Goal: Task Accomplishment & Management: Complete application form

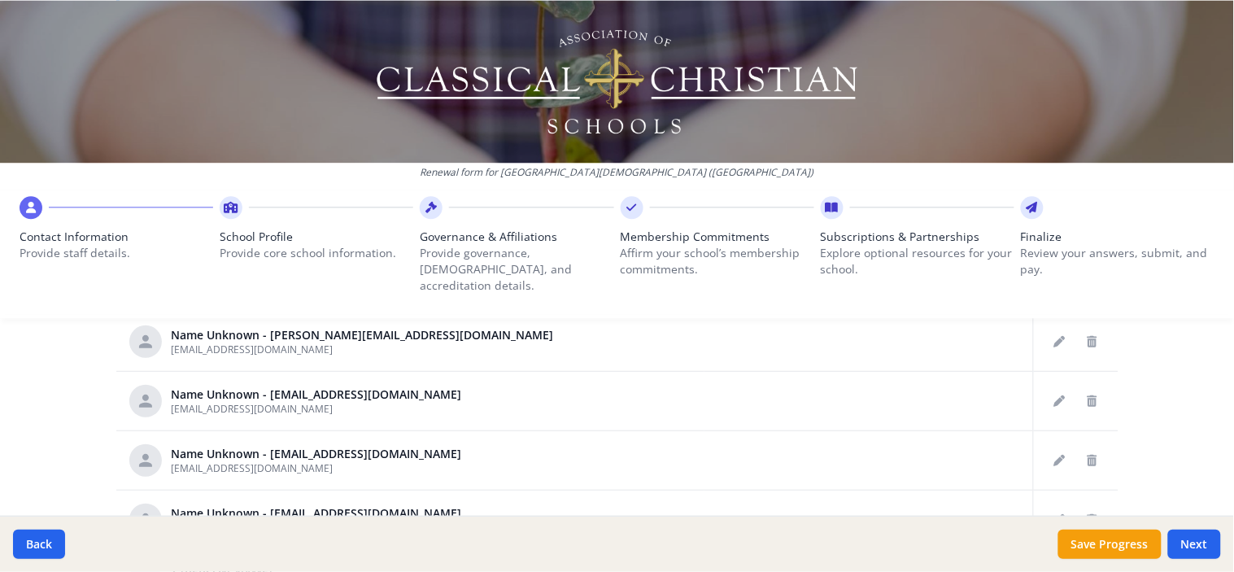
scroll to position [834, 0]
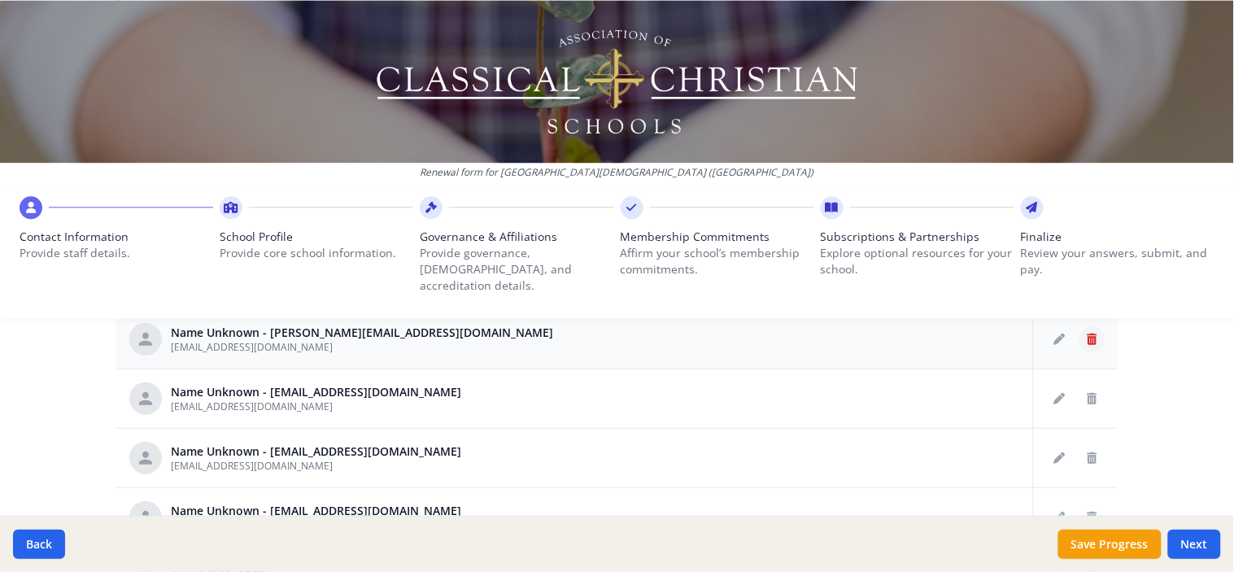
click at [1087, 333] on icon "Delete staff" at bounding box center [1092, 338] width 10 height 11
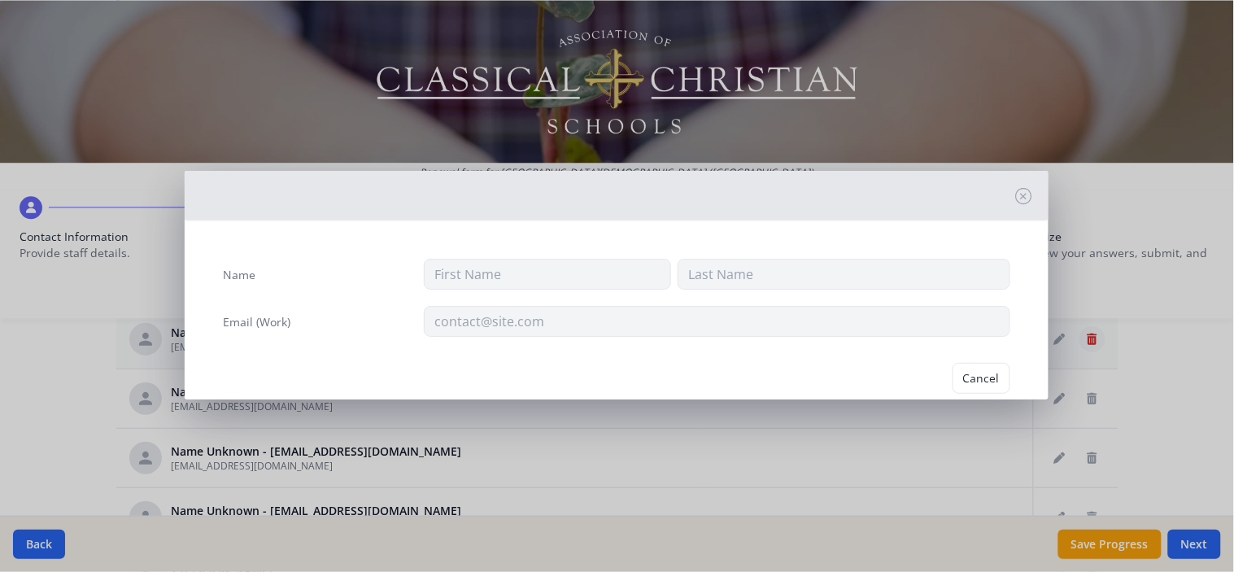
type input "[EMAIL_ADDRESS][DOMAIN_NAME]"
click at [971, 375] on button "Delete" at bounding box center [982, 378] width 56 height 31
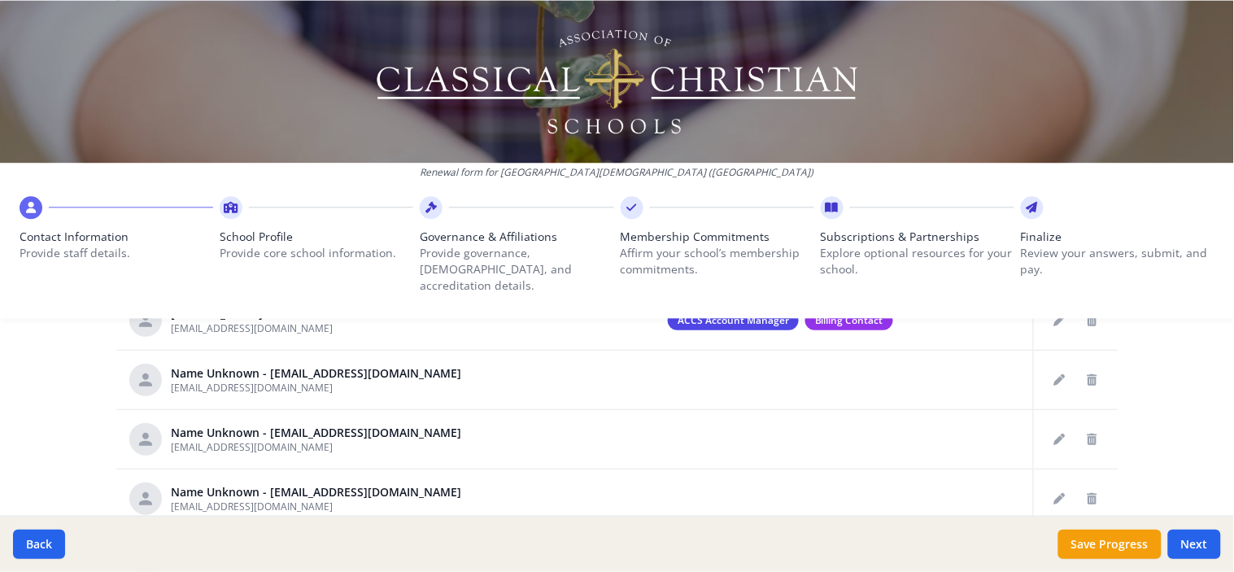
scroll to position [50, 0]
click at [1087, 493] on icon "Delete staff" at bounding box center [1092, 498] width 10 height 11
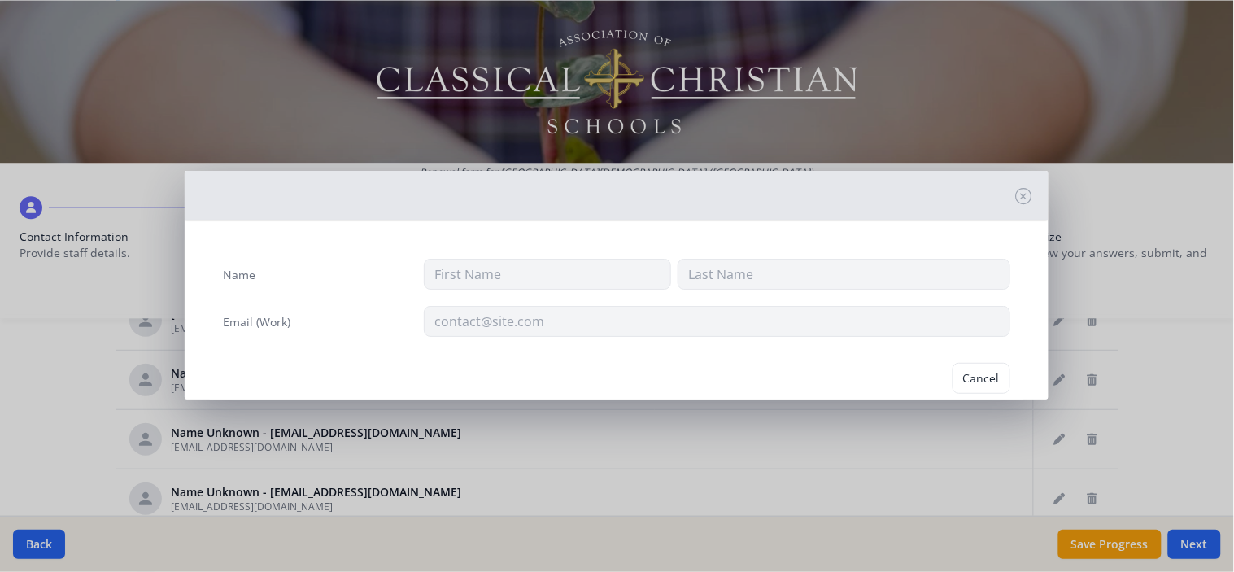
type input "[EMAIL_ADDRESS][DOMAIN_NAME]"
click at [960, 378] on button "Delete" at bounding box center [982, 378] width 56 height 31
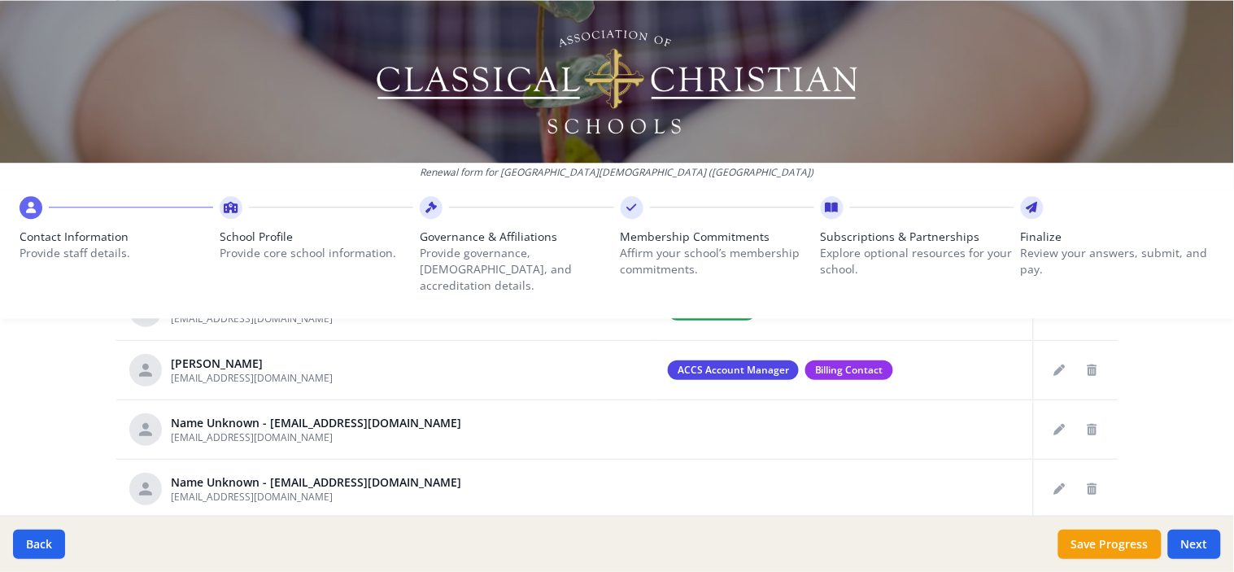
scroll to position [925, 0]
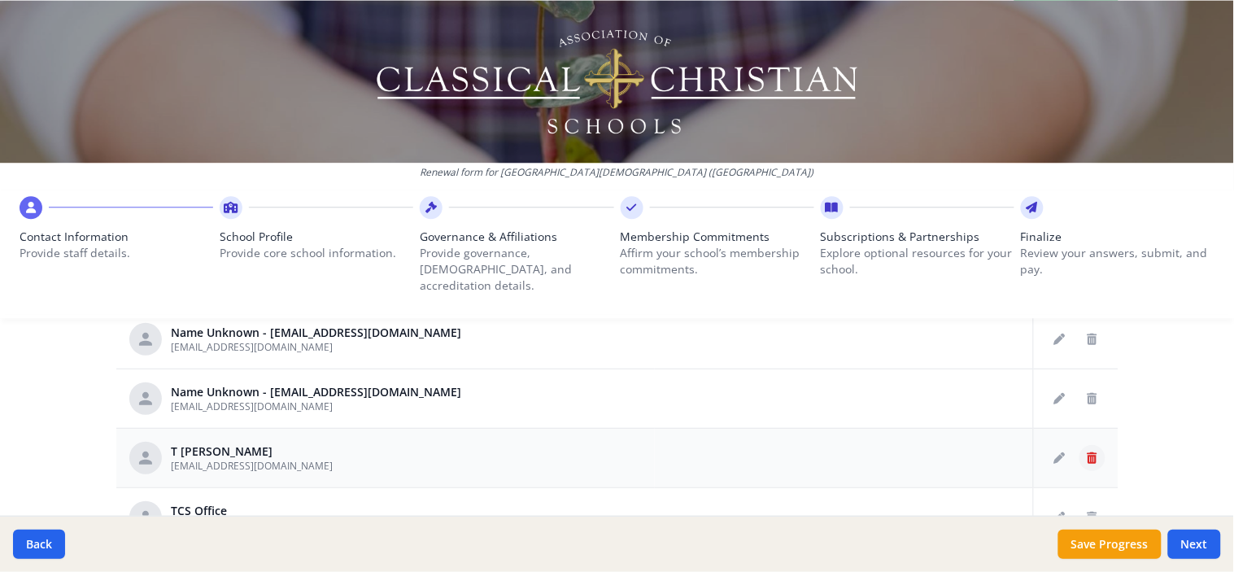
click at [1087, 452] on icon "Delete staff" at bounding box center [1092, 457] width 10 height 11
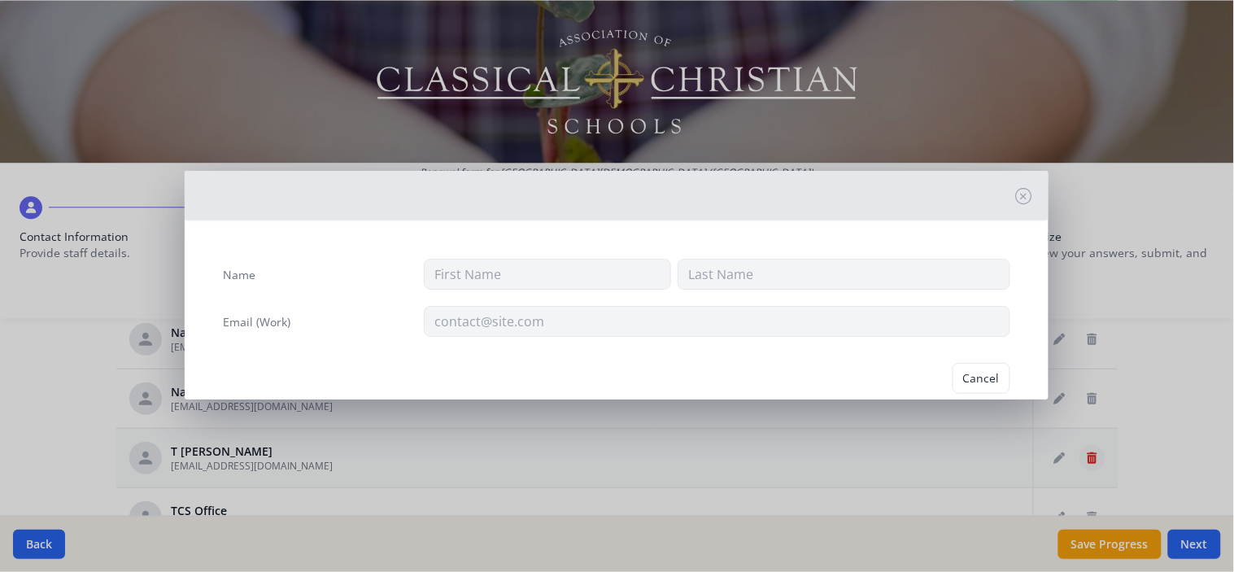
type input "T"
type input "[PERSON_NAME]"
type input "[EMAIL_ADDRESS][DOMAIN_NAME]"
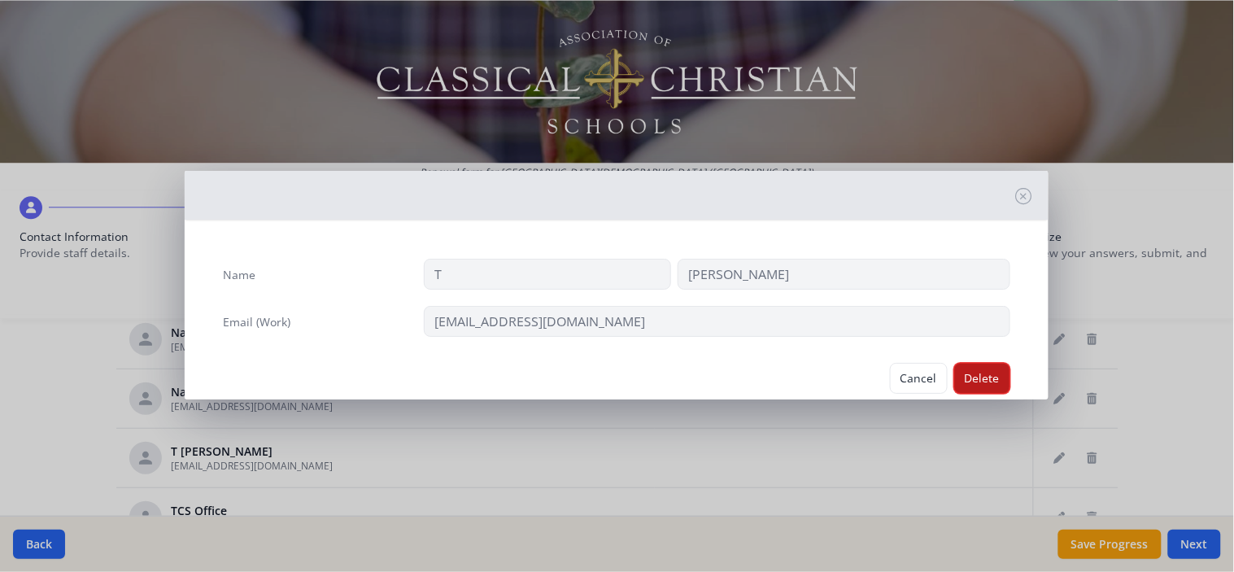
click at [963, 369] on button "Delete" at bounding box center [982, 378] width 56 height 31
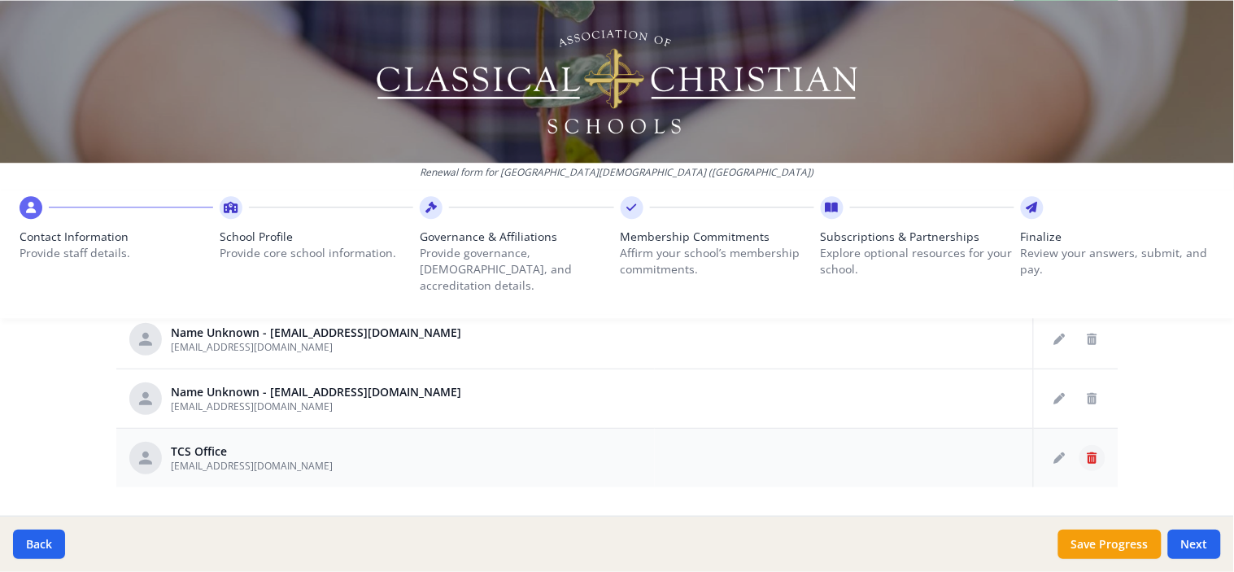
click at [1087, 452] on icon "Delete staff" at bounding box center [1092, 457] width 10 height 11
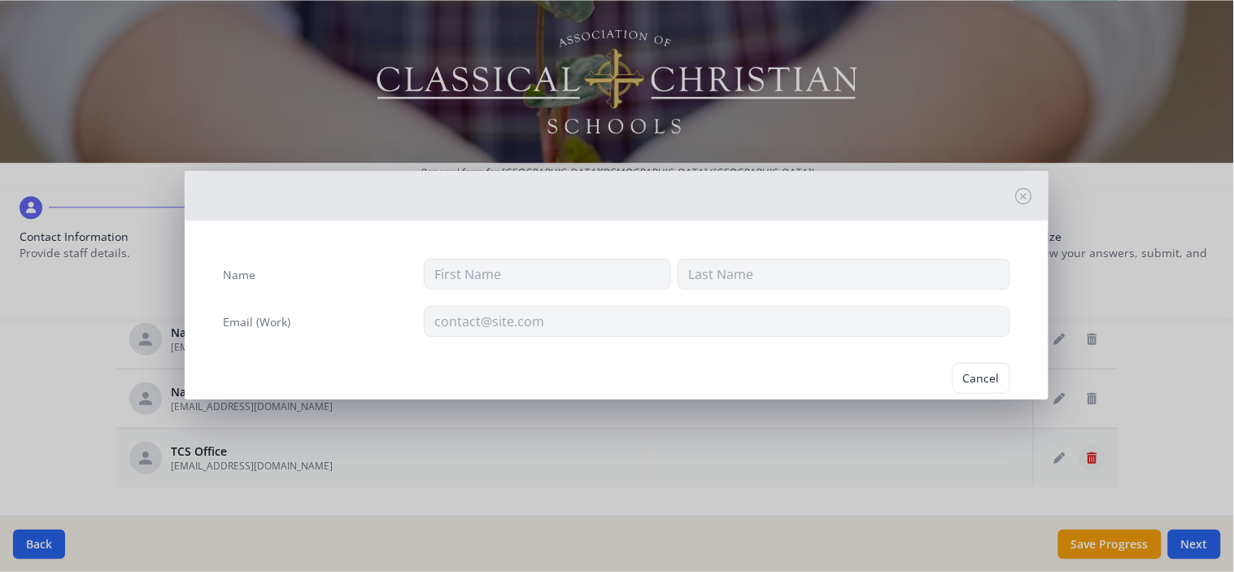
type input "TCS"
type input "Office"
type input "[EMAIL_ADDRESS][DOMAIN_NAME]"
click at [974, 375] on button "Delete" at bounding box center [982, 378] width 56 height 31
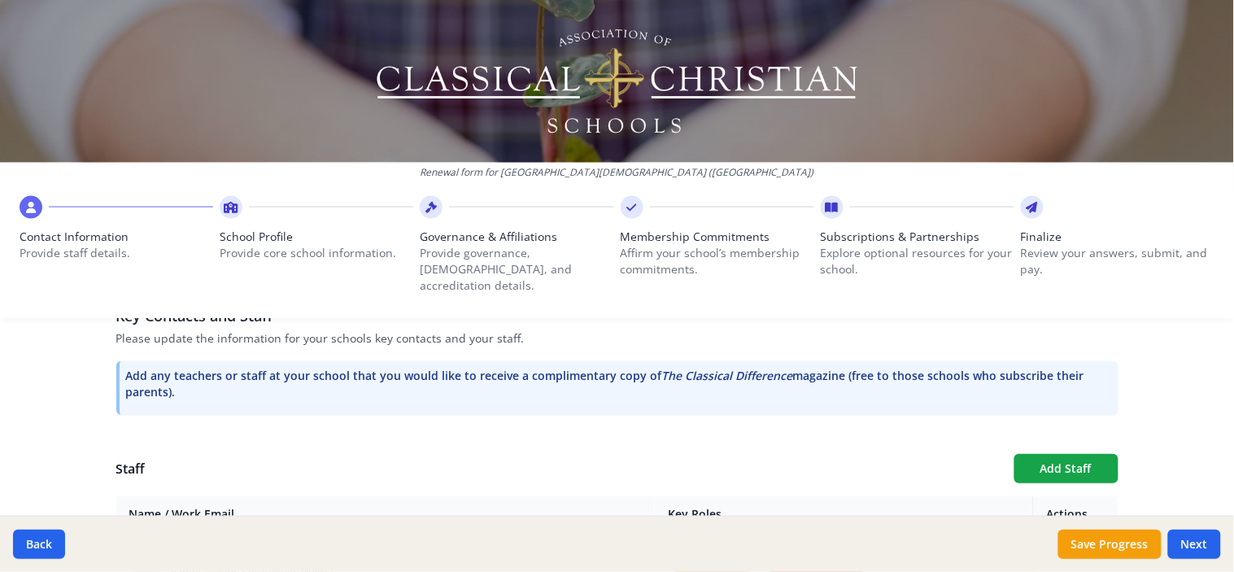
scroll to position [435, 0]
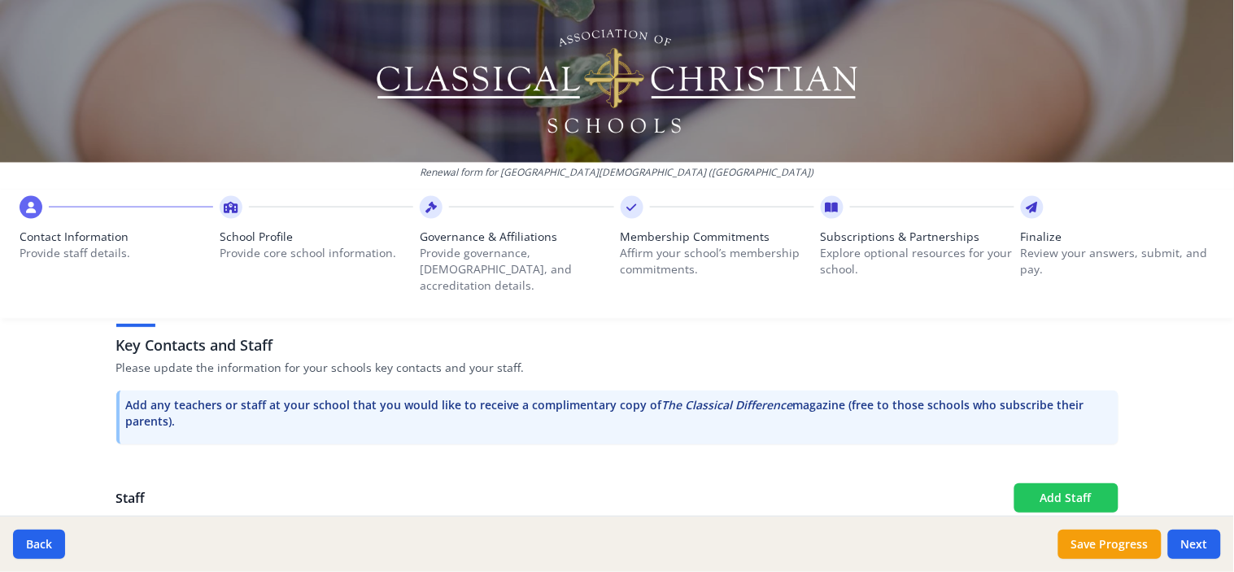
click at [1046, 483] on button "Add Staff" at bounding box center [1066, 497] width 104 height 29
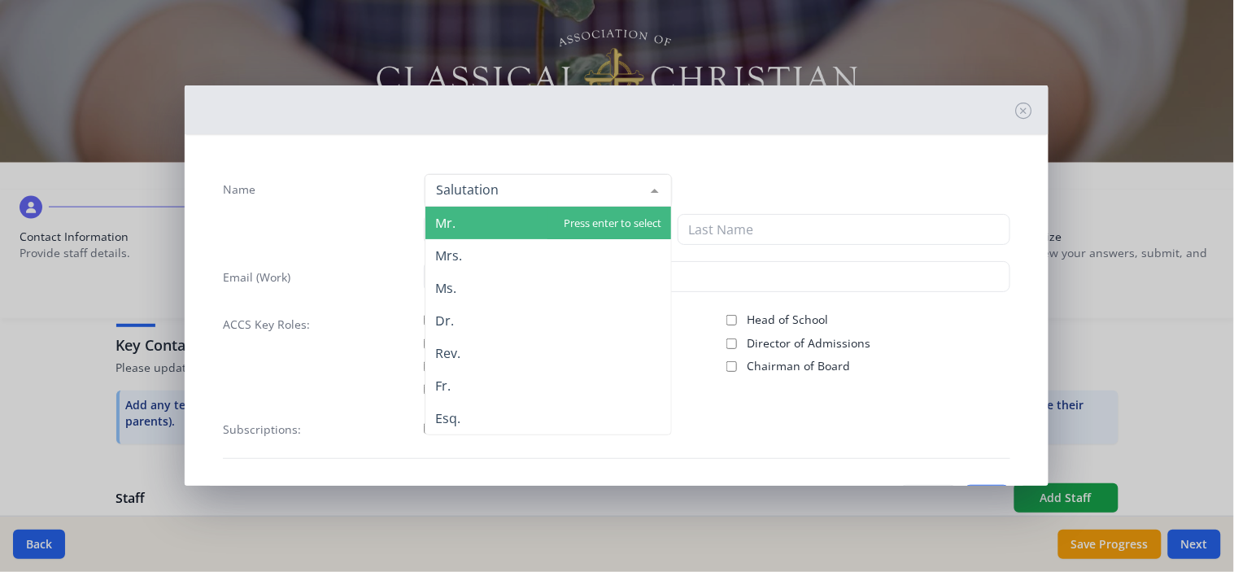
click at [542, 185] on div at bounding box center [547, 190] width 247 height 33
click at [492, 220] on span "Mr." at bounding box center [548, 223] width 246 height 33
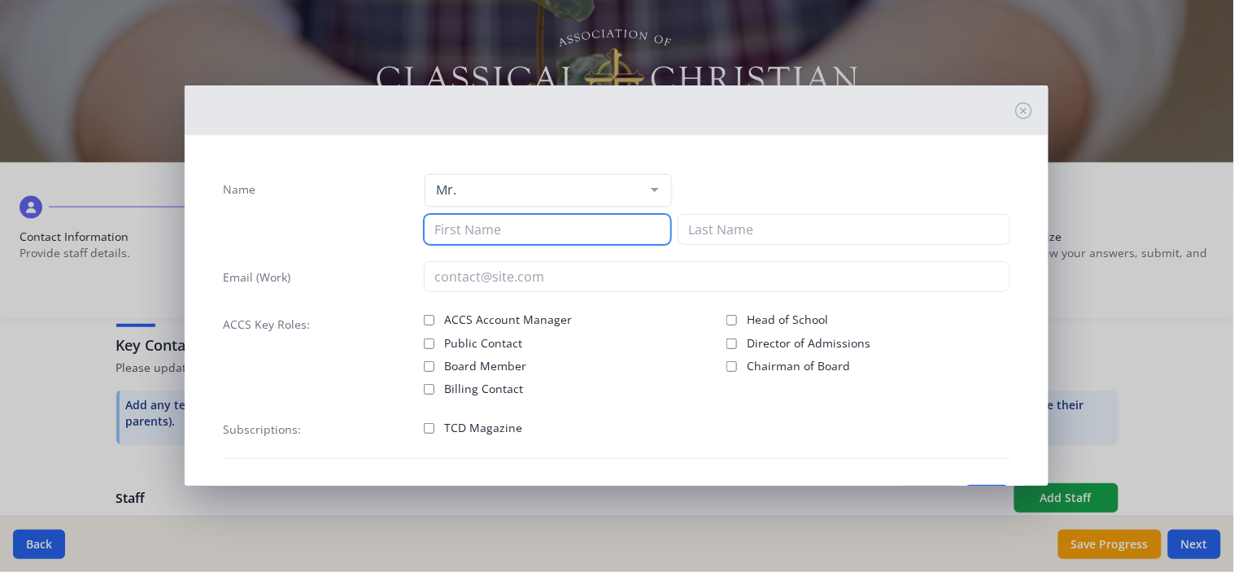
click at [488, 237] on input at bounding box center [547, 229] width 247 height 31
type input "[PERSON_NAME]"
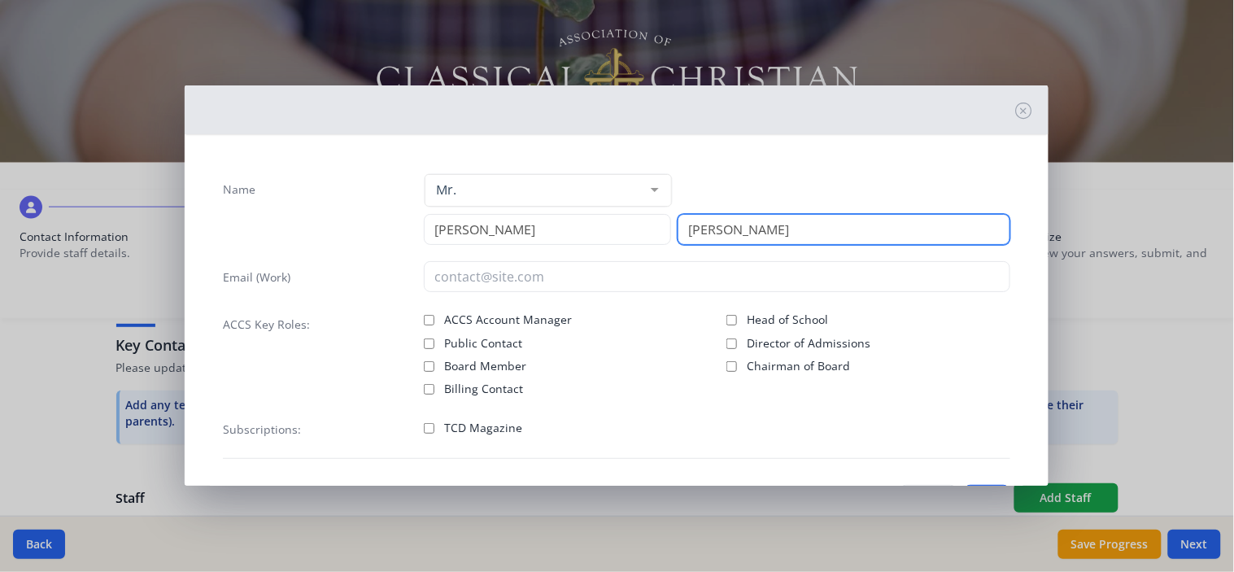
type input "[PERSON_NAME]"
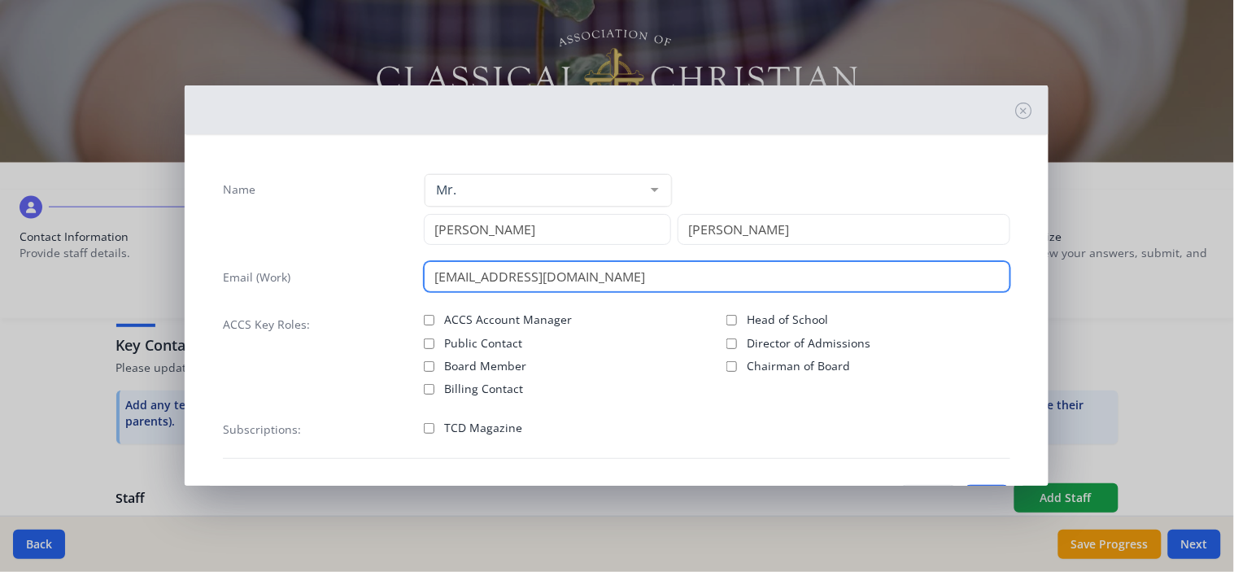
type input "[EMAIL_ADDRESS][DOMAIN_NAME]"
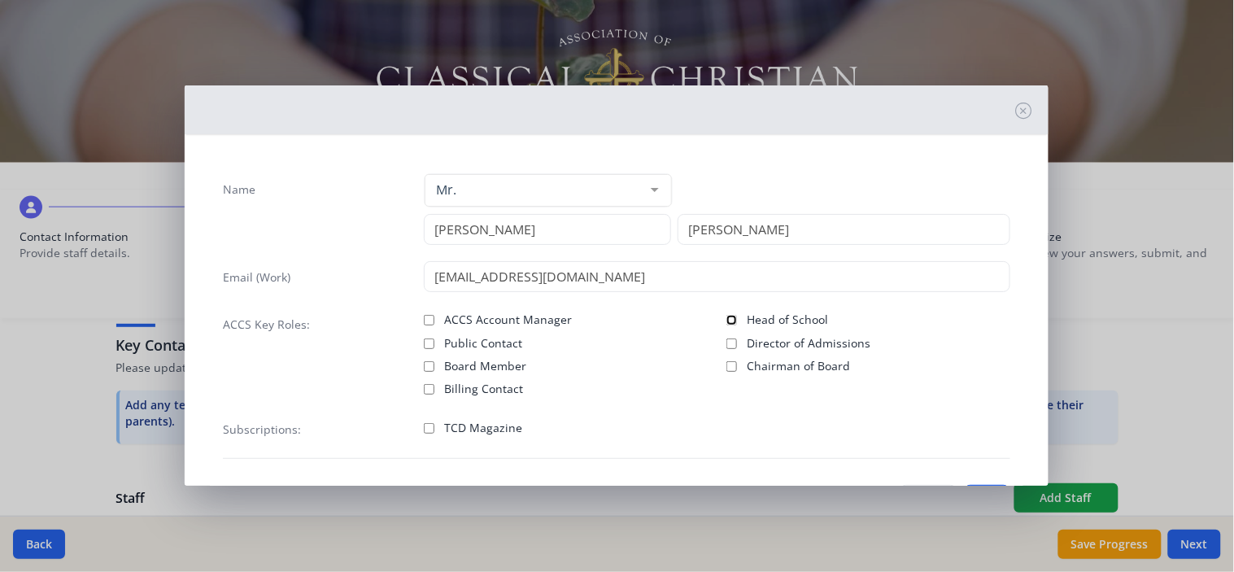
click at [726, 320] on input "Head of School" at bounding box center [731, 320] width 11 height 11
checkbox input "true"
click at [424, 428] on input "TCD Magazine" at bounding box center [429, 428] width 11 height 11
checkbox input "true"
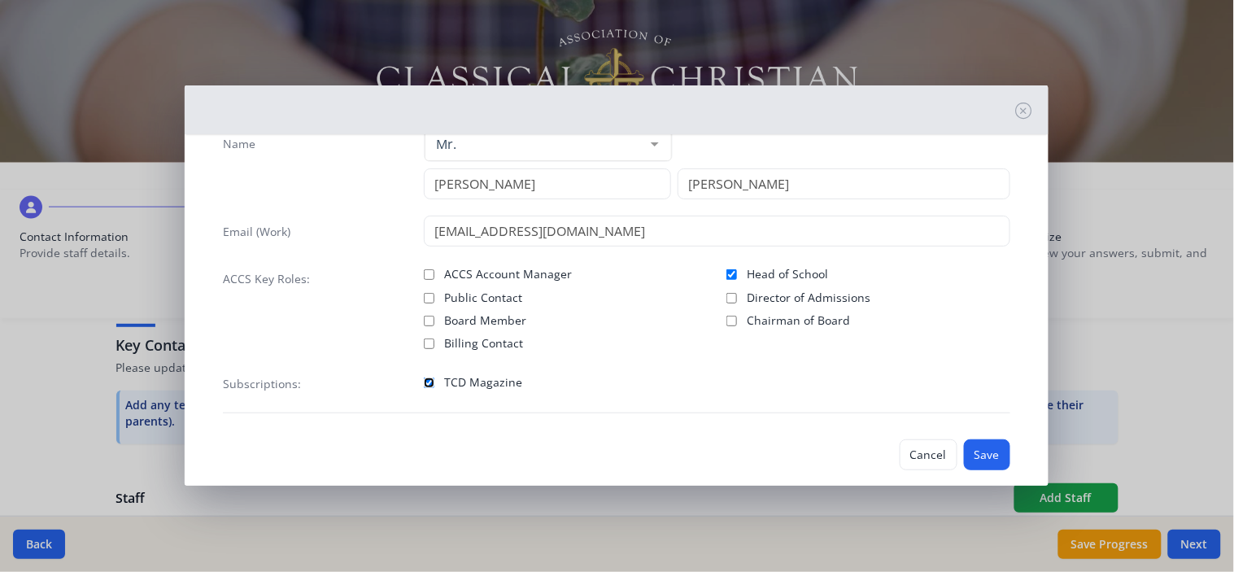
scroll to position [69, 0]
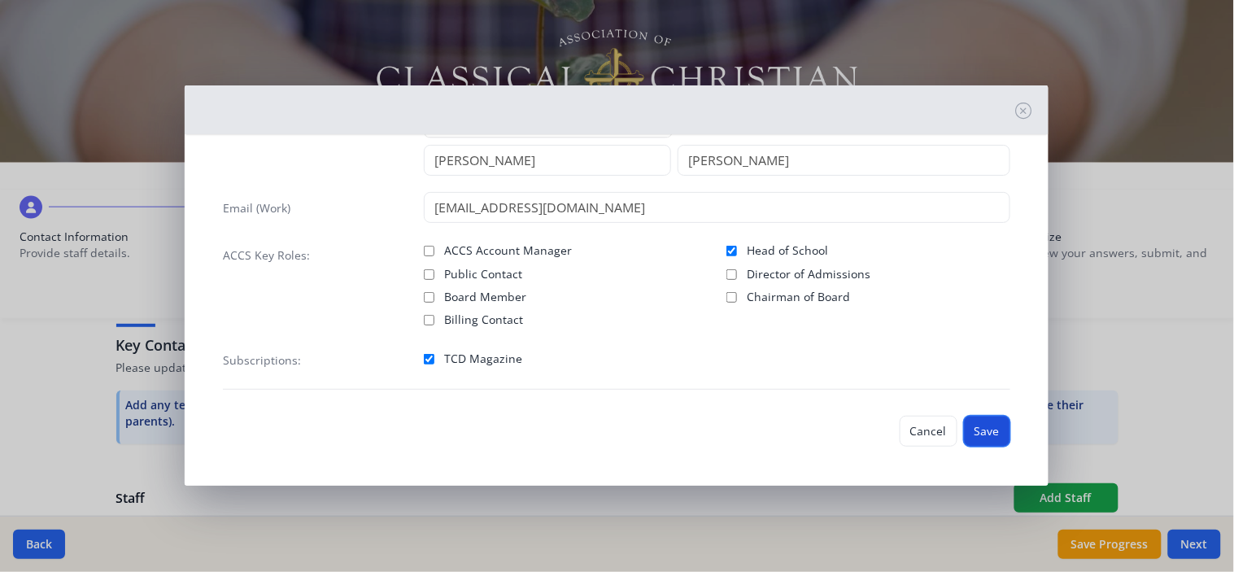
click at [974, 431] on button "Save" at bounding box center [987, 431] width 46 height 31
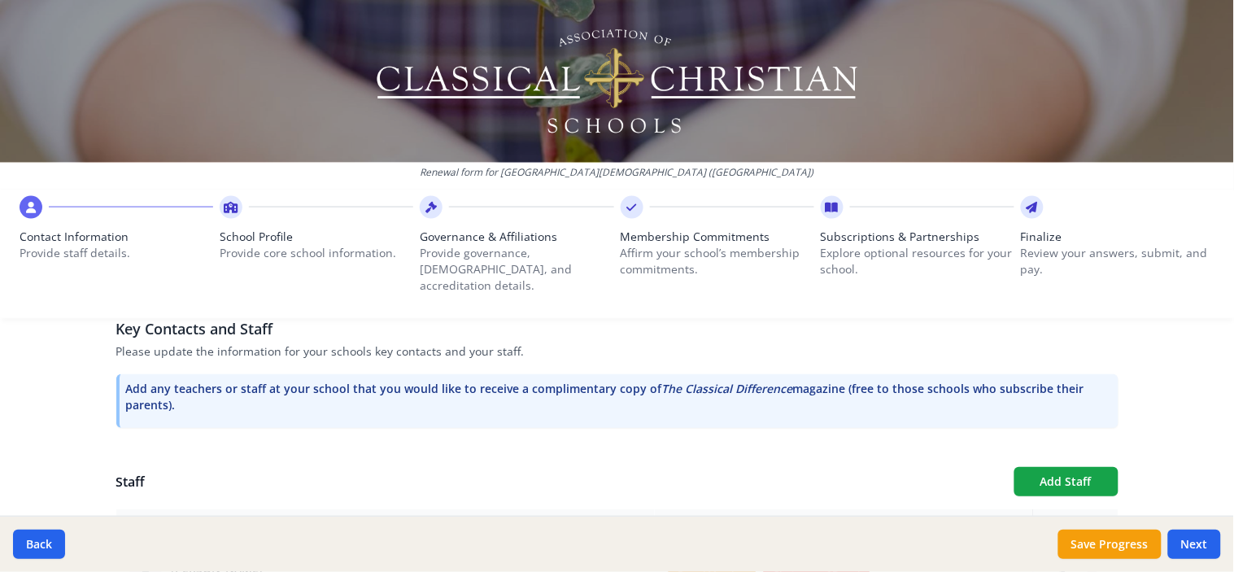
scroll to position [887, 0]
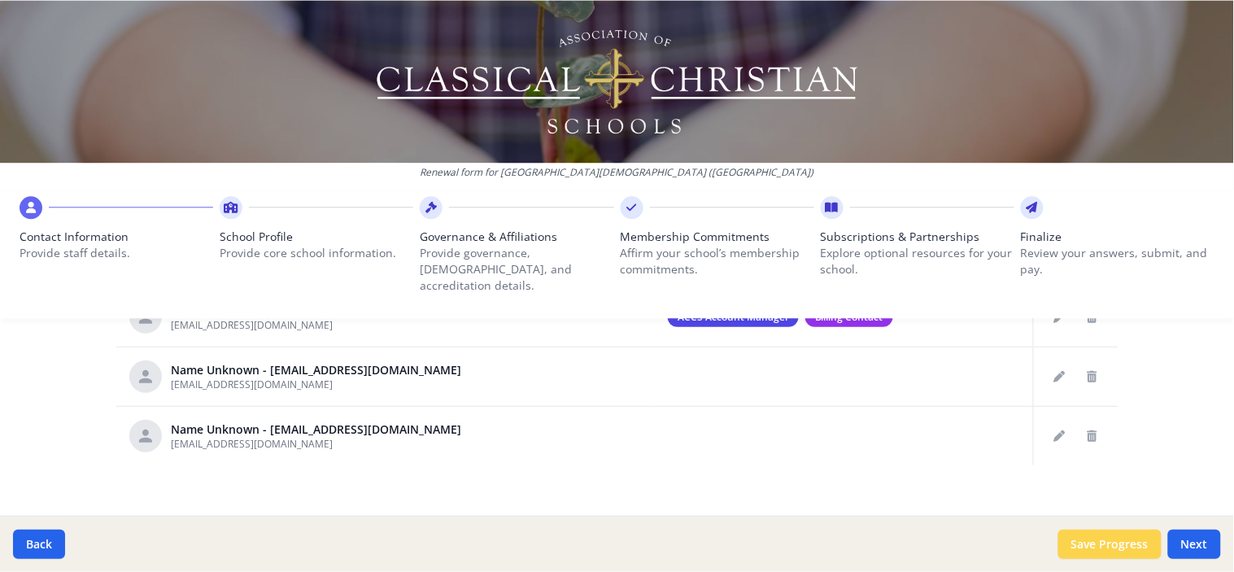
click at [1110, 538] on button "Save Progress" at bounding box center [1109, 543] width 103 height 29
click at [1103, 538] on button "Save Progress" at bounding box center [1109, 543] width 103 height 29
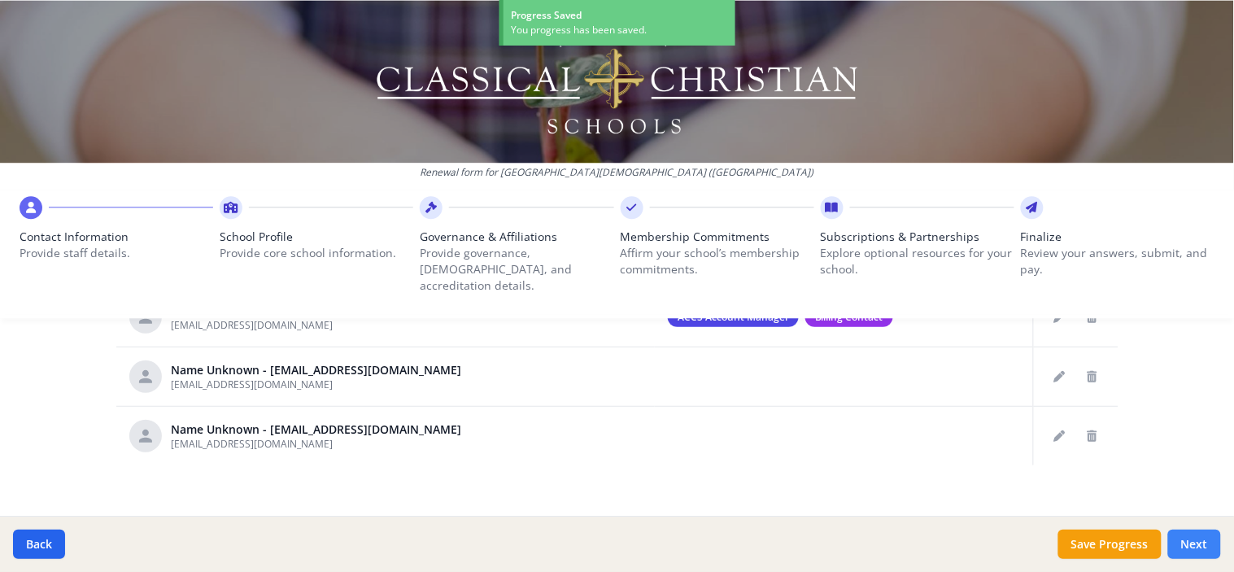
click at [1192, 542] on button "Next" at bounding box center [1194, 543] width 53 height 29
type input "[PHONE_NUMBER]"
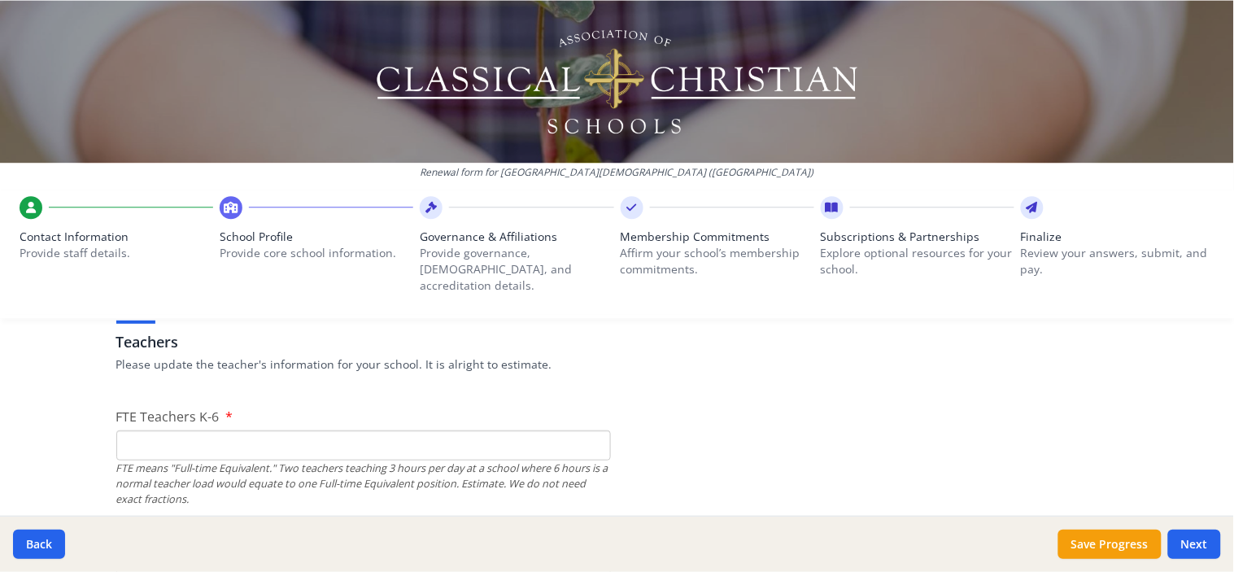
scroll to position [1009, 0]
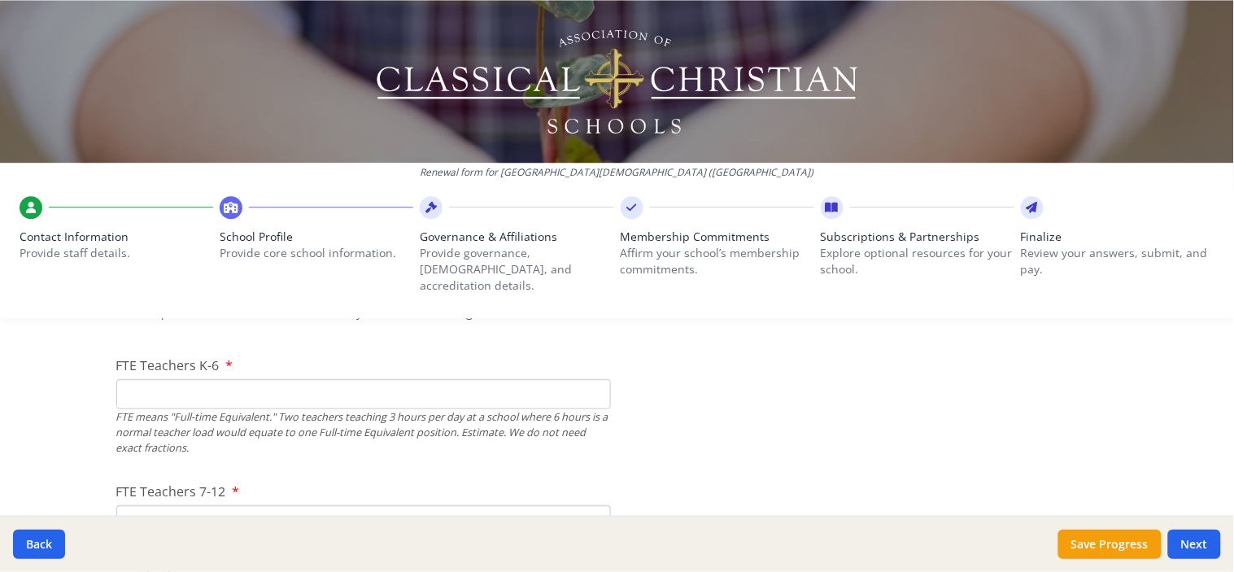
click at [131, 379] on input "FTE Teachers K-6" at bounding box center [363, 394] width 494 height 30
type input "6"
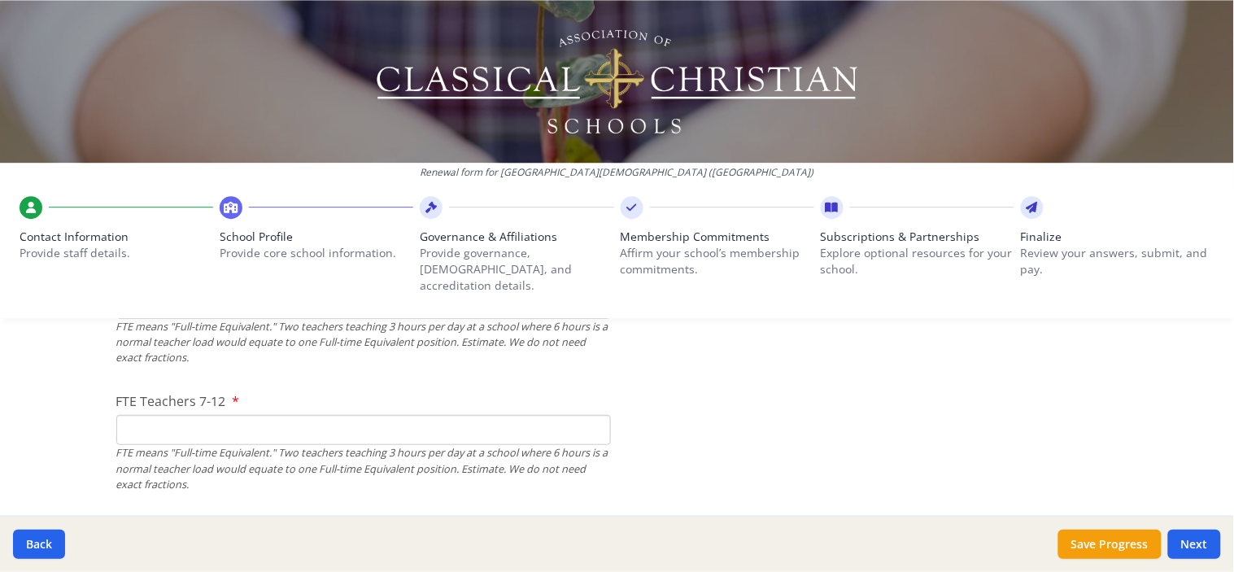
scroll to position [919, 0]
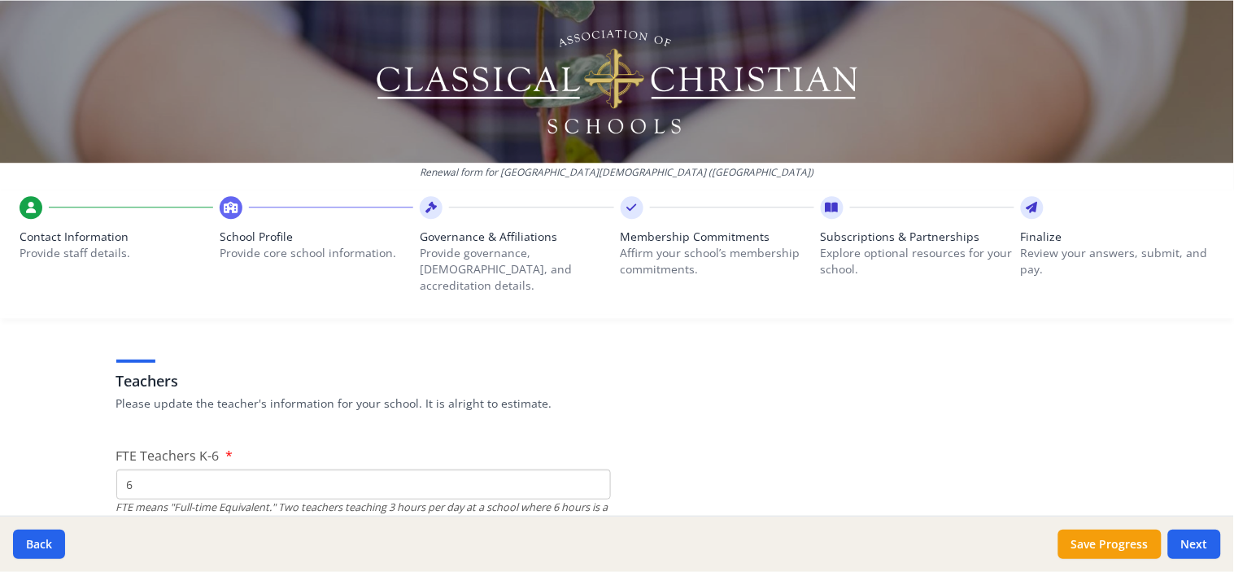
drag, startPoint x: 132, startPoint y: 464, endPoint x: 98, endPoint y: 464, distance: 33.3
type input "7"
drag, startPoint x: 124, startPoint y: 465, endPoint x: 107, endPoint y: 465, distance: 17.1
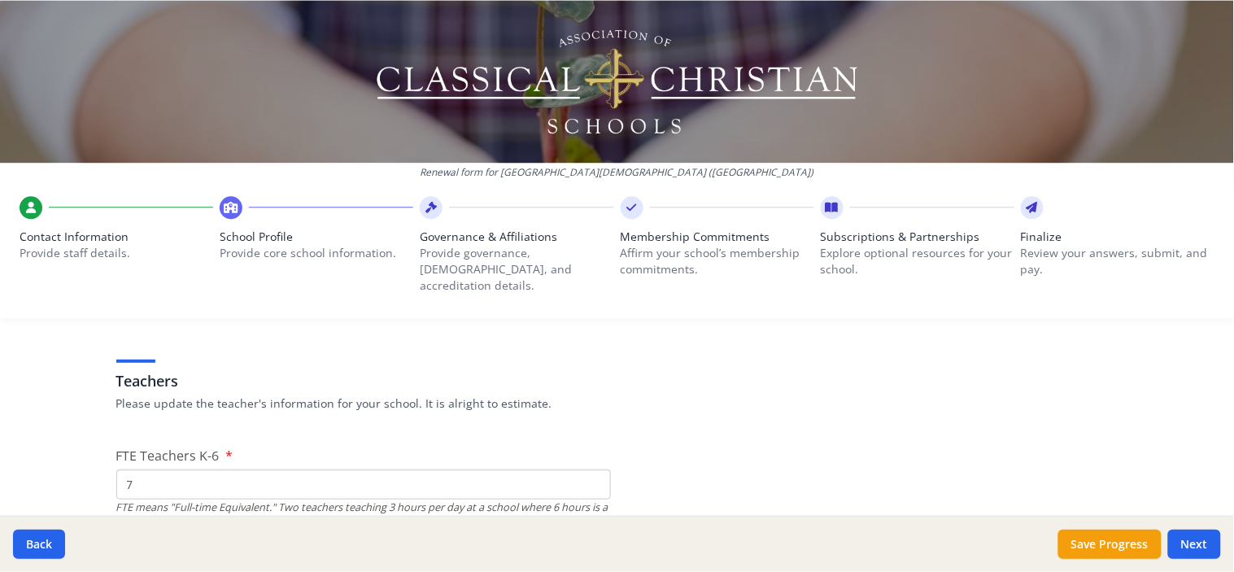
click at [127, 469] on input "7" at bounding box center [363, 484] width 494 height 30
drag, startPoint x: 127, startPoint y: 465, endPoint x: 390, endPoint y: 464, distance: 263.5
click at [116, 469] on input "7" at bounding box center [363, 484] width 494 height 30
type input "8"
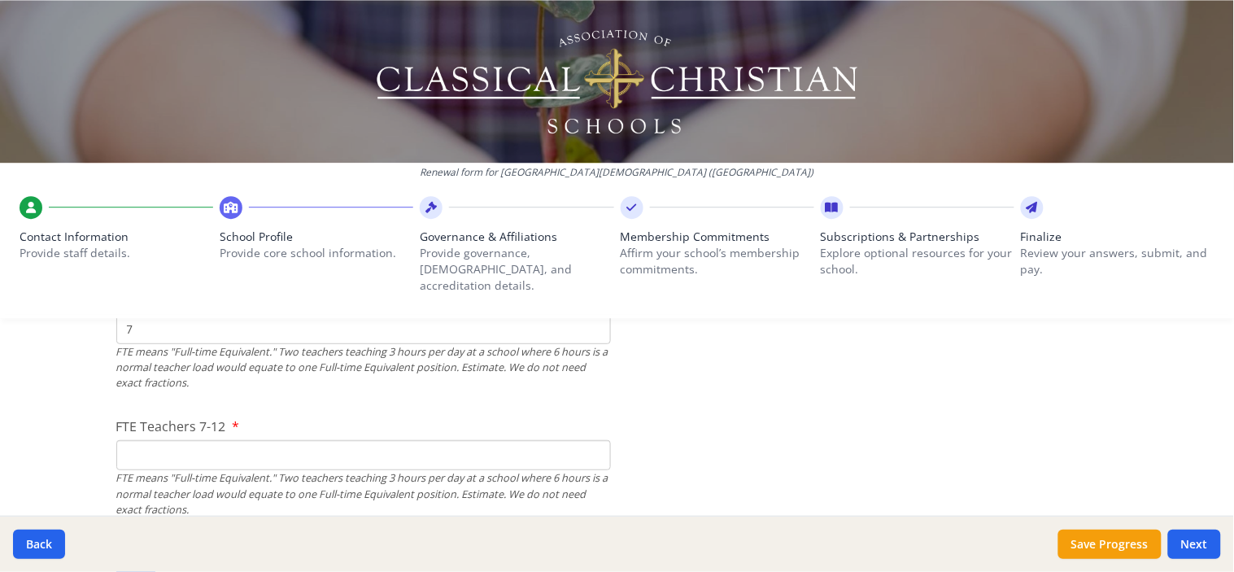
scroll to position [1099, 0]
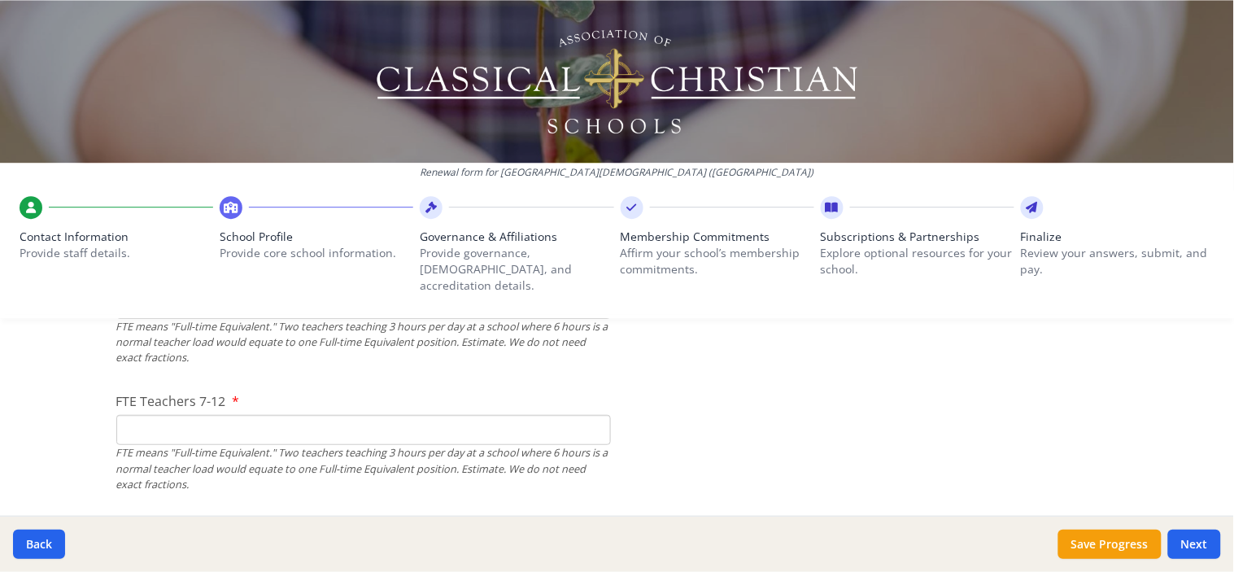
type input "7"
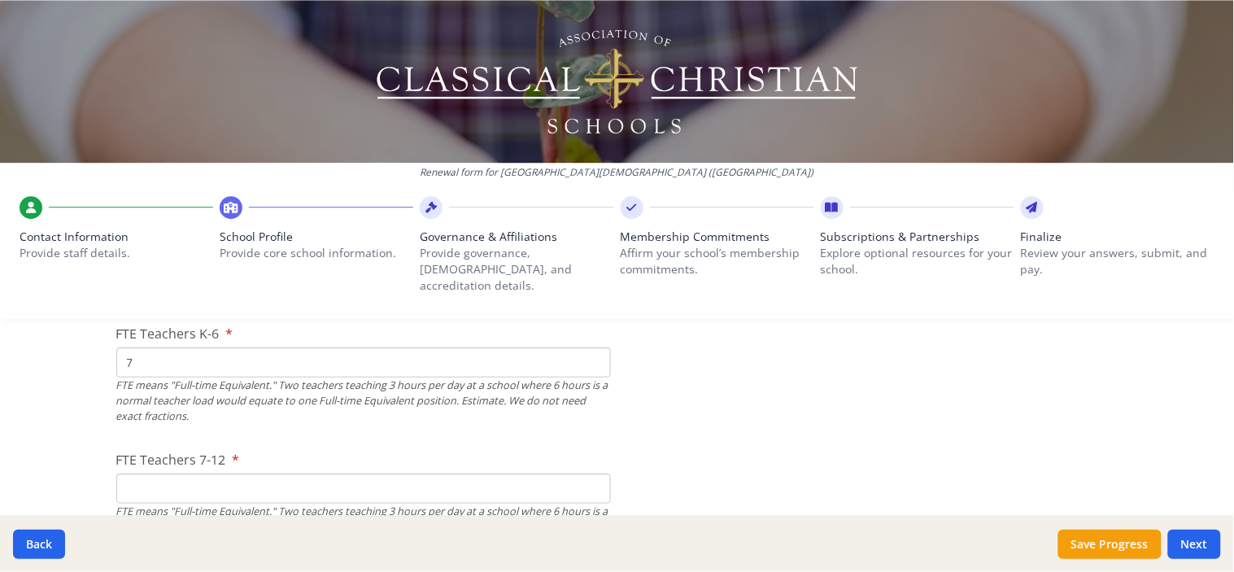
scroll to position [1009, 0]
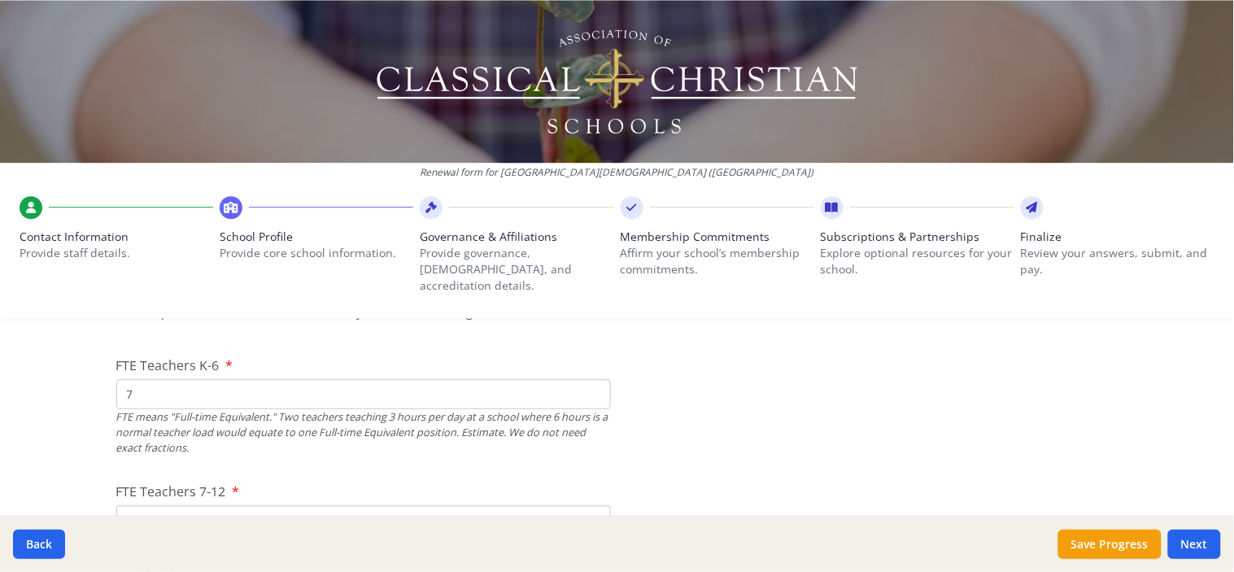
drag, startPoint x: 128, startPoint y: 376, endPoint x: 111, endPoint y: 376, distance: 17.9
click at [116, 379] on input "7" at bounding box center [363, 394] width 494 height 30
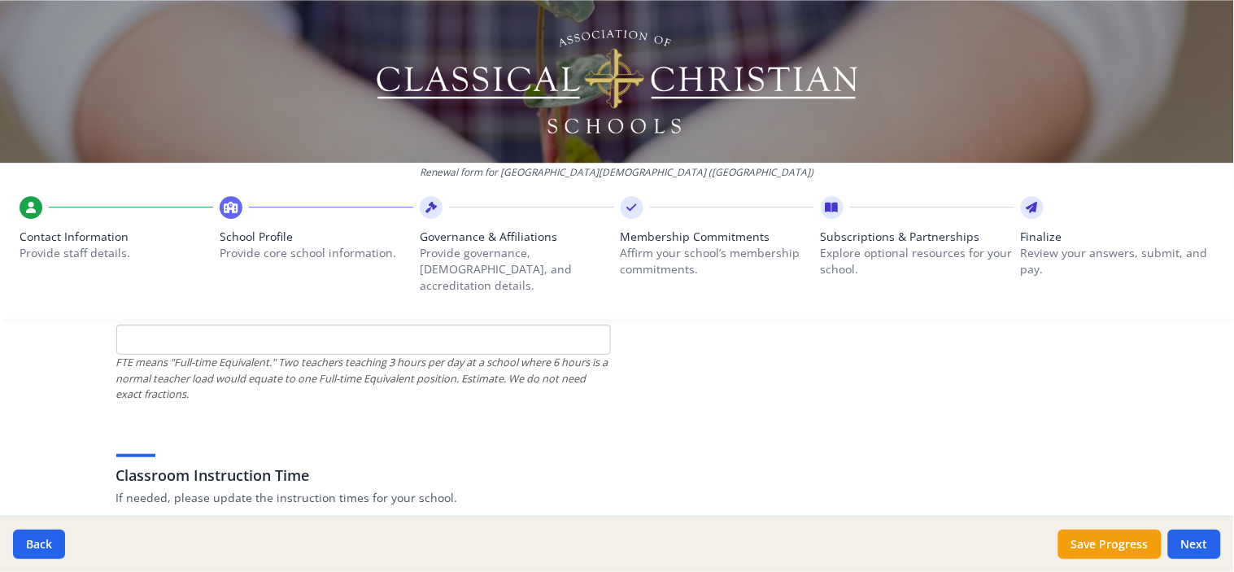
scroll to position [1099, 0]
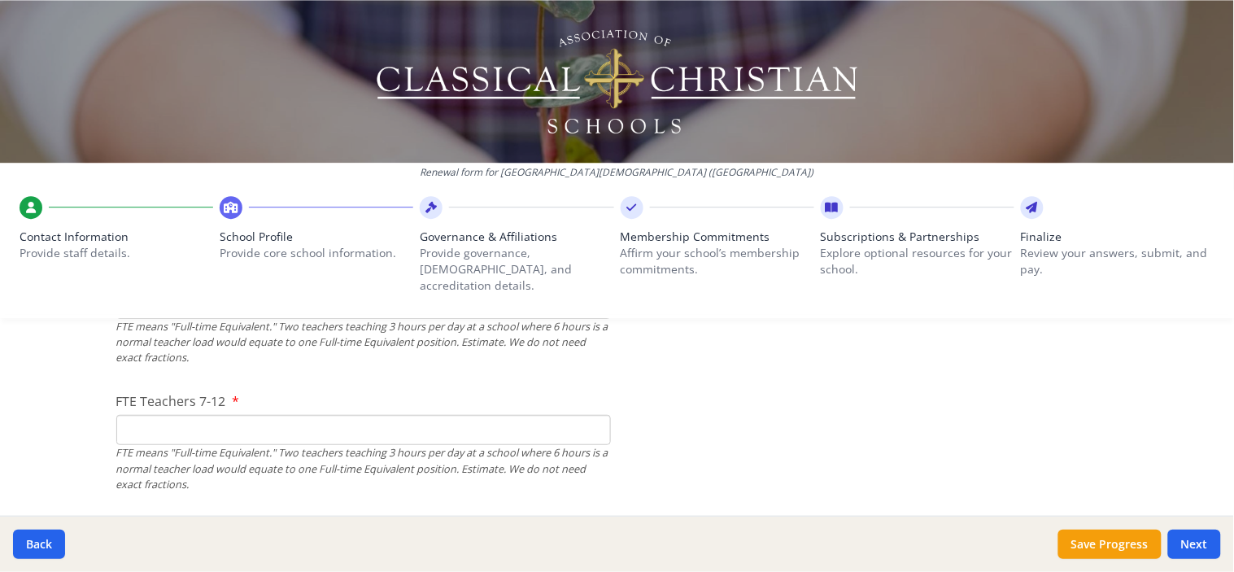
type input "8"
click at [126, 415] on input "FTE Teachers 7-12" at bounding box center [363, 430] width 494 height 30
click at [172, 415] on input "FTE Teachers 7-12" at bounding box center [363, 430] width 494 height 30
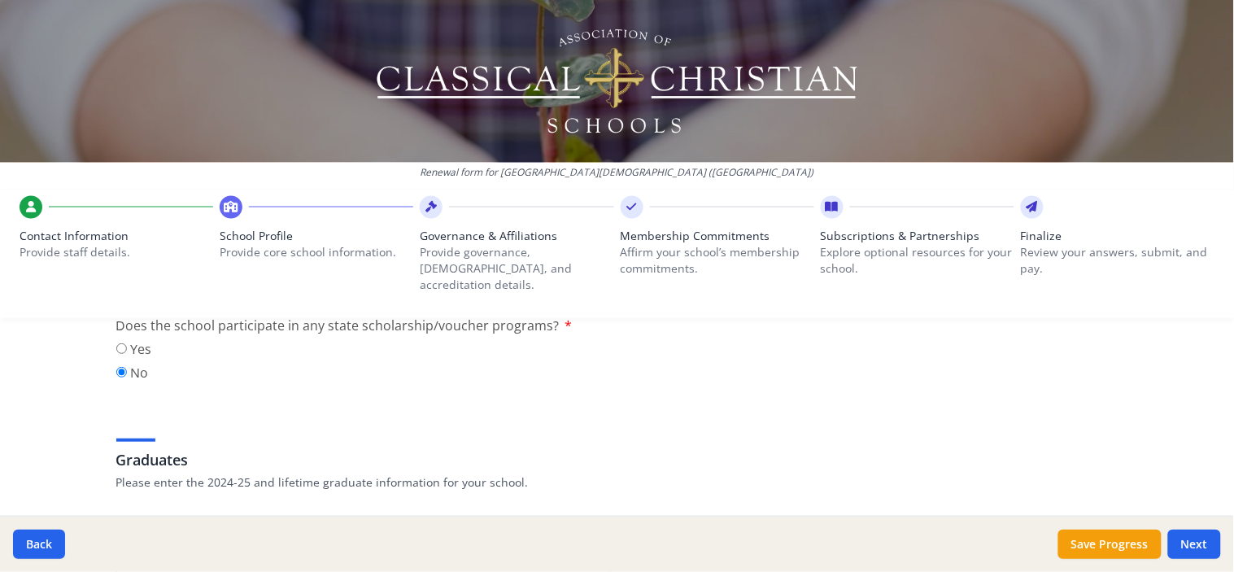
scroll to position [2274, 0]
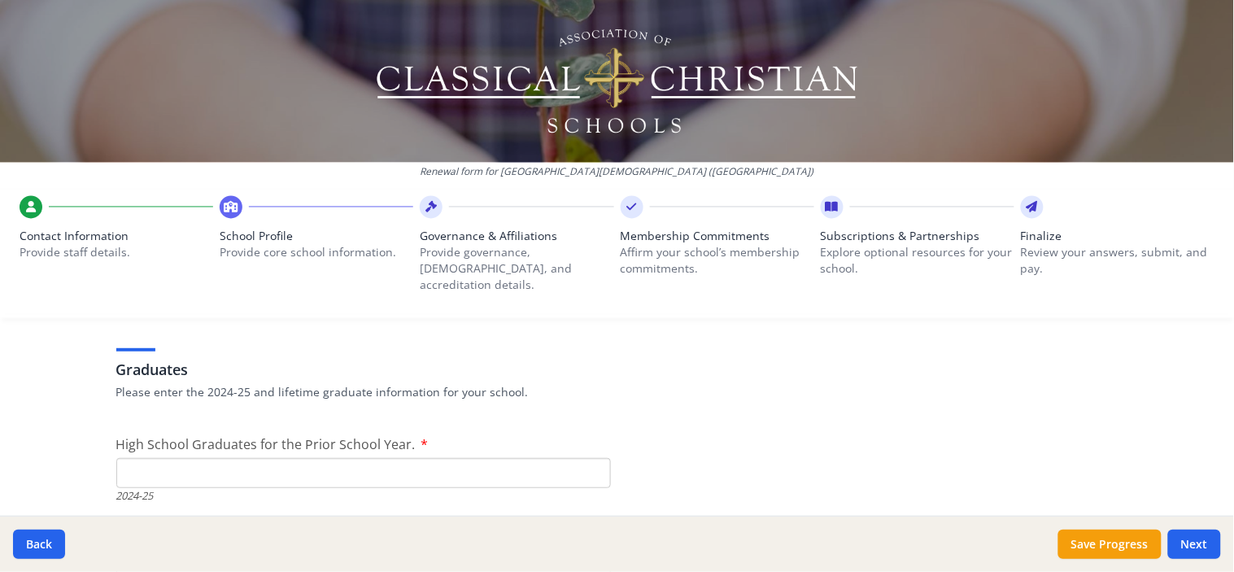
type input "12"
click at [133, 458] on input "High School Graduates for the Prior School Year." at bounding box center [363, 473] width 494 height 30
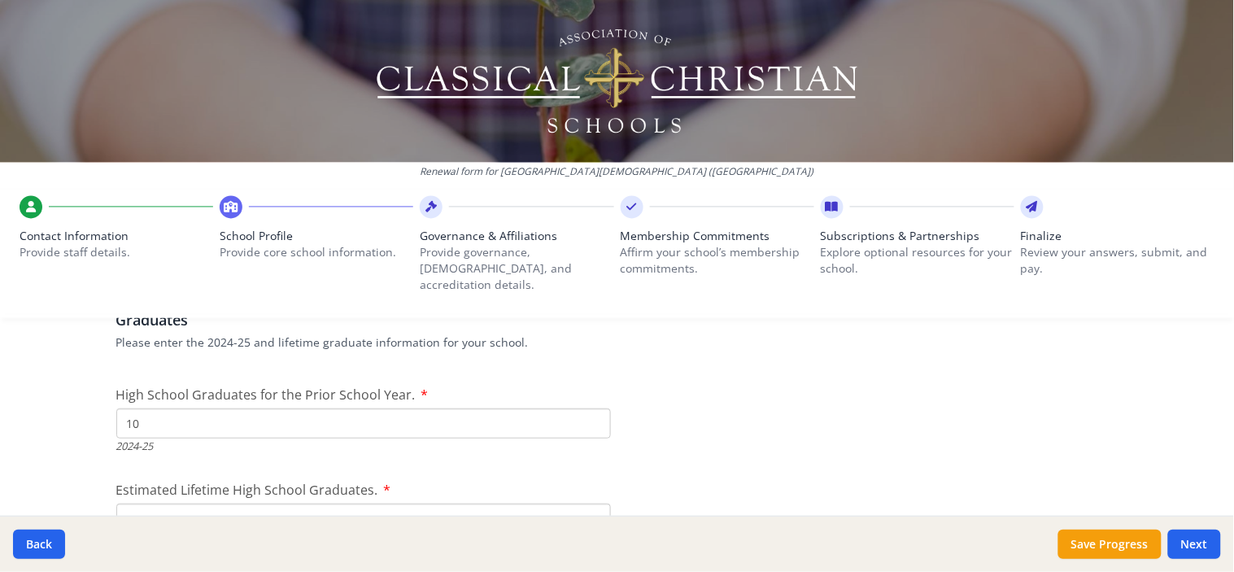
scroll to position [2364, 0]
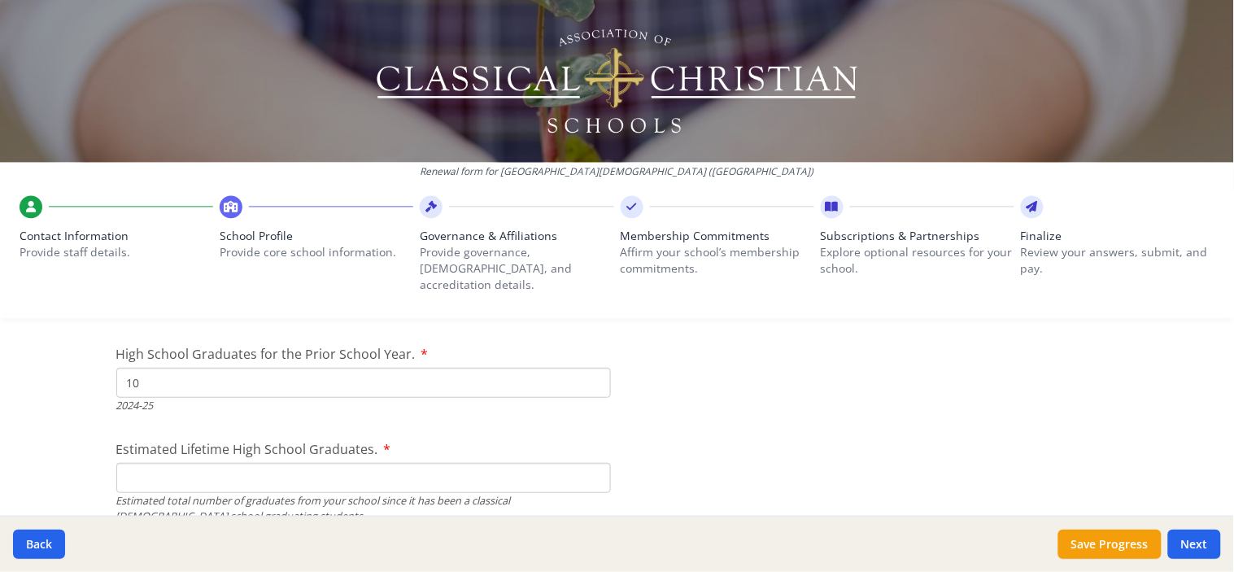
type input "10"
click at [128, 463] on input "Estimated Lifetime High School Graduates." at bounding box center [363, 478] width 494 height 30
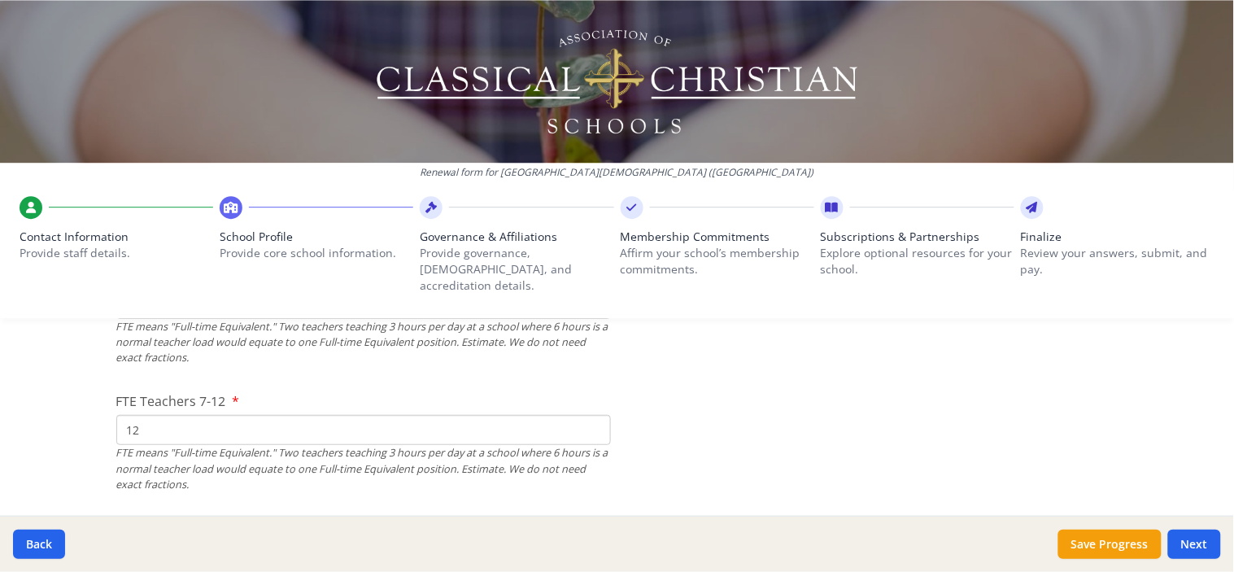
scroll to position [1009, 0]
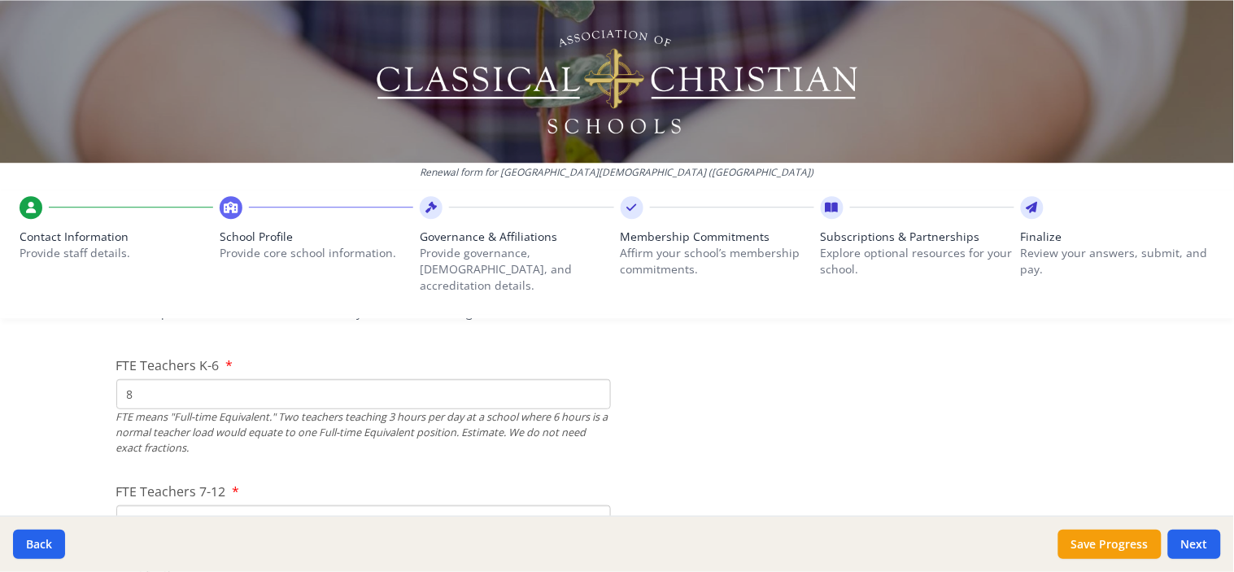
drag, startPoint x: 126, startPoint y: 378, endPoint x: 96, endPoint y: 372, distance: 30.6
click at [144, 379] on input "8" at bounding box center [363, 394] width 494 height 30
drag, startPoint x: 144, startPoint y: 376, endPoint x: 101, endPoint y: 376, distance: 43.1
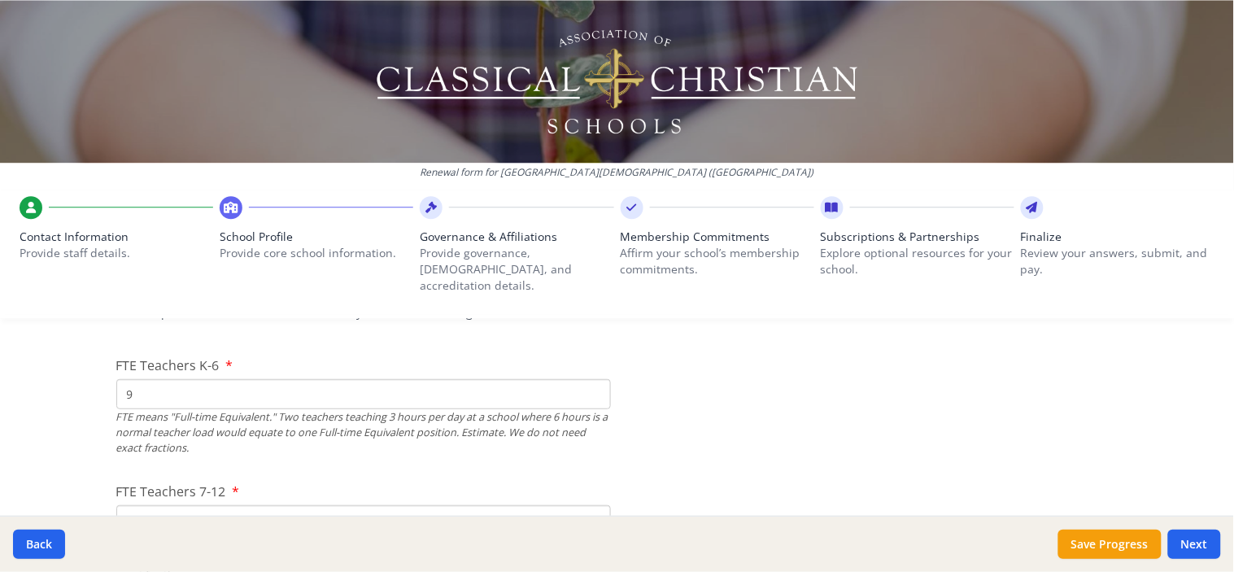
type input "9"
click at [589, 379] on input "9" at bounding box center [363, 394] width 494 height 30
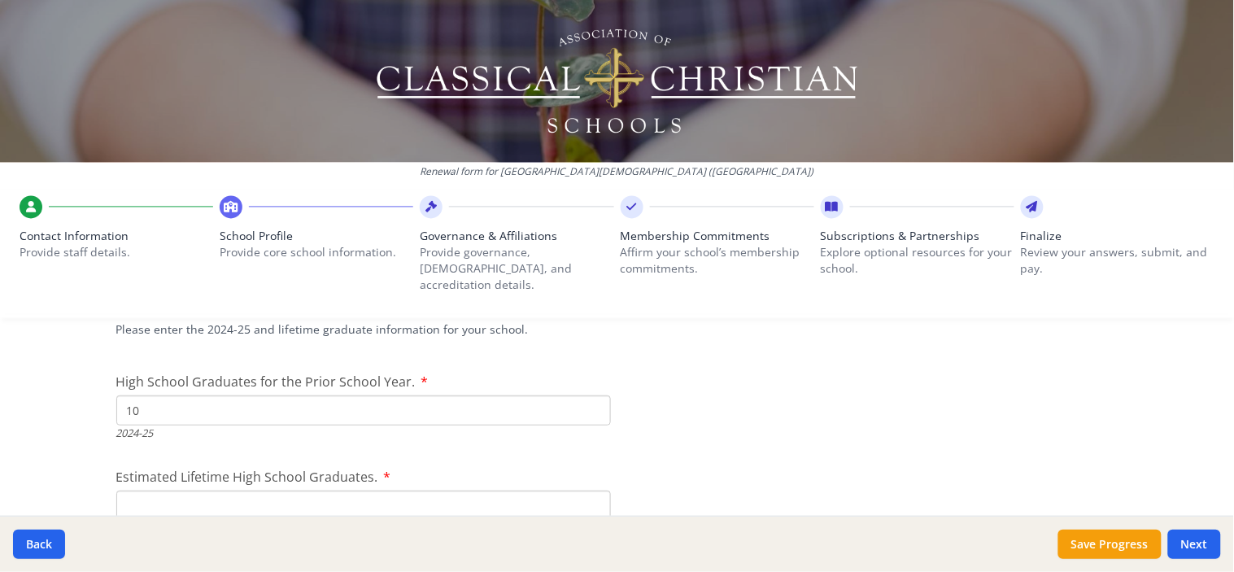
scroll to position [2364, 0]
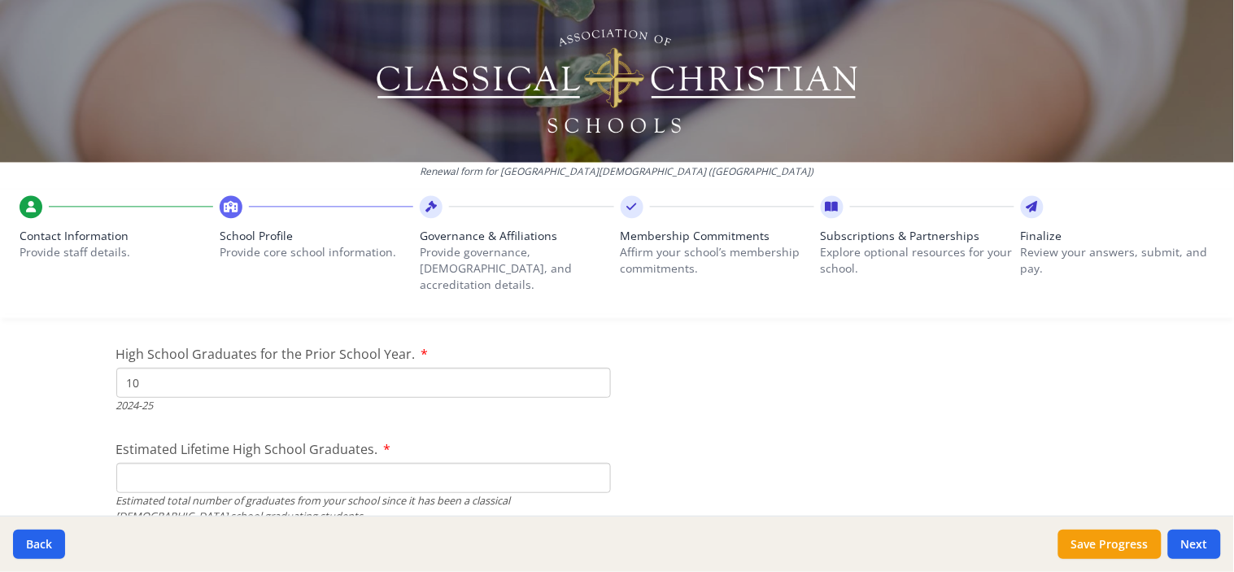
click at [120, 463] on input "Estimated Lifetime High School Graduates." at bounding box center [363, 478] width 494 height 30
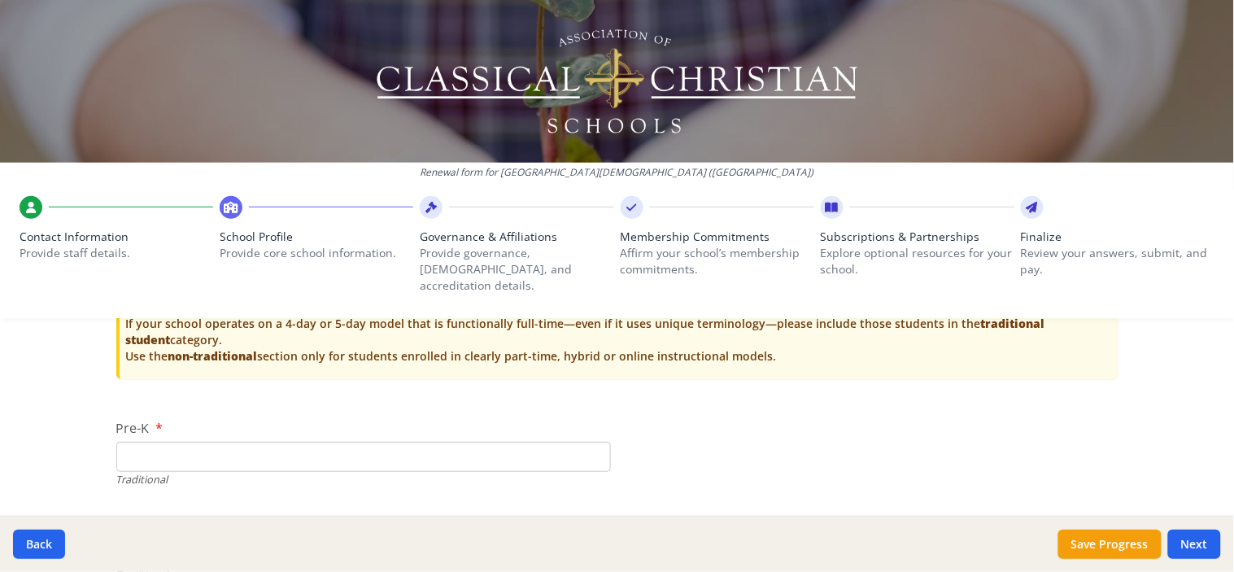
scroll to position [3367, 0]
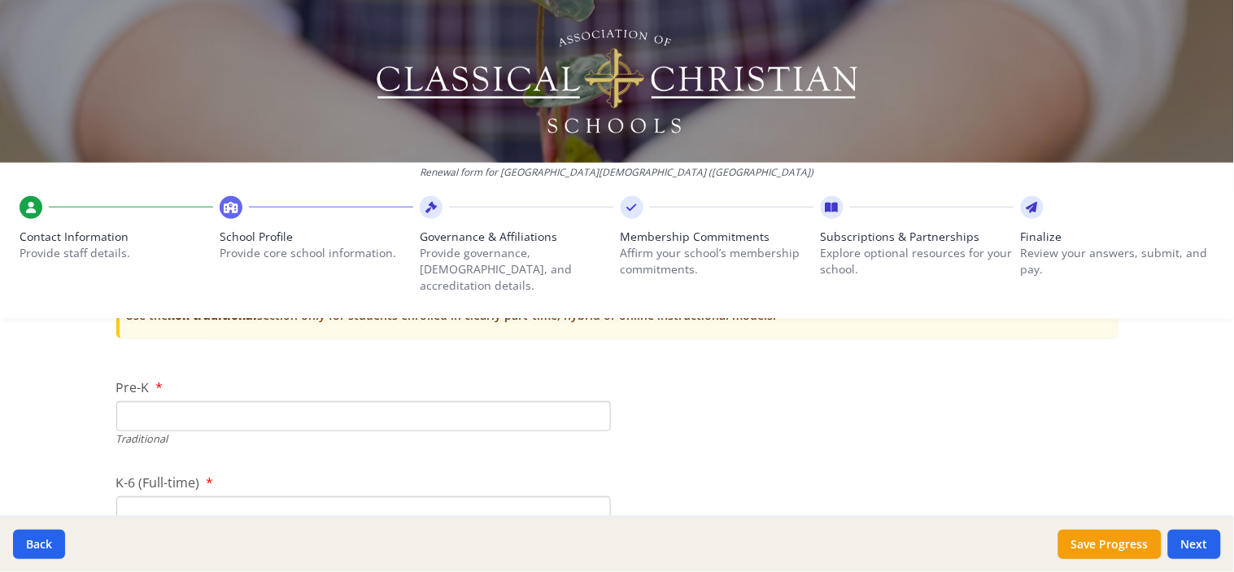
type input "241"
click at [177, 401] on input "Pre-K" at bounding box center [363, 416] width 494 height 30
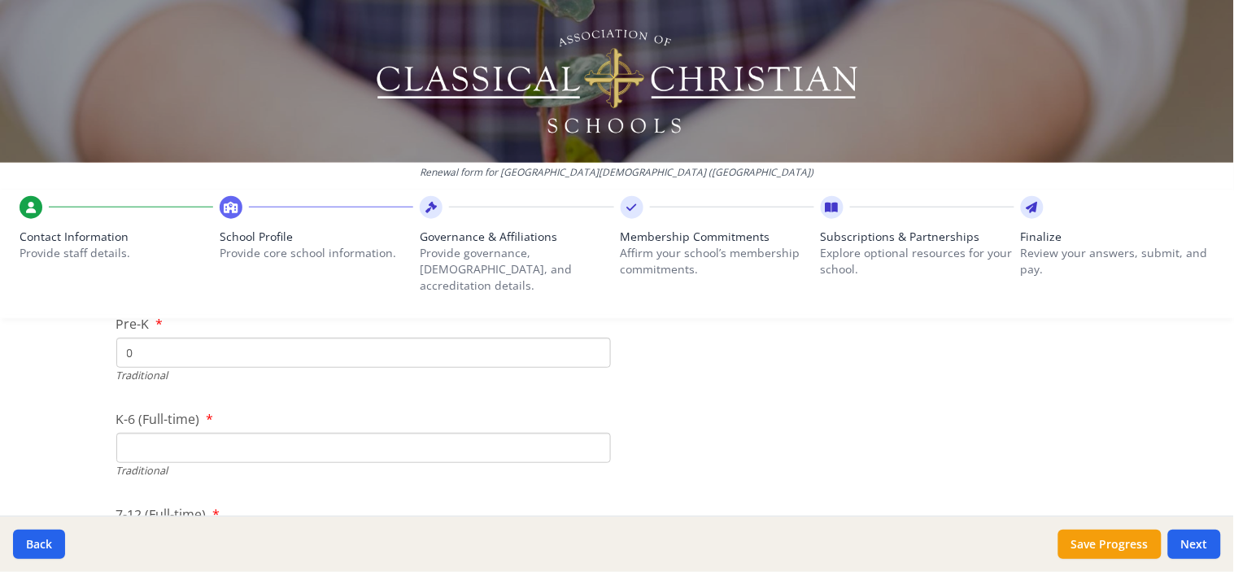
scroll to position [3457, 0]
type input "0"
click at [214, 406] on input "K-6 (Full-time)" at bounding box center [363, 421] width 494 height 30
type input "94"
click at [169, 501] on input "7-12 (Full-time)" at bounding box center [363, 516] width 494 height 30
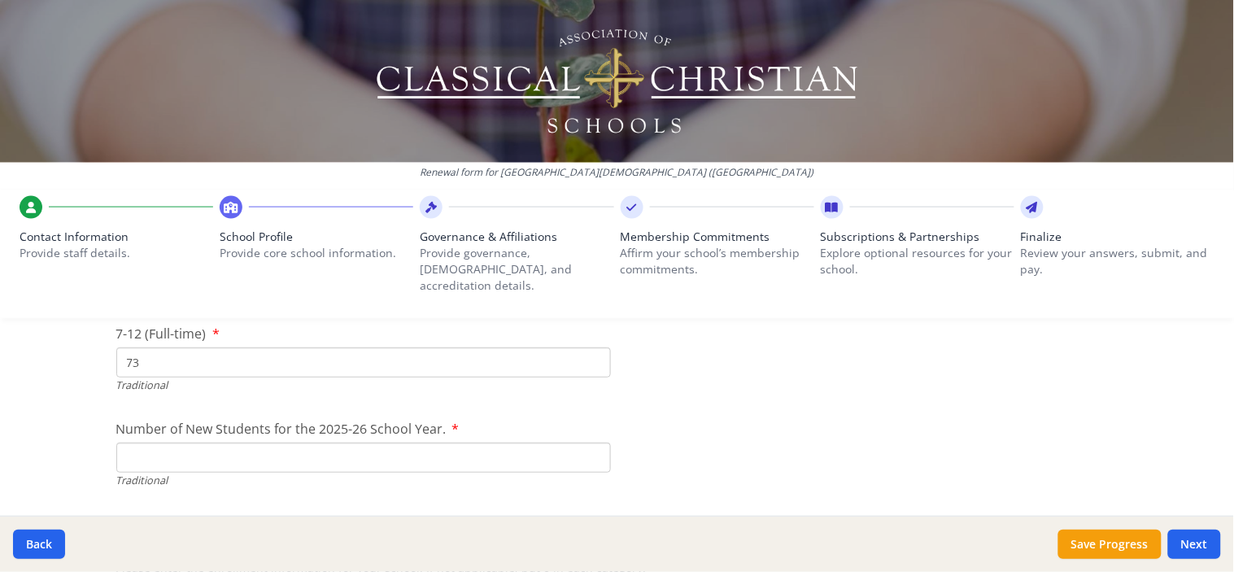
scroll to position [3637, 0]
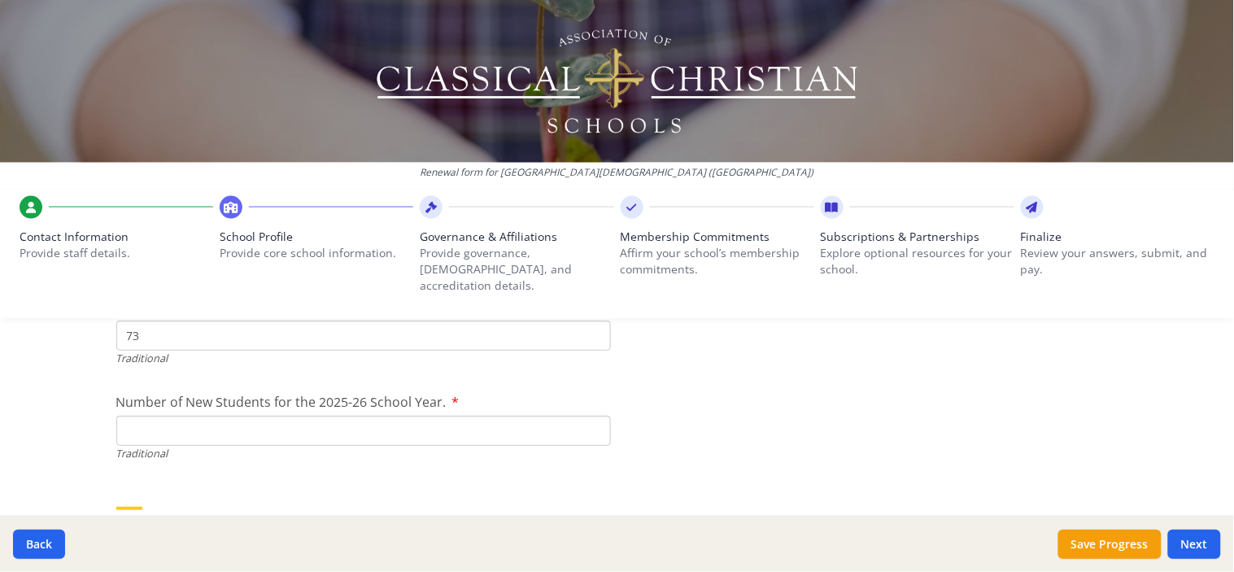
type input "73"
click at [136, 416] on input "Number of New Students for the 2025-26 School Year." at bounding box center [363, 431] width 494 height 30
type input "21"
click at [755, 516] on h5 "Collaborative Model (Shared Instruction, University model, etc.) and Online Stu…" at bounding box center [617, 522] width 1002 height 12
click at [763, 392] on div at bounding box center [871, 392] width 494 height 1
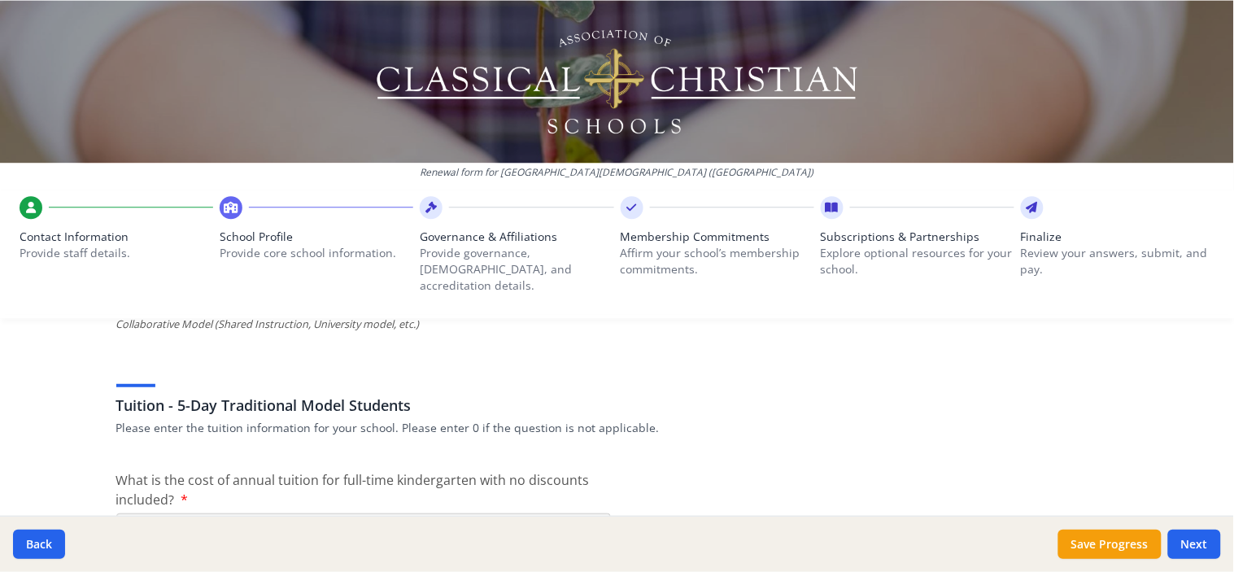
scroll to position [4180, 0]
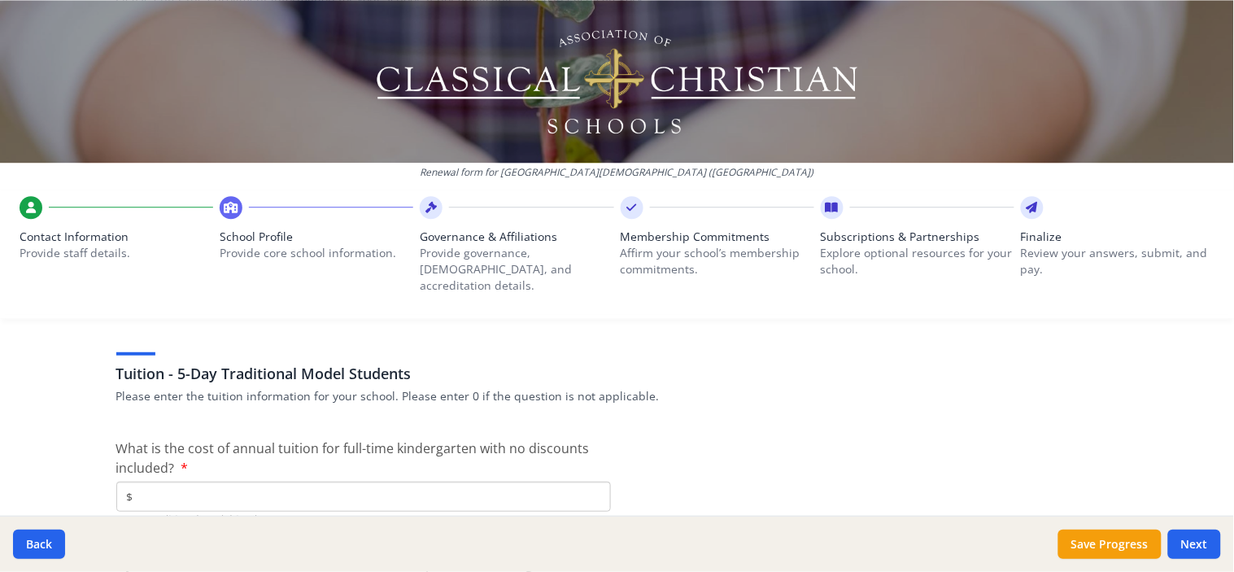
click at [158, 481] on input "$" at bounding box center [363, 496] width 494 height 30
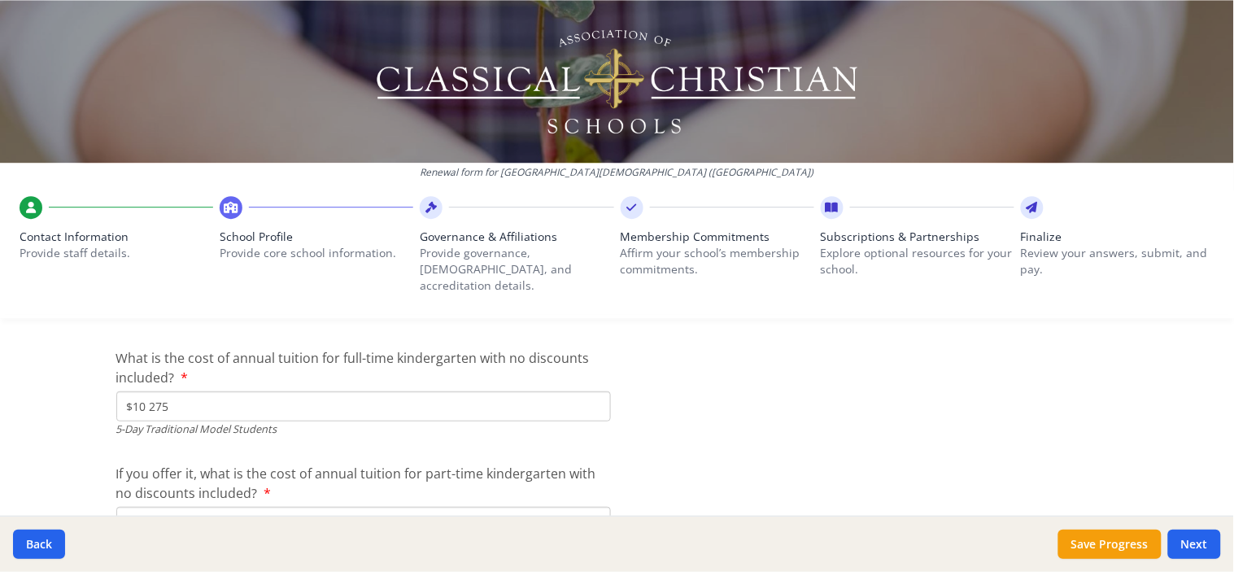
scroll to position [4360, 0]
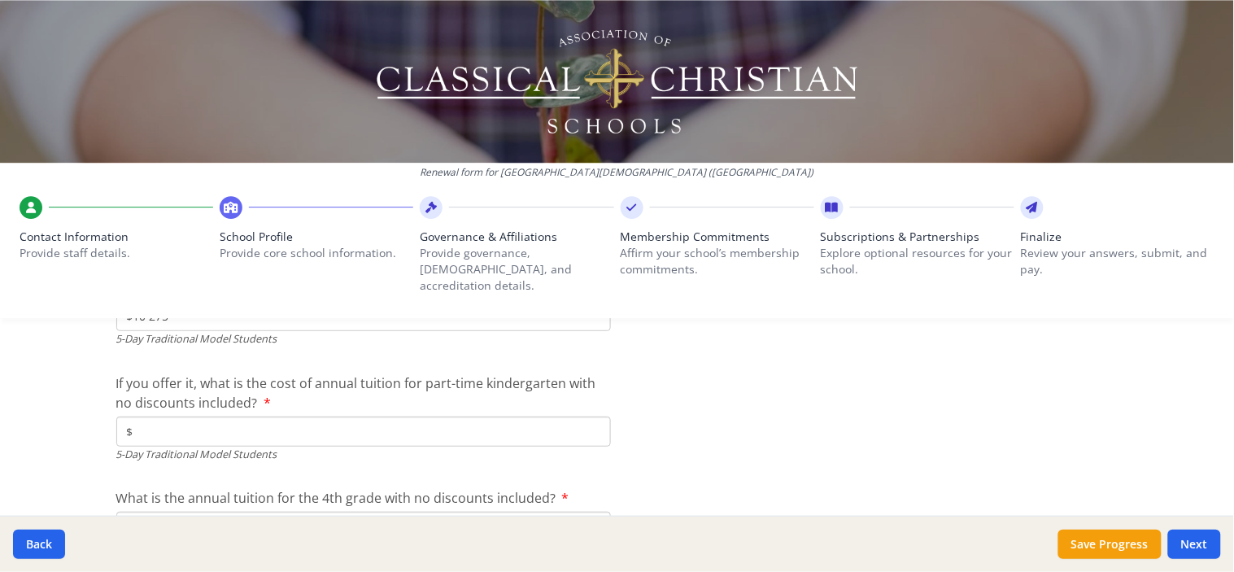
type input "$10 275"
click at [139, 416] on input "$" at bounding box center [363, 431] width 494 height 30
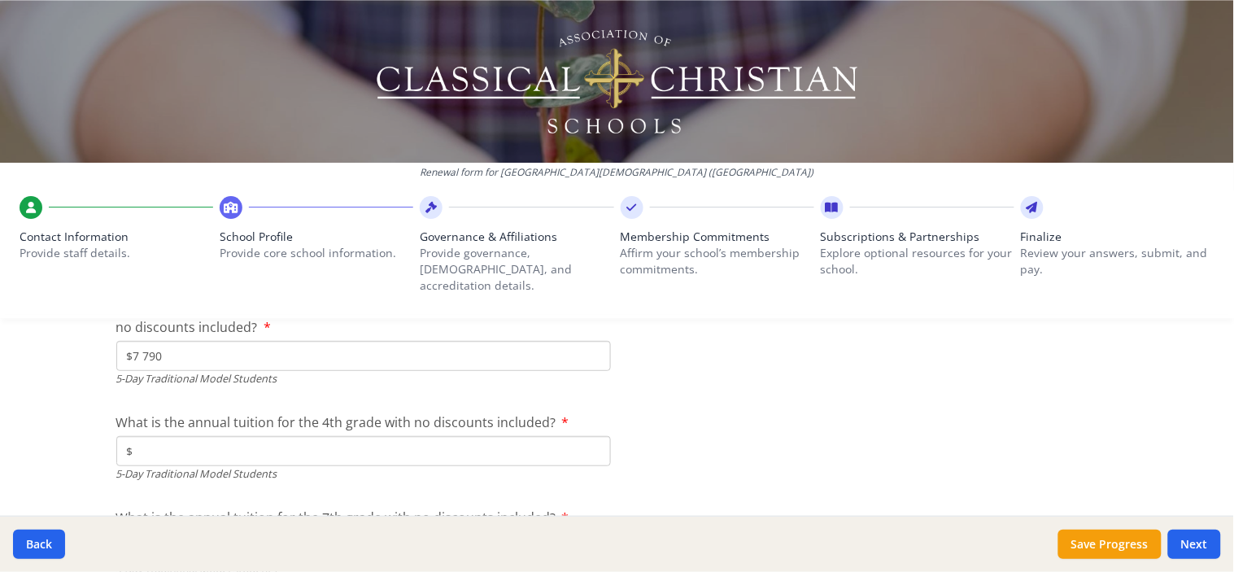
scroll to position [4451, 0]
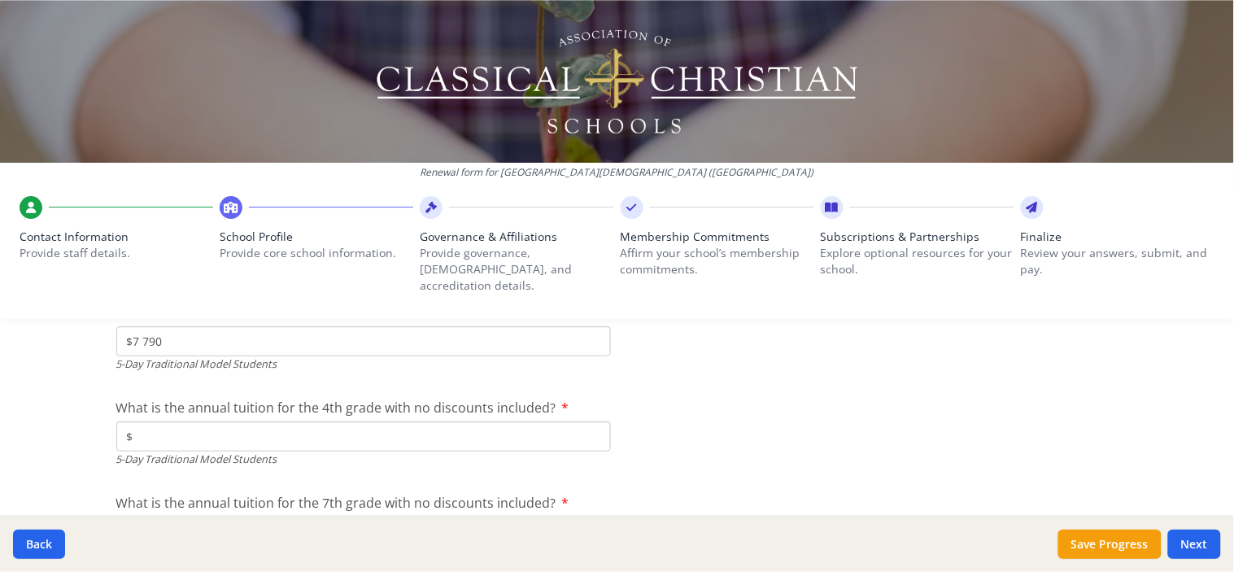
type input "$7 790"
click at [197, 421] on input "$" at bounding box center [363, 436] width 494 height 30
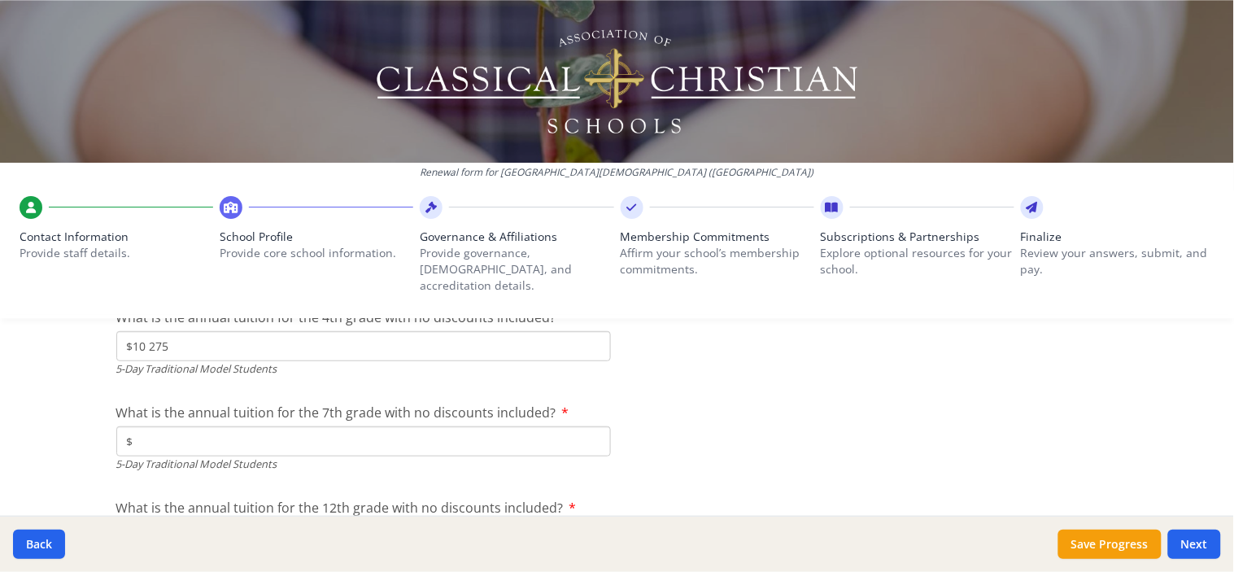
type input "$10 275"
click at [214, 426] on input "$" at bounding box center [363, 441] width 494 height 30
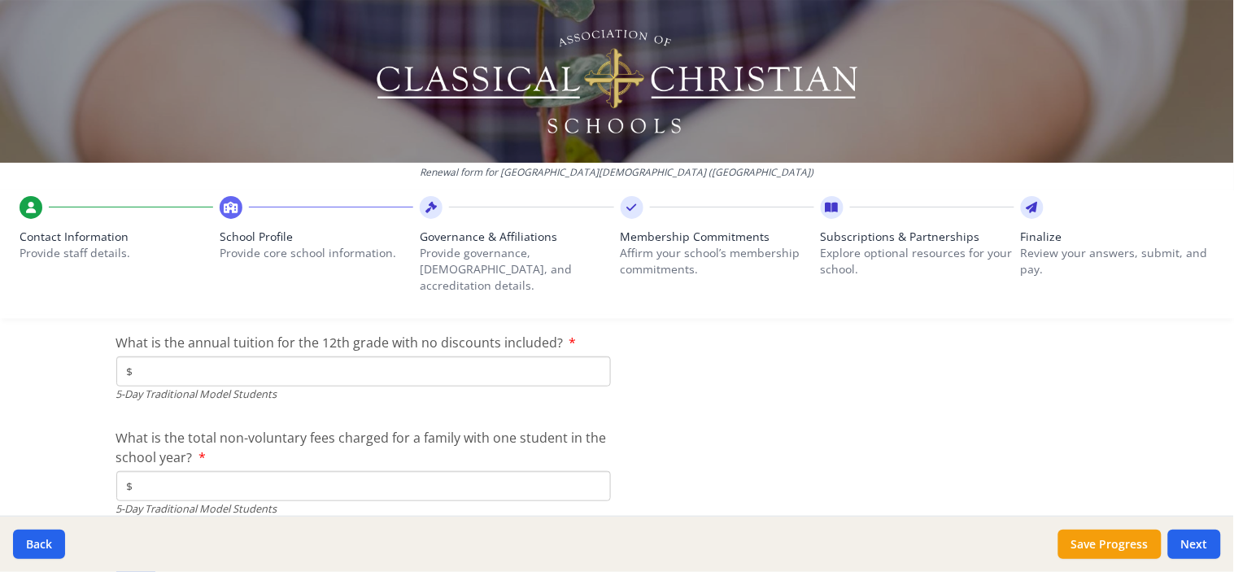
scroll to position [4721, 0]
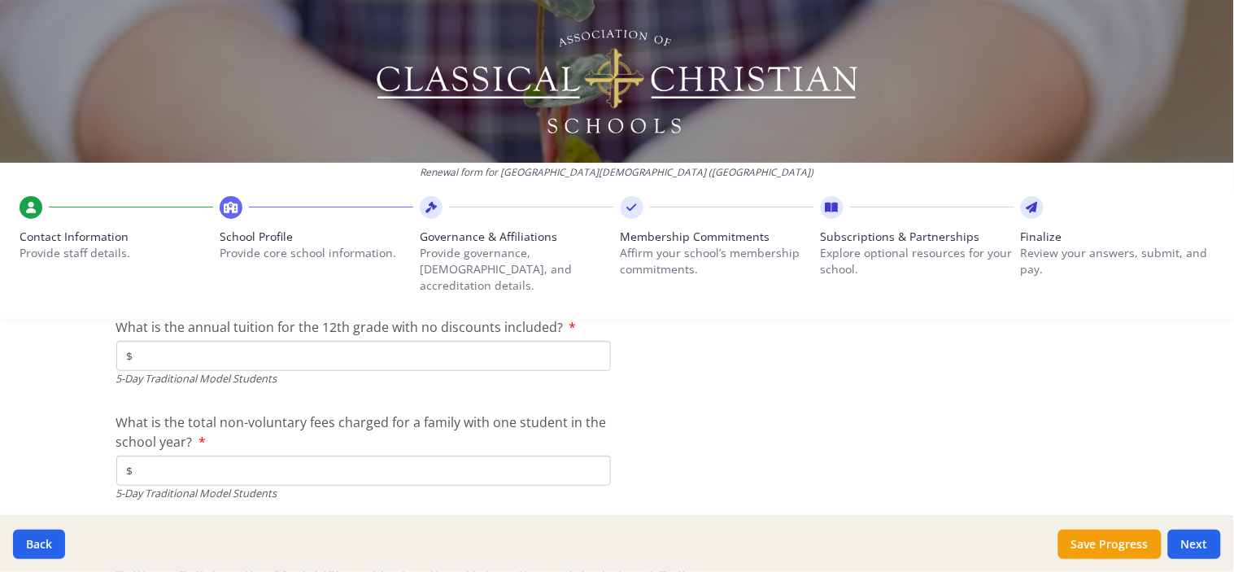
type input "$11 800"
click at [176, 341] on input "$" at bounding box center [363, 356] width 494 height 30
type input "$13 360"
click at [181, 455] on input "$" at bounding box center [363, 470] width 494 height 30
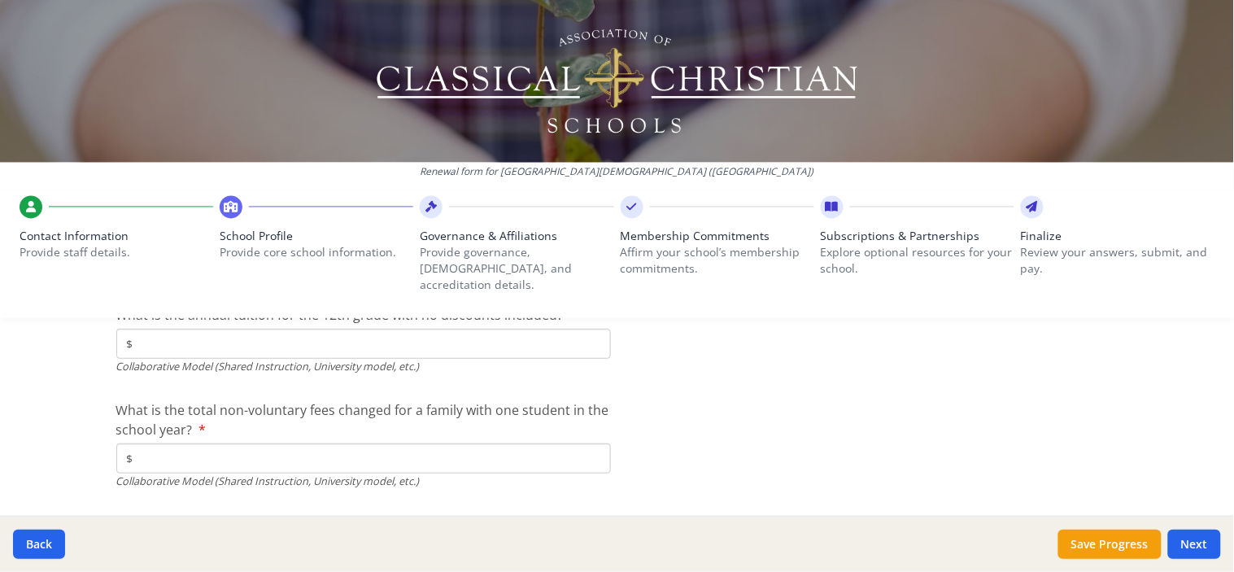
scroll to position [5493, 0]
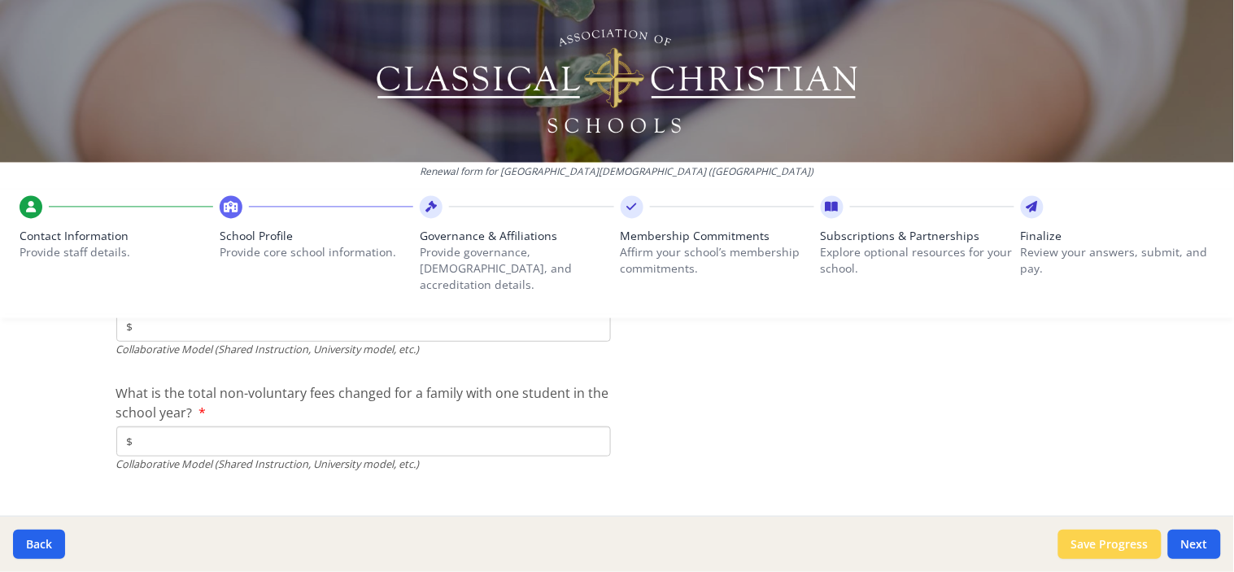
type input "$550"
click at [1117, 543] on button "Save Progress" at bounding box center [1109, 543] width 103 height 29
type input "[PHONE_NUMBER]"
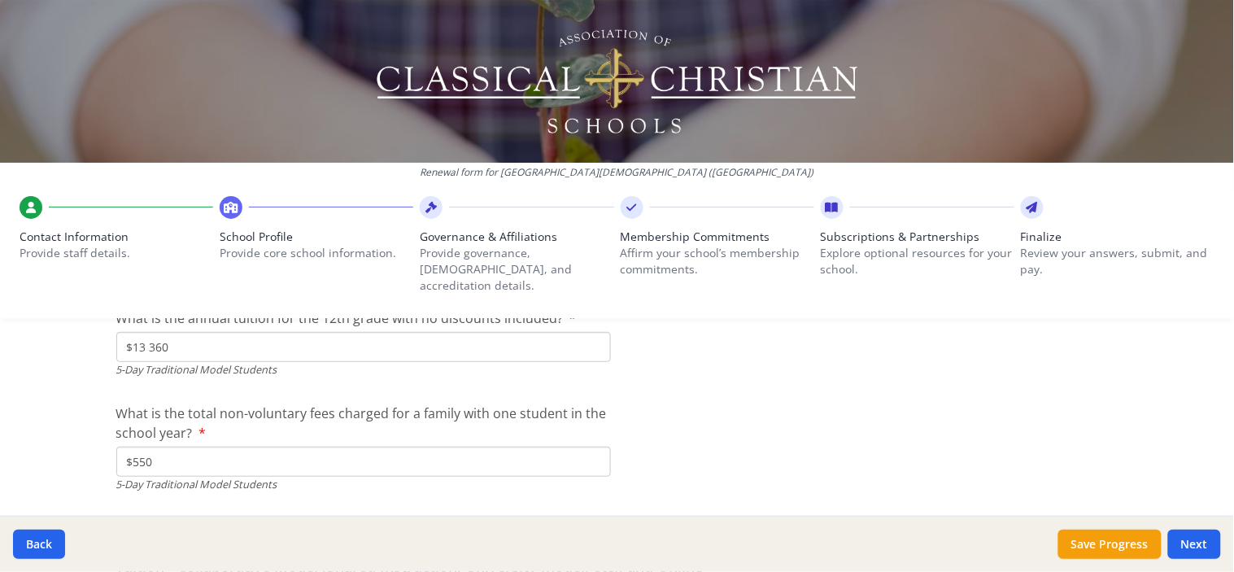
scroll to position [4680, 0]
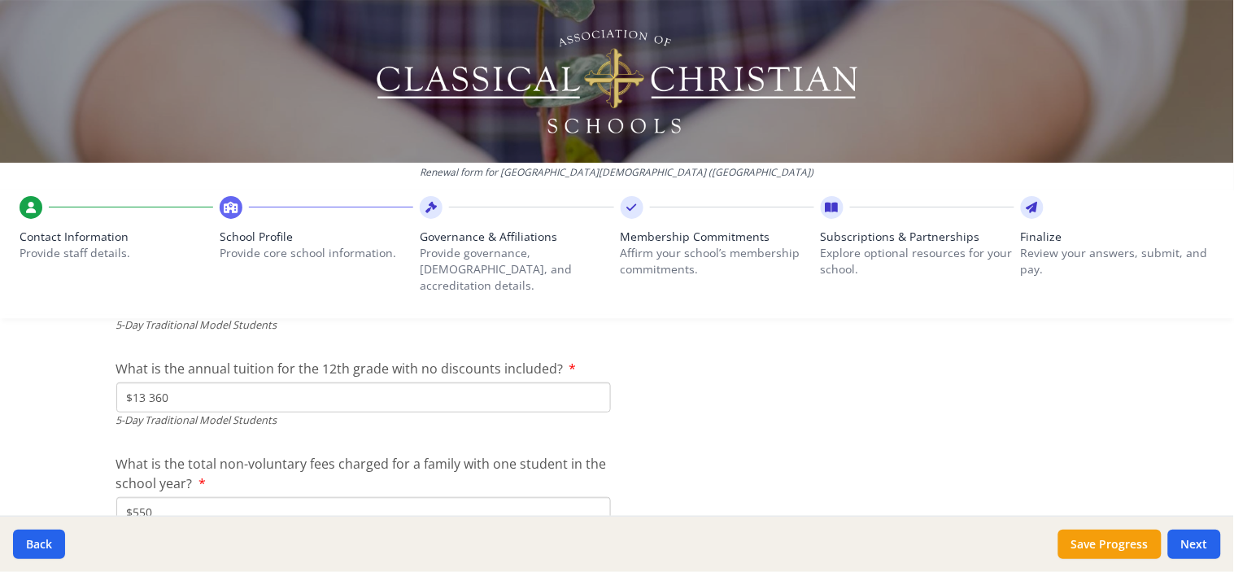
drag, startPoint x: 126, startPoint y: 489, endPoint x: 210, endPoint y: 490, distance: 83.8
click at [210, 497] on input "$550" at bounding box center [363, 512] width 494 height 30
click at [150, 497] on input "$550" at bounding box center [363, 512] width 494 height 30
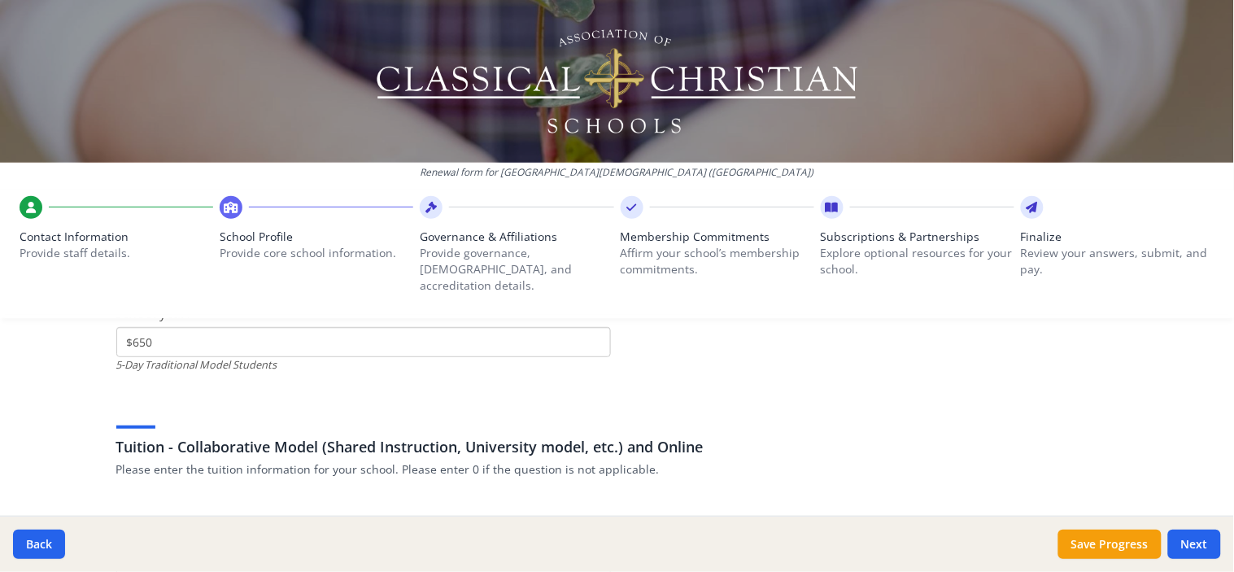
scroll to position [4860, 0]
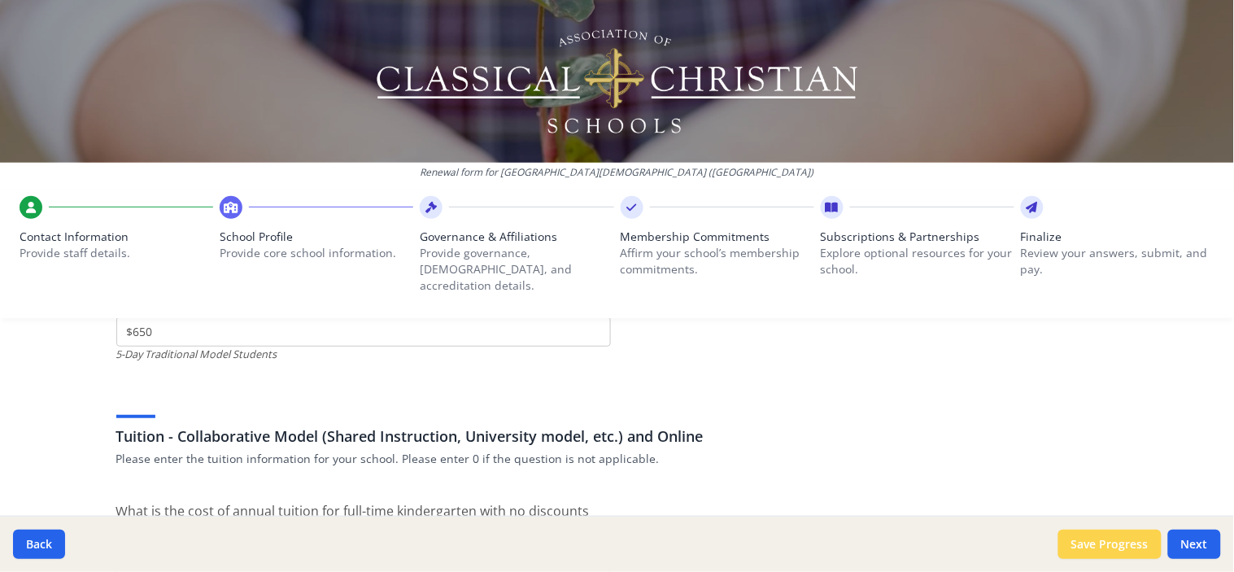
type input "$650"
click at [1082, 535] on button "Save Progress" at bounding box center [1109, 543] width 103 height 29
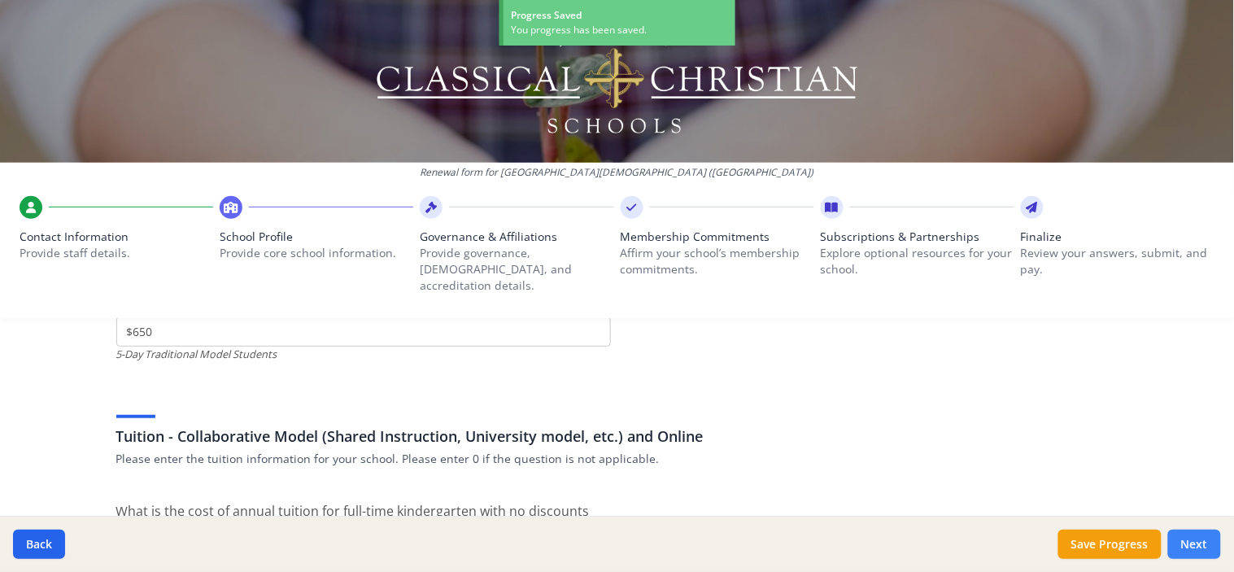
click at [1196, 538] on button "Next" at bounding box center [1194, 543] width 53 height 29
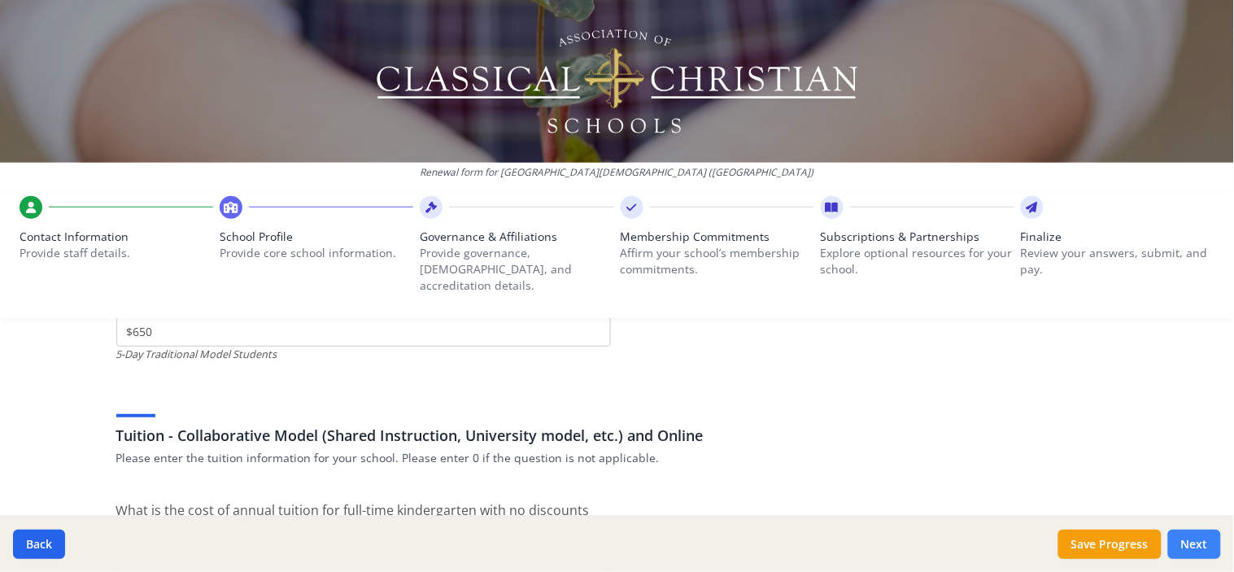
click at [1196, 538] on button "Next" at bounding box center [1194, 543] width 53 height 29
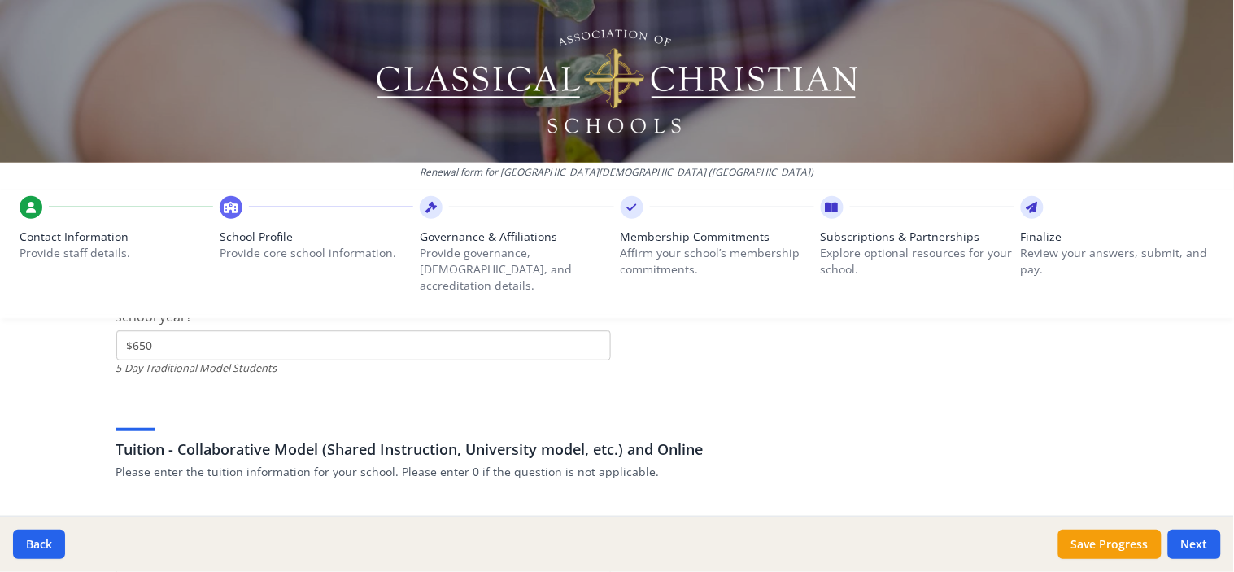
scroll to position [5021, 0]
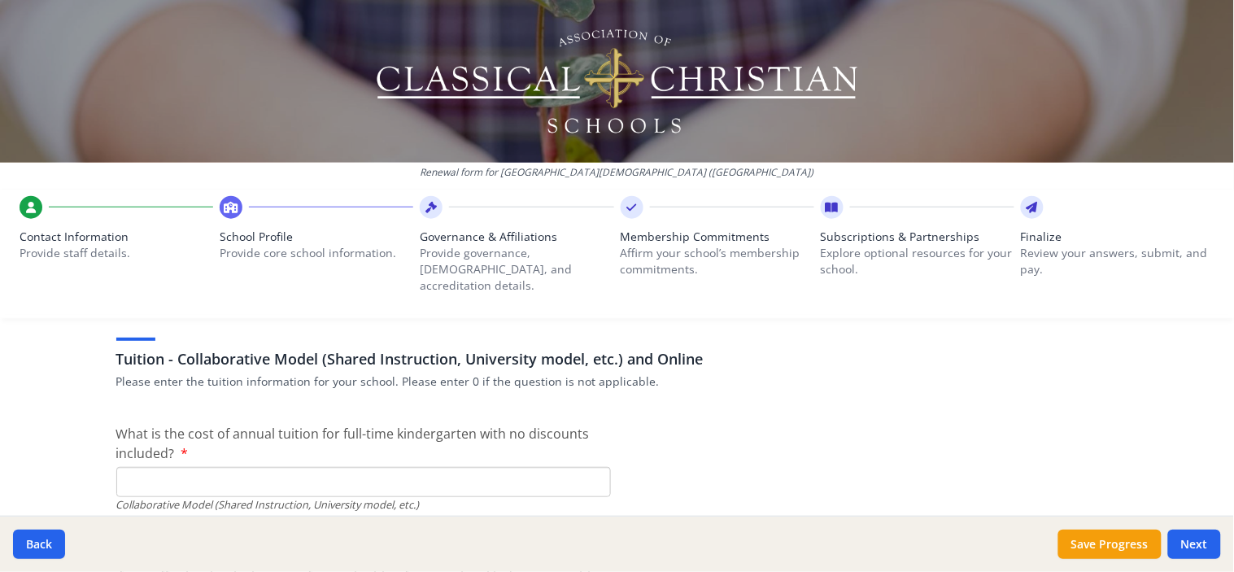
click at [146, 467] on input "What is the cost of annual tuition for full-time kindergarten with no discounts…" at bounding box center [363, 482] width 494 height 30
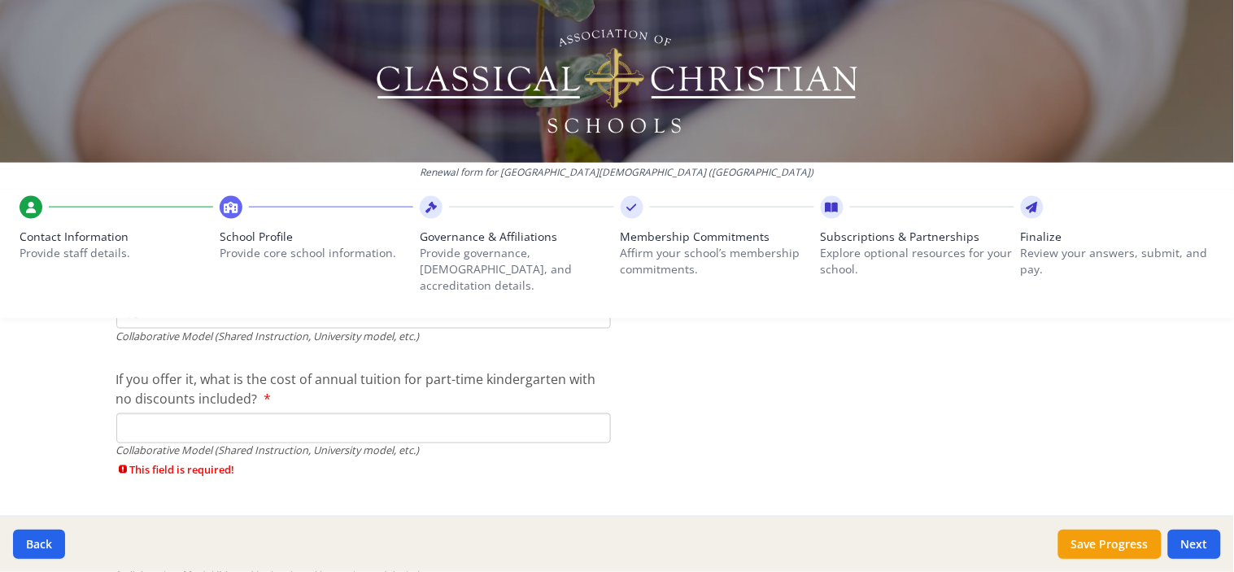
scroll to position [5201, 0]
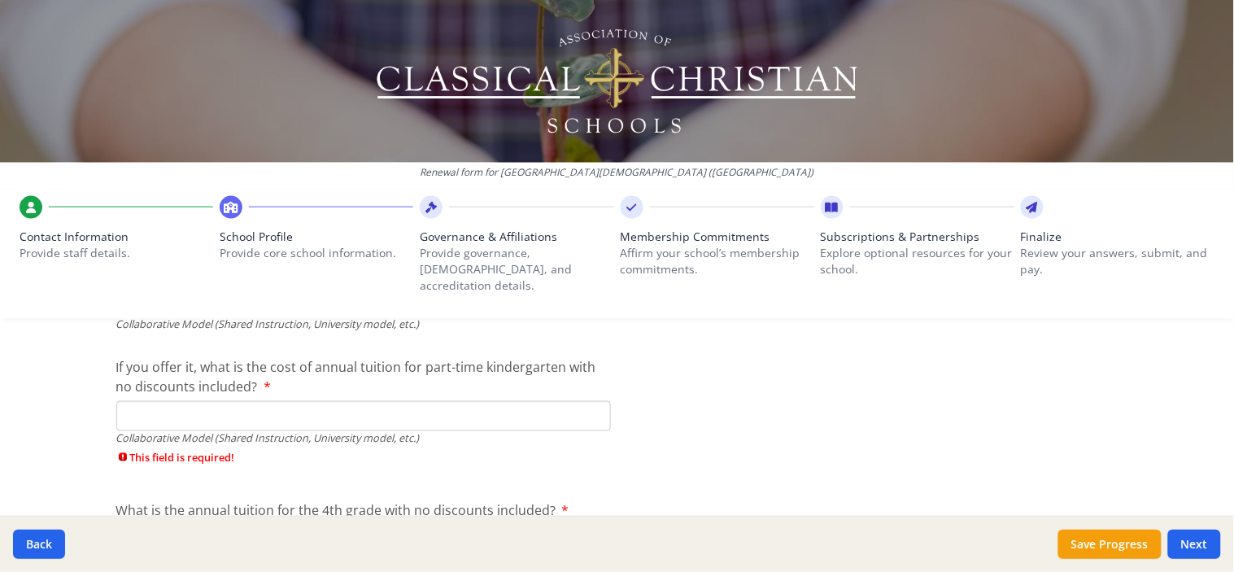
type input "$0"
click at [151, 401] on input "If you offer it, what is the cost of annual tuition for part-time kindergarten …" at bounding box center [363, 416] width 494 height 30
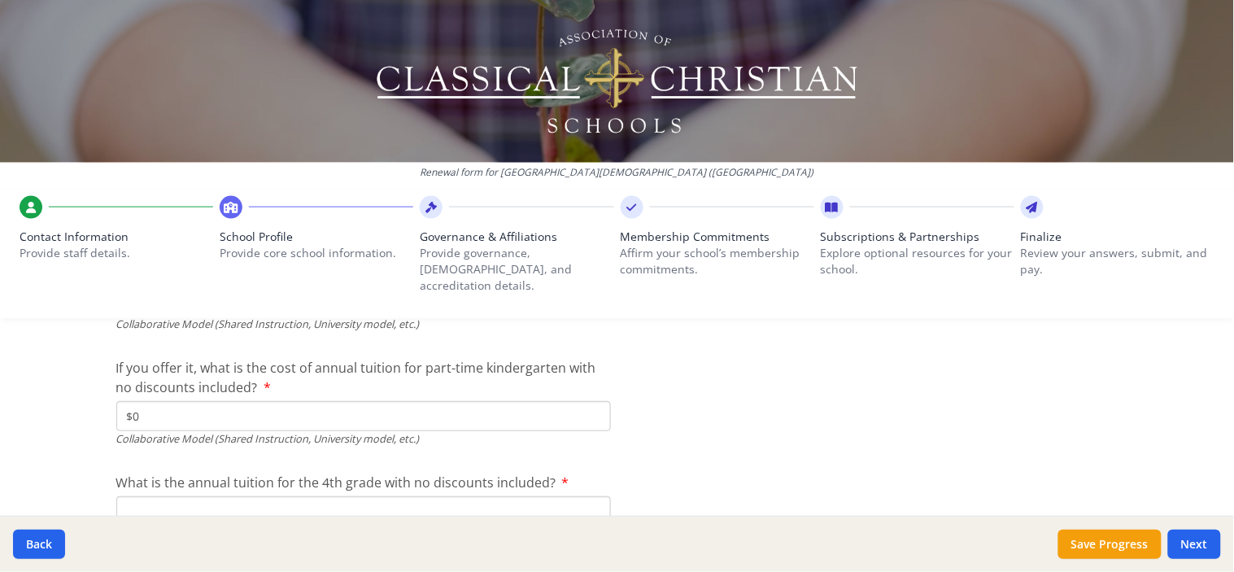
type input "$0"
click at [159, 496] on input "What is the annual tuition for the 4th grade with no discounts included?" at bounding box center [363, 511] width 494 height 30
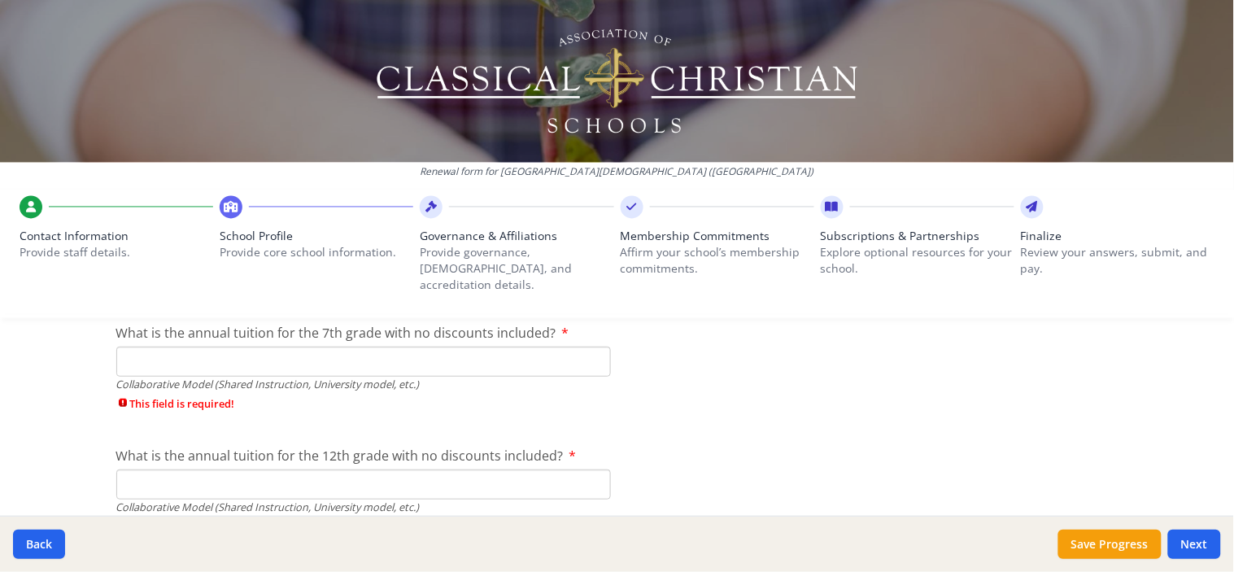
scroll to position [5473, 0]
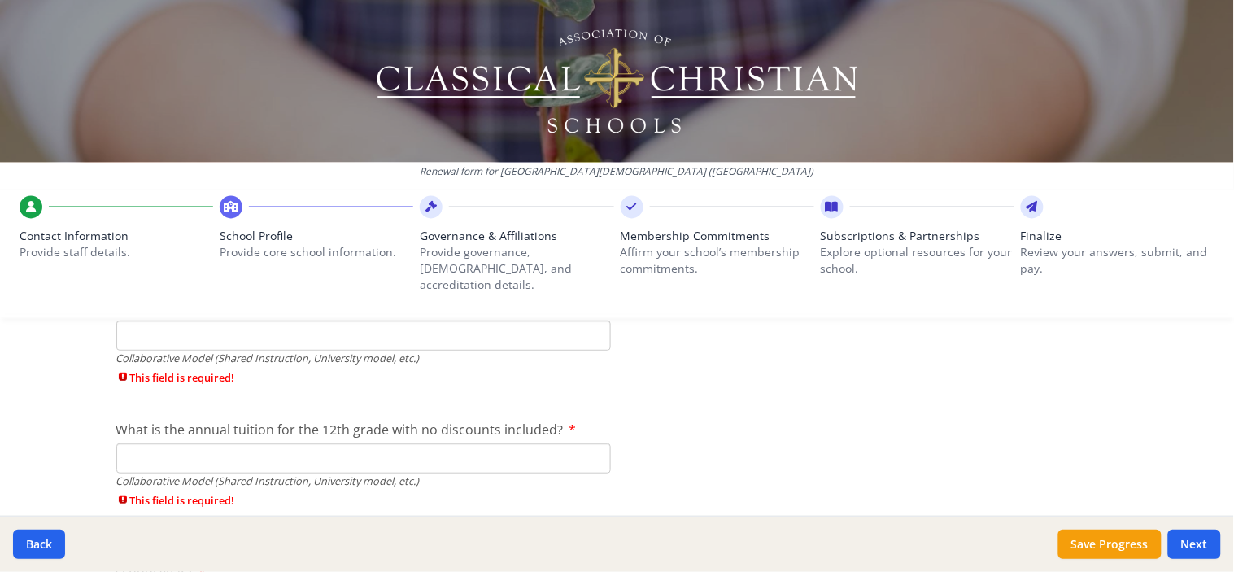
type input "$0"
click at [158, 443] on input "What is the annual tuition for the 12th grade with no discounts included?" at bounding box center [363, 458] width 494 height 30
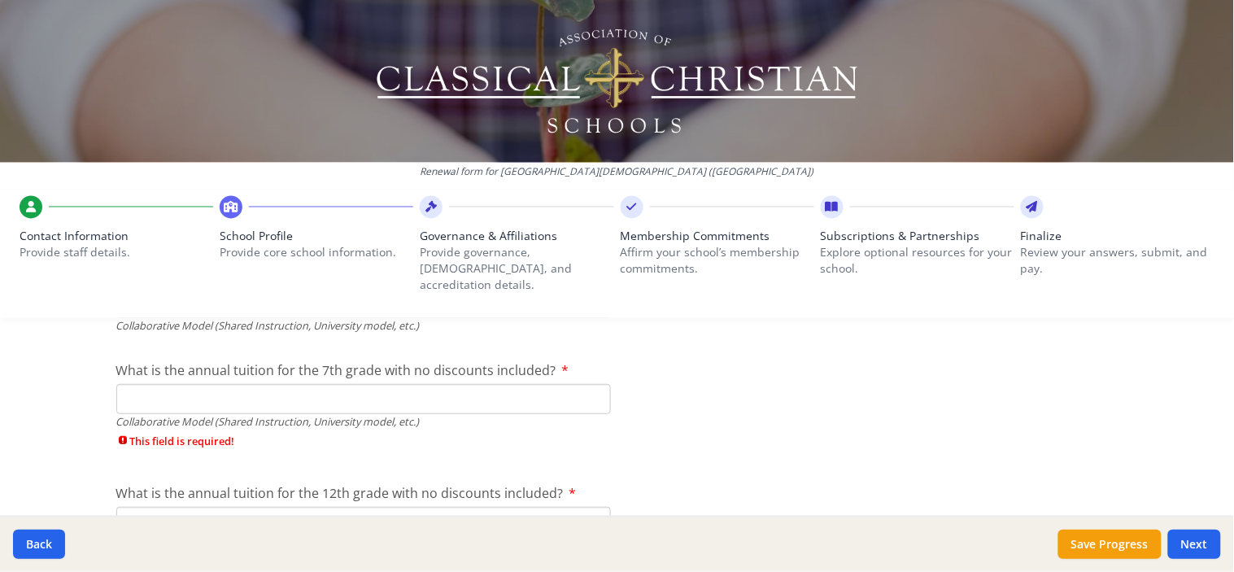
scroll to position [5382, 0]
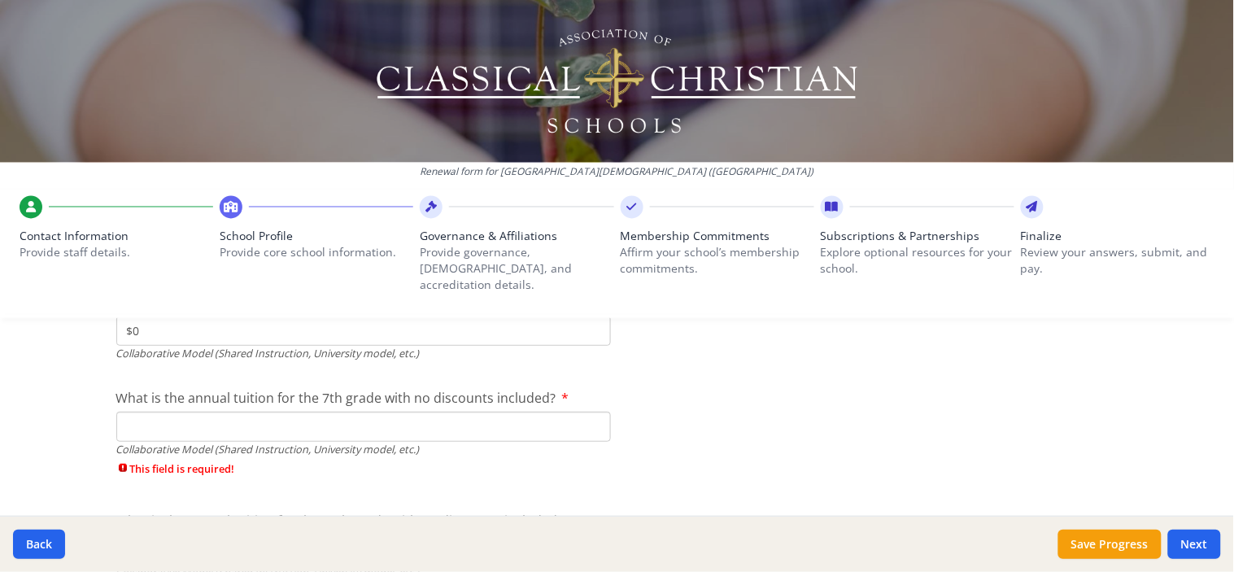
type input "$0"
click at [158, 411] on input "What is the annual tuition for the 7th grade with no discounts included?" at bounding box center [363, 426] width 494 height 30
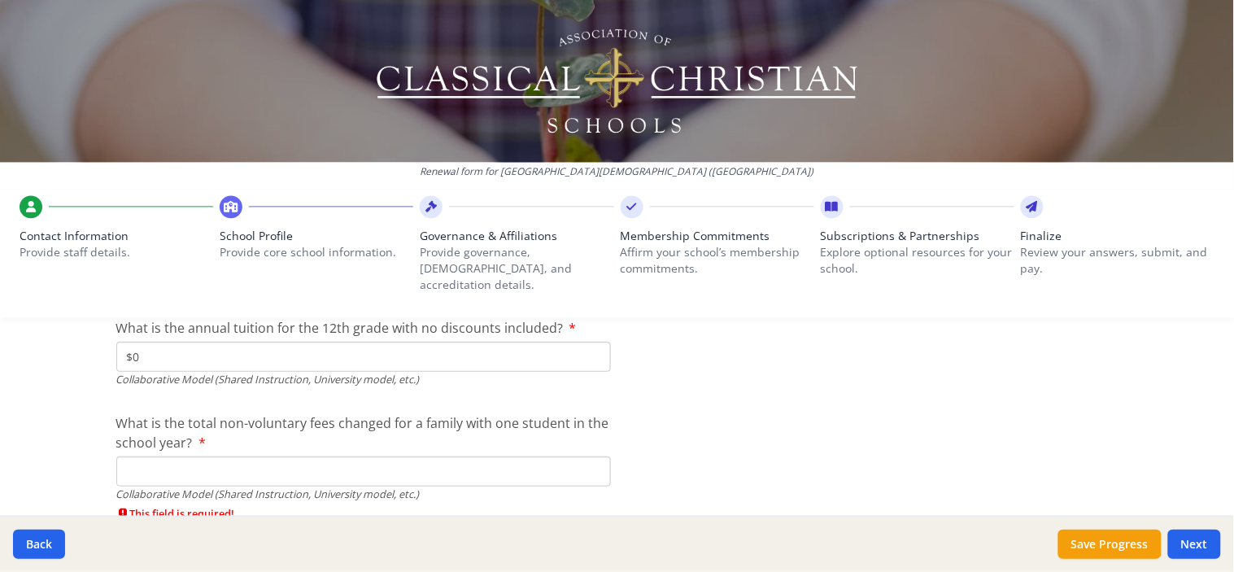
scroll to position [5563, 0]
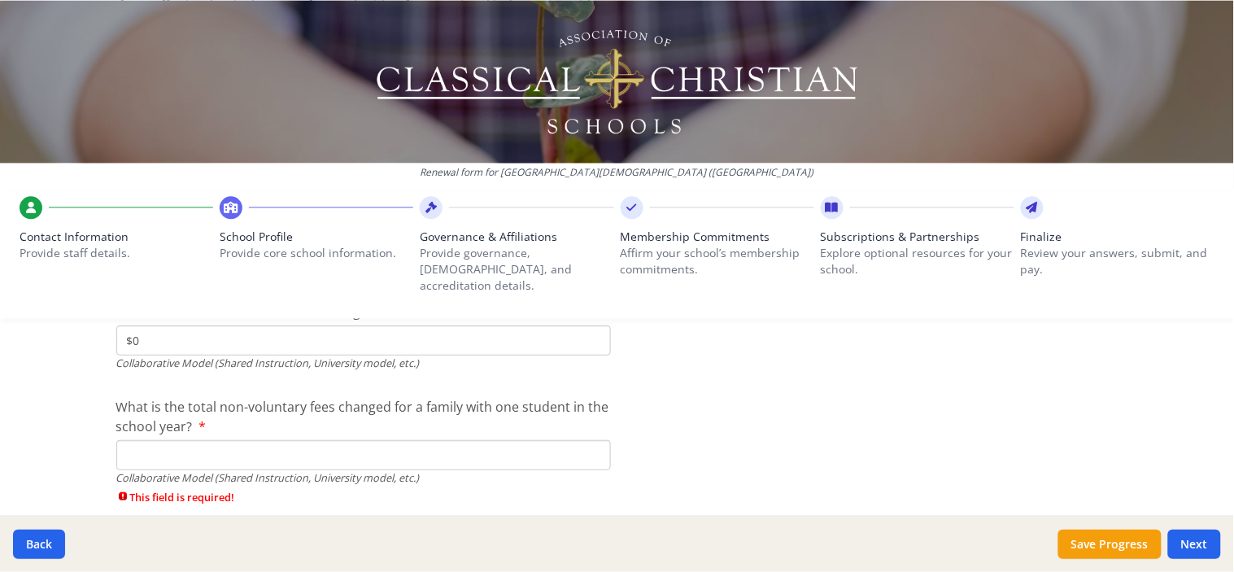
type input "$0"
click at [291, 440] on input "What is the total non-voluntary fees changed for a family with one student in t…" at bounding box center [363, 455] width 494 height 30
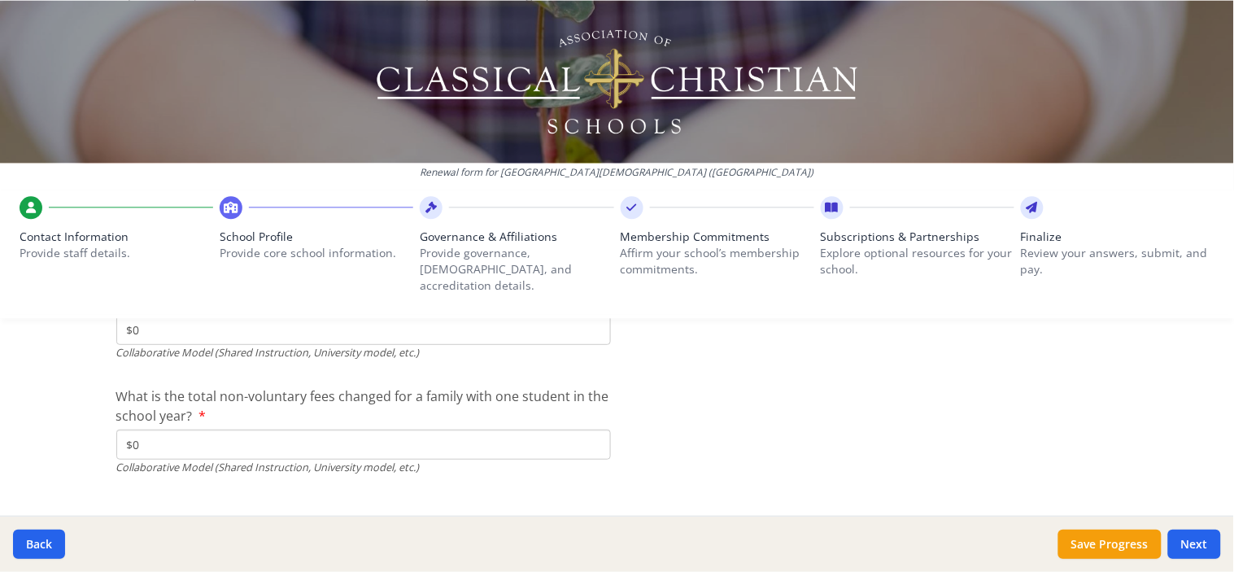
scroll to position [5576, 0]
type input "$0"
click at [1084, 538] on button "Save Progress" at bounding box center [1109, 543] width 103 height 29
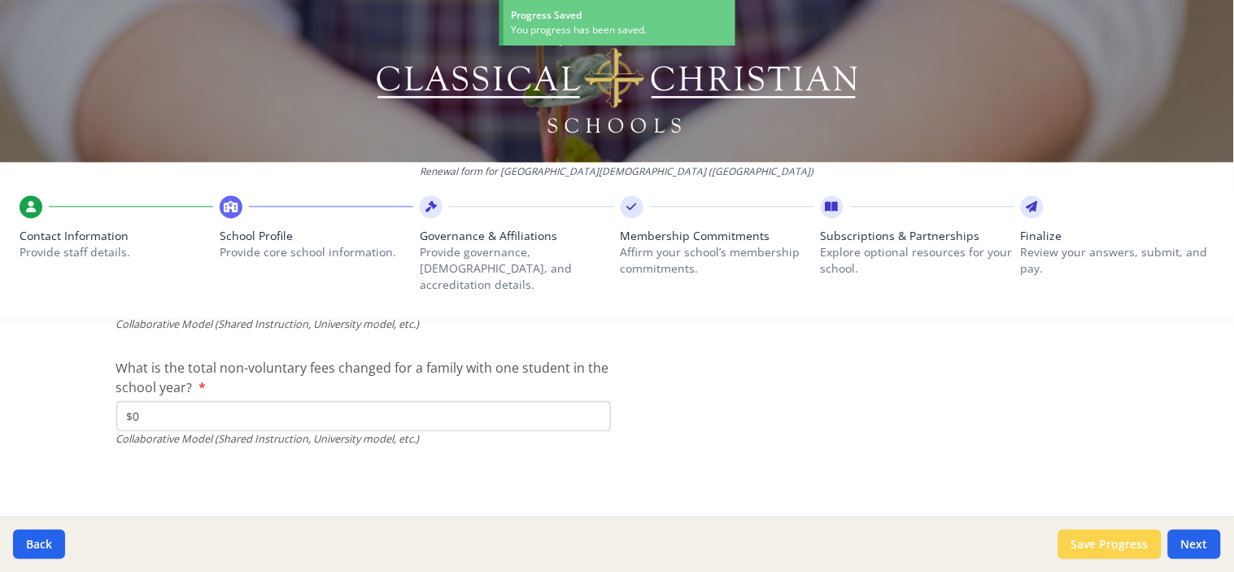
scroll to position [5492, 0]
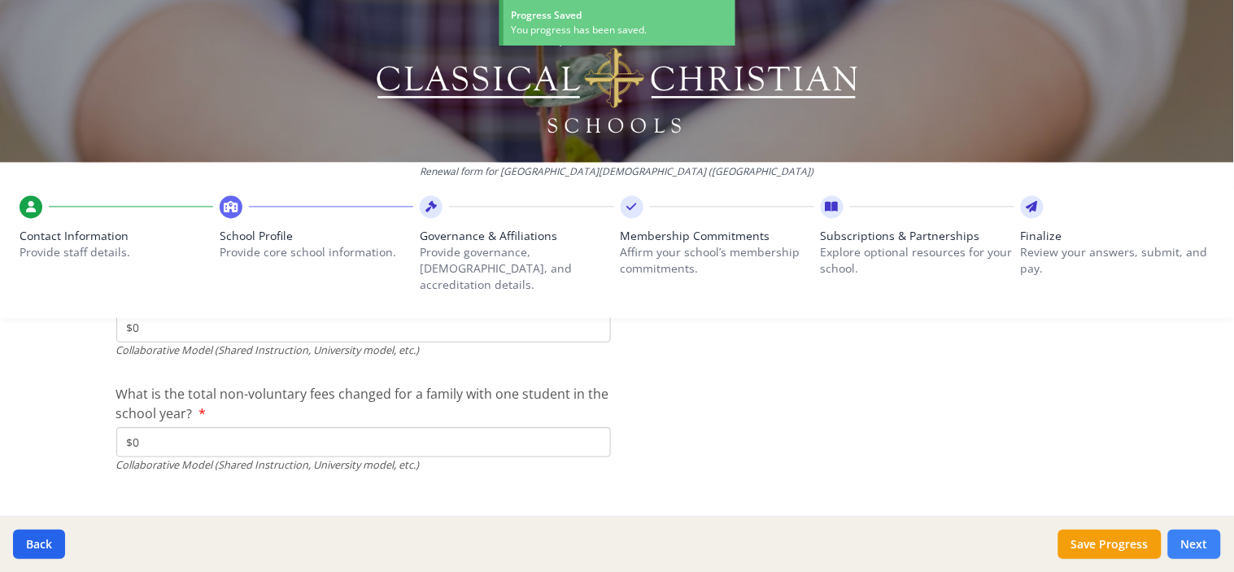
click at [1193, 538] on button "Next" at bounding box center [1194, 543] width 53 height 29
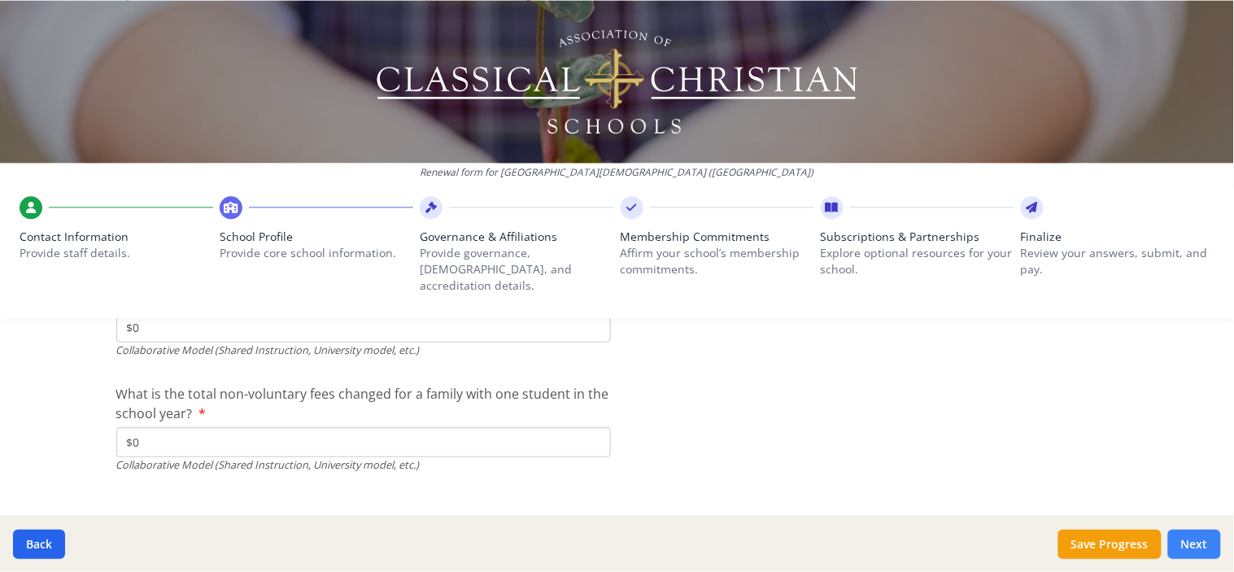
click at [1193, 538] on button "Next" at bounding box center [1194, 543] width 53 height 29
click at [1192, 542] on button "Next" at bounding box center [1194, 543] width 53 height 29
click at [1199, 538] on button "Next" at bounding box center [1194, 543] width 53 height 29
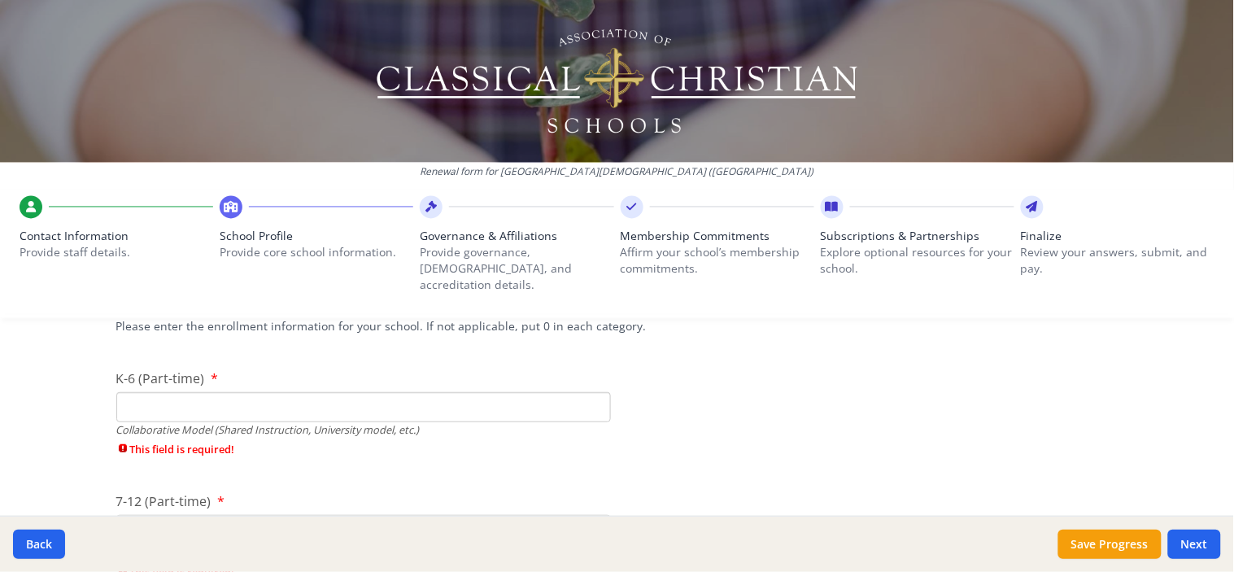
scroll to position [3859, 0]
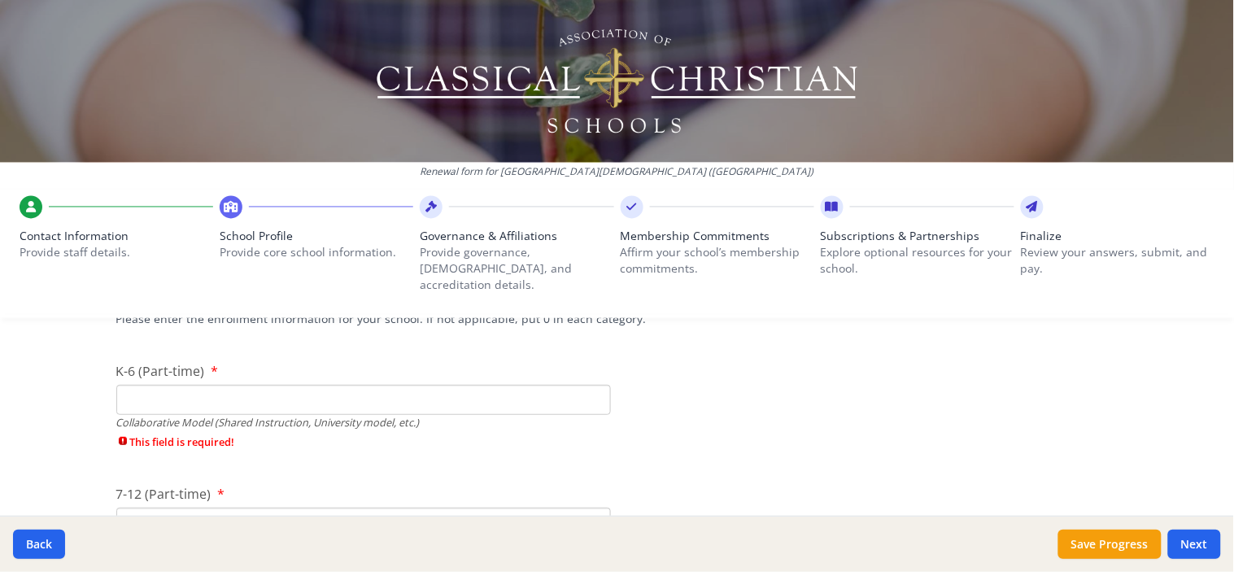
click at [169, 385] on input "K-6 (Part-time)" at bounding box center [363, 400] width 494 height 30
type input "0"
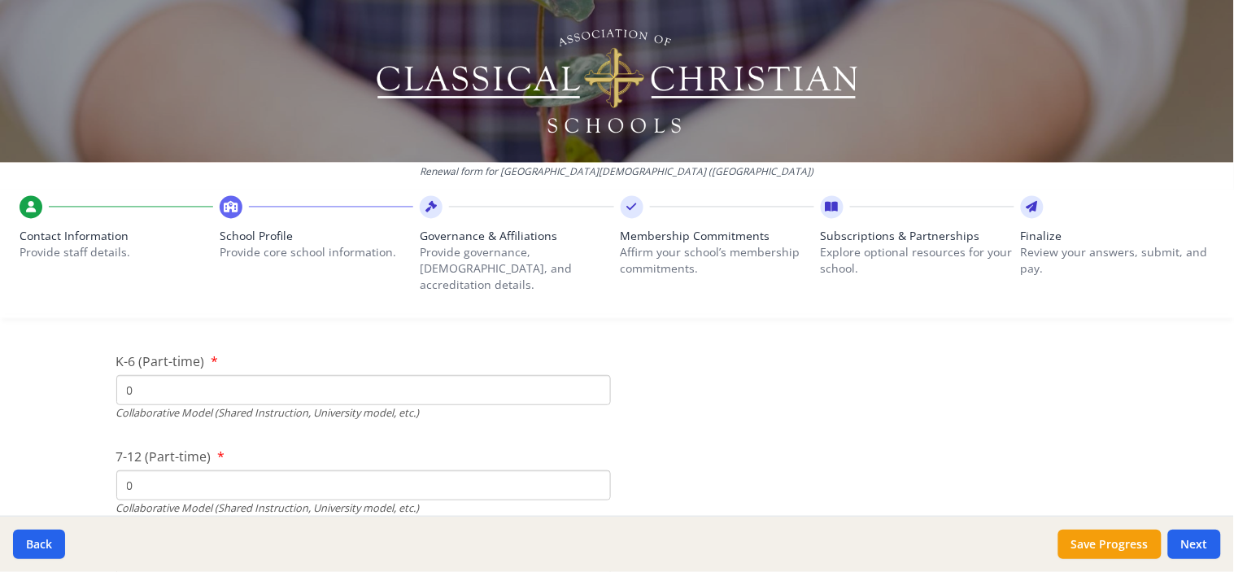
type input "0"
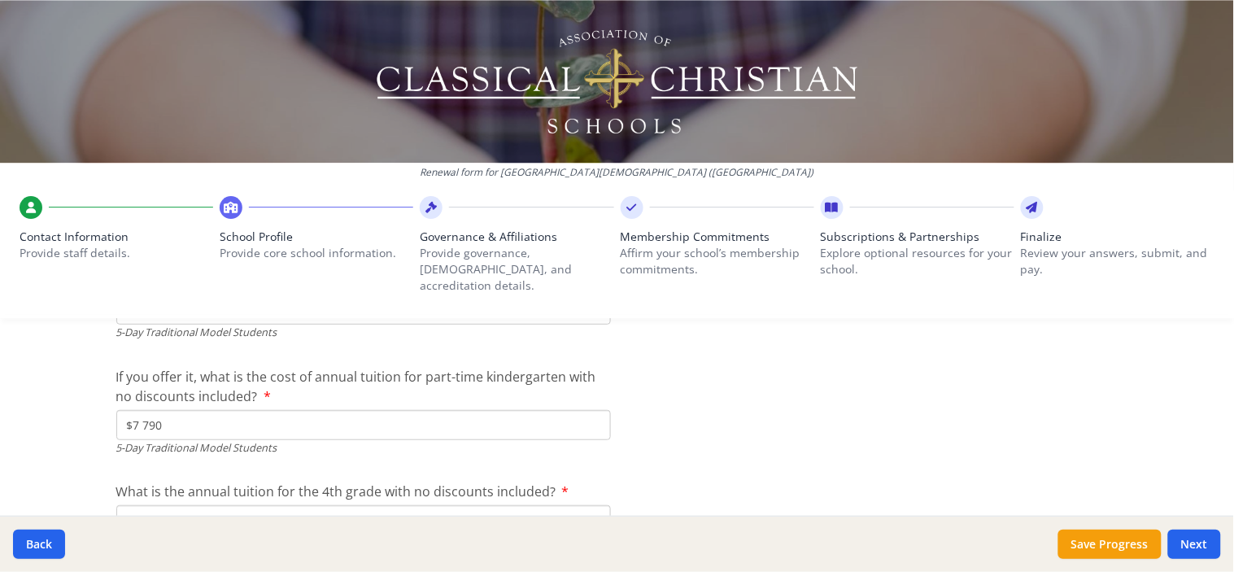
type input "$0"
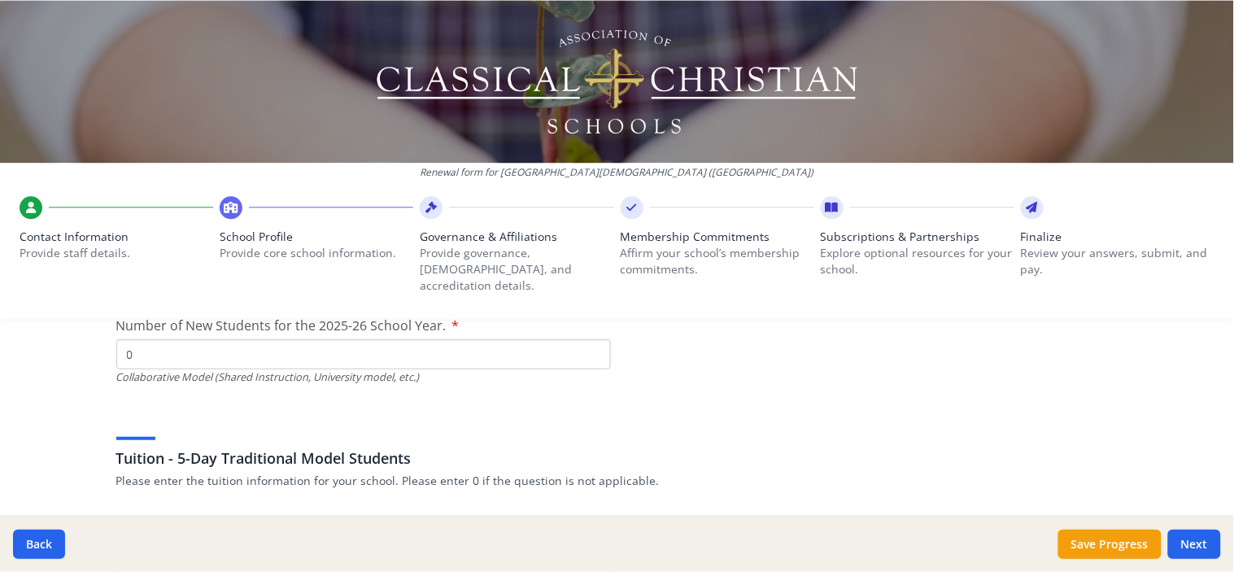
scroll to position [4185, 0]
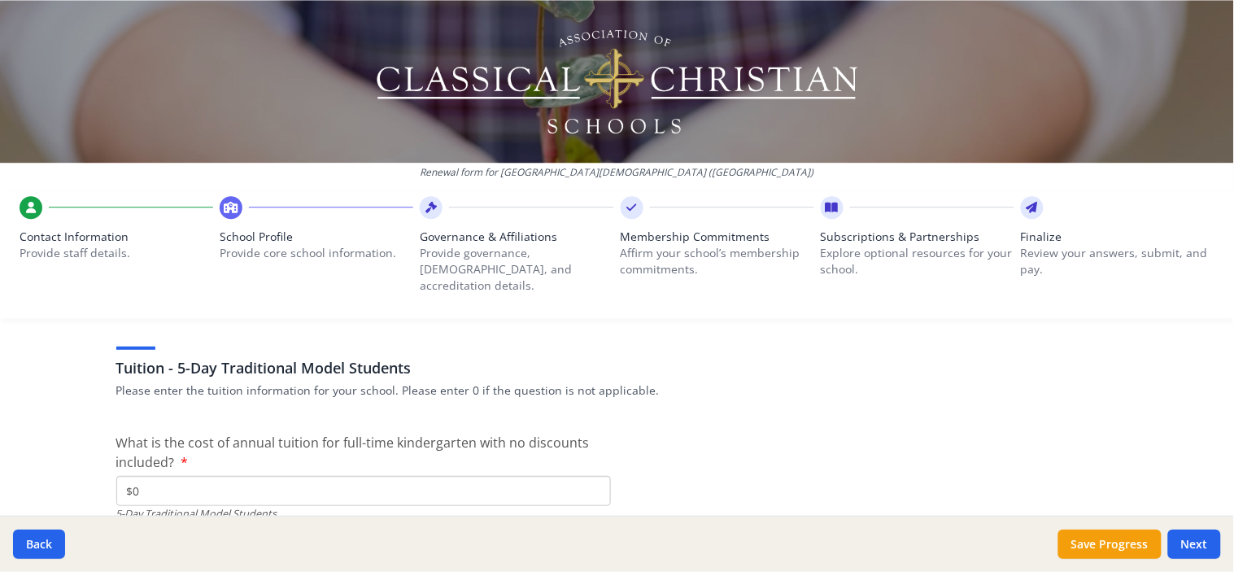
type input "$0"
drag, startPoint x: 141, startPoint y: 464, endPoint x: 103, endPoint y: 464, distance: 37.4
type input "$10 275"
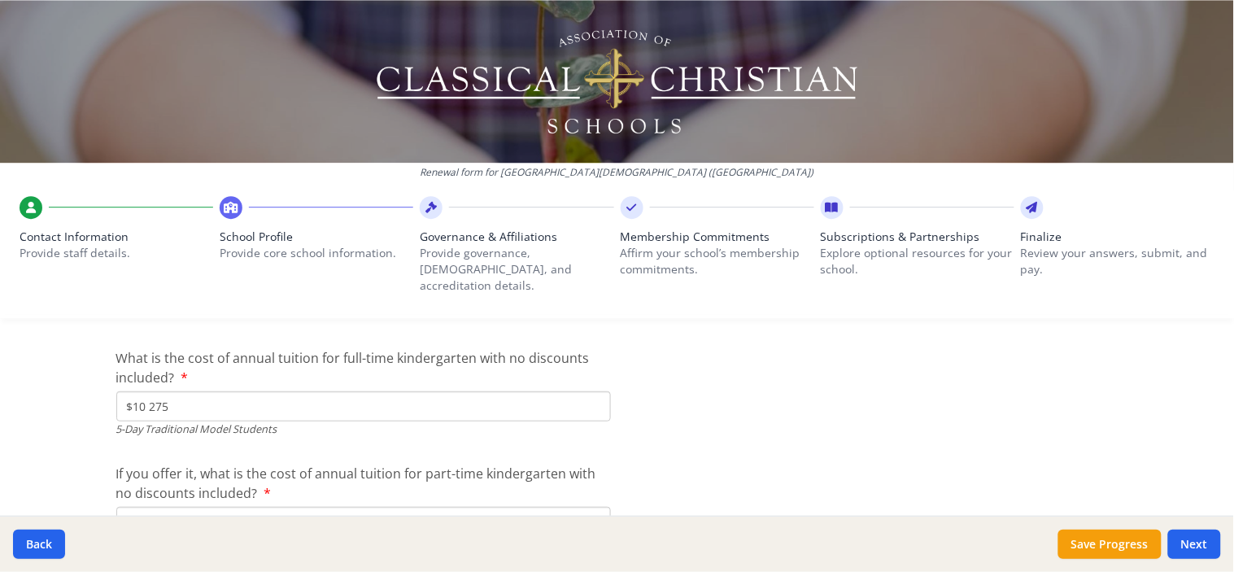
scroll to position [4302, 0]
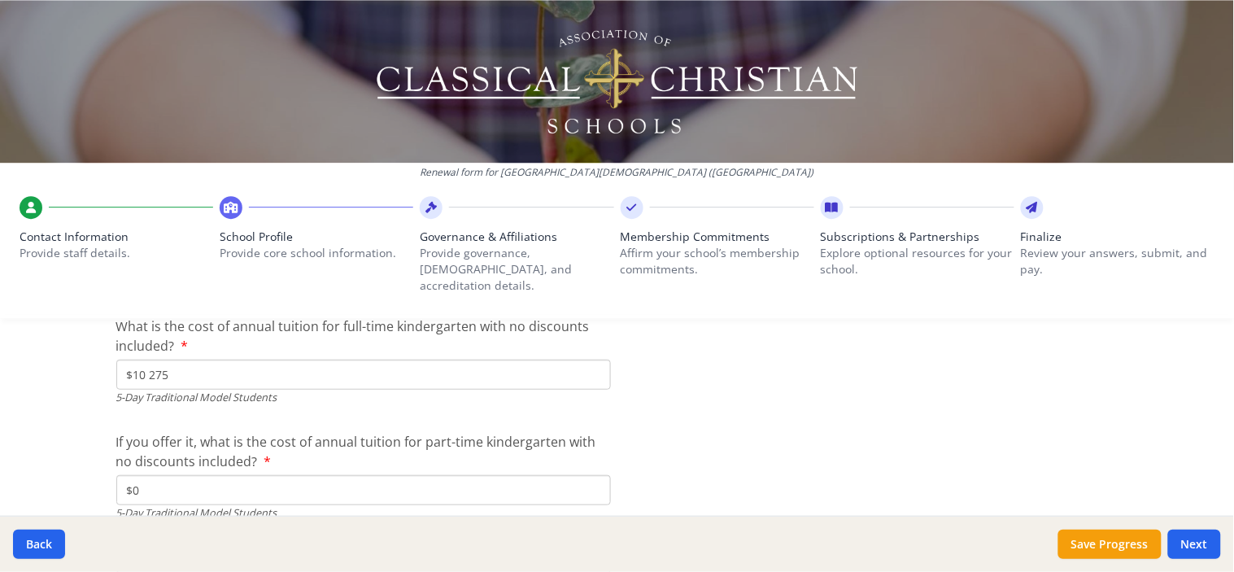
click at [152, 475] on input "$0" at bounding box center [363, 490] width 494 height 30
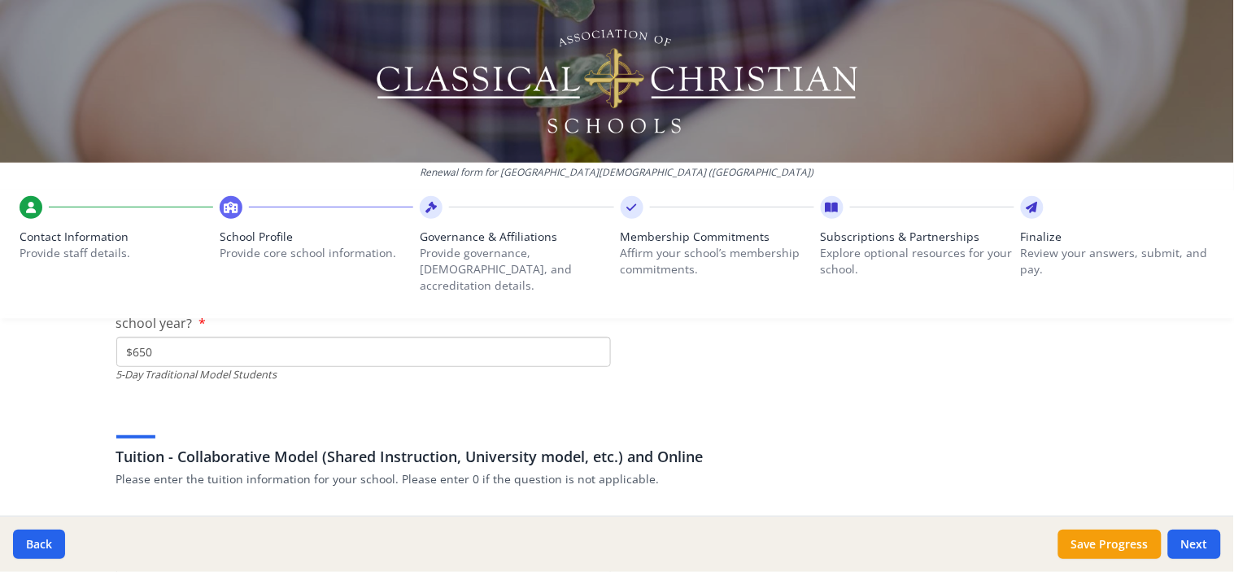
scroll to position [4934, 0]
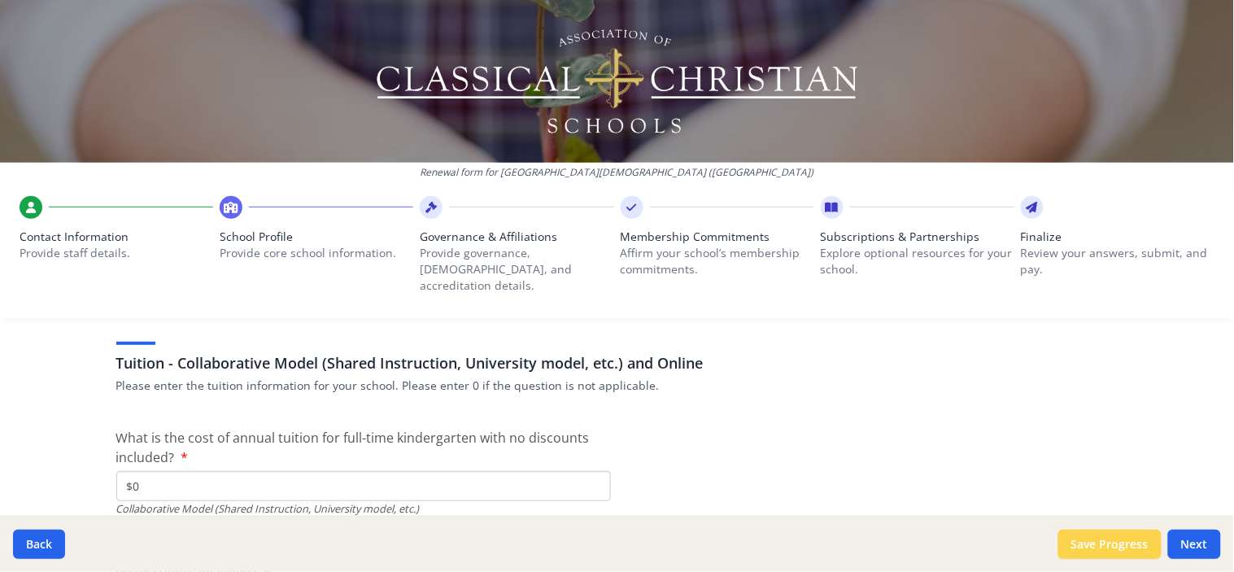
type input "$7 790"
click at [1073, 535] on button "Save Progress" at bounding box center [1109, 543] width 103 height 29
type input "Society for Classical Learning Mid Atlantic [DEMOGRAPHIC_DATA] School Associati…"
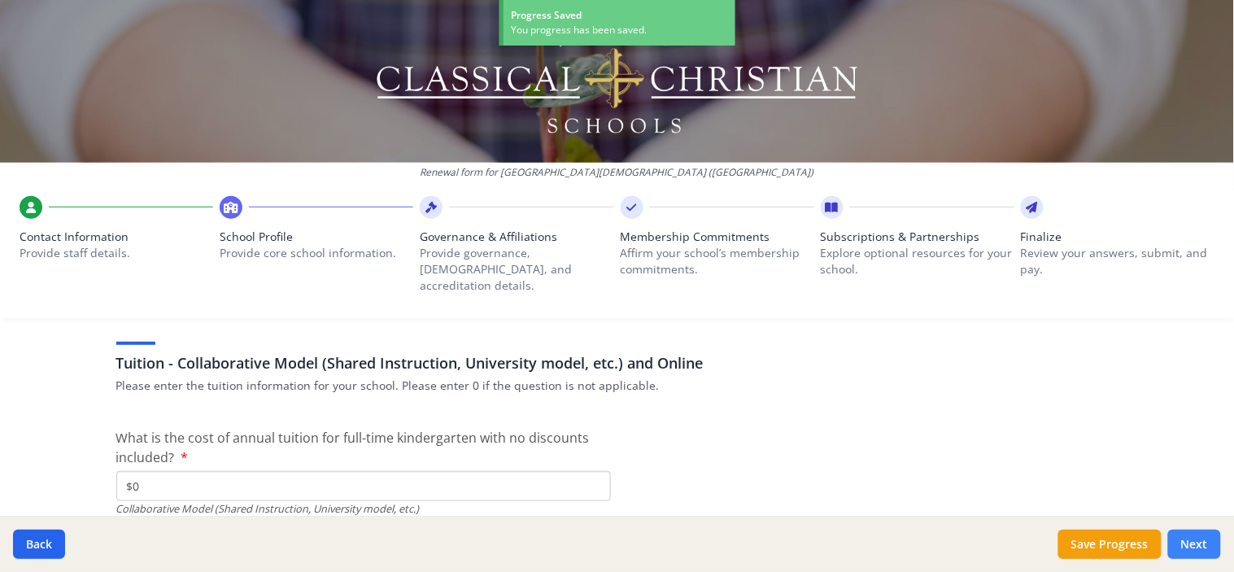
click at [1190, 533] on button "Next" at bounding box center [1194, 543] width 53 height 29
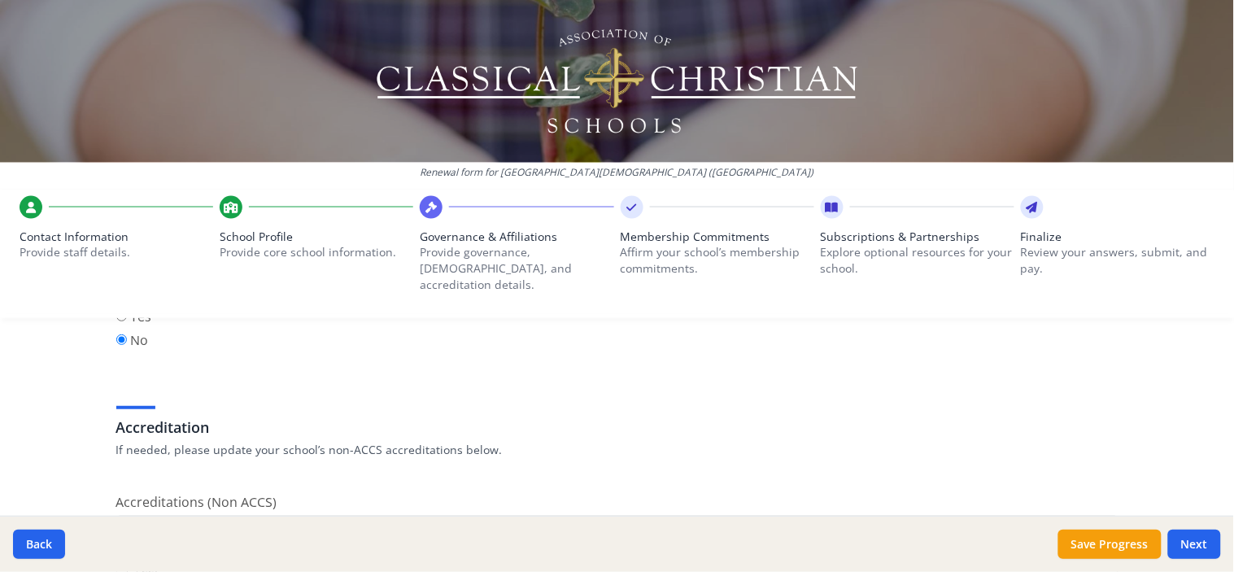
scroll to position [632, 0]
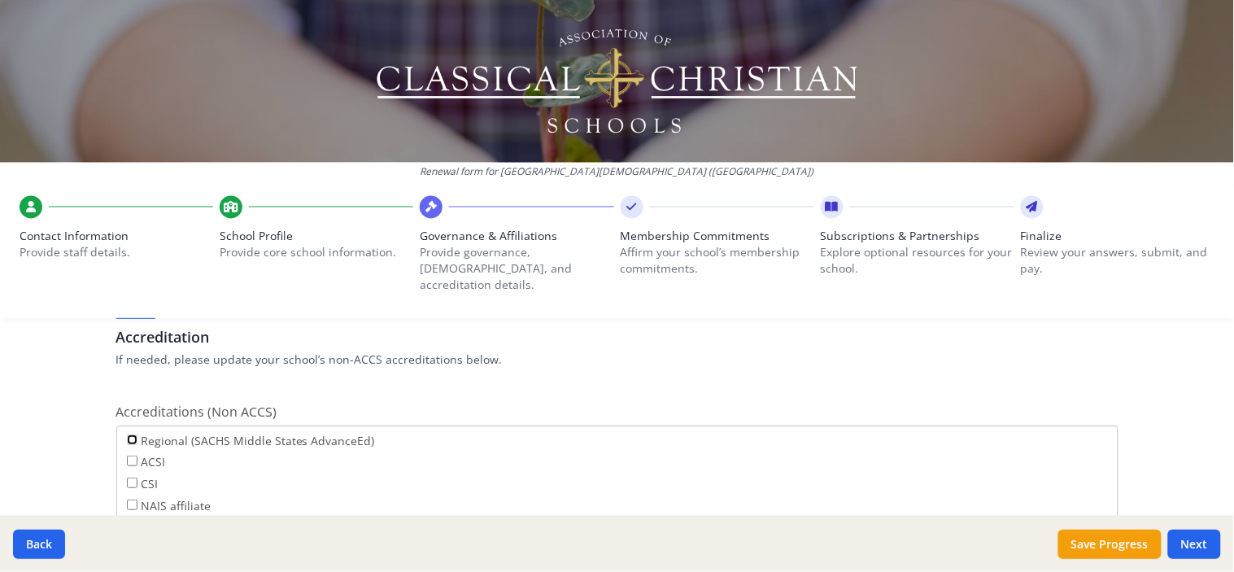
click at [127, 434] on input "Regional (SACHS Middle States AdvanceEd)" at bounding box center [132, 439] width 11 height 11
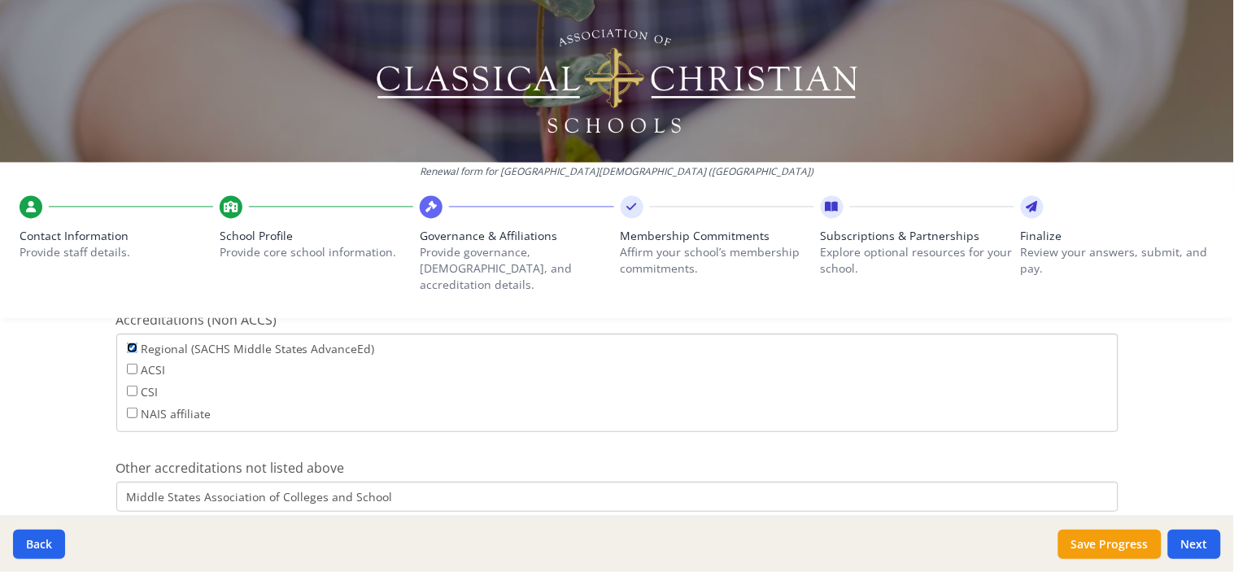
scroll to position [722, 0]
click at [127, 344] on input "Regional (SACHS Middle States AdvanceEd)" at bounding box center [132, 349] width 11 height 11
checkbox input "false"
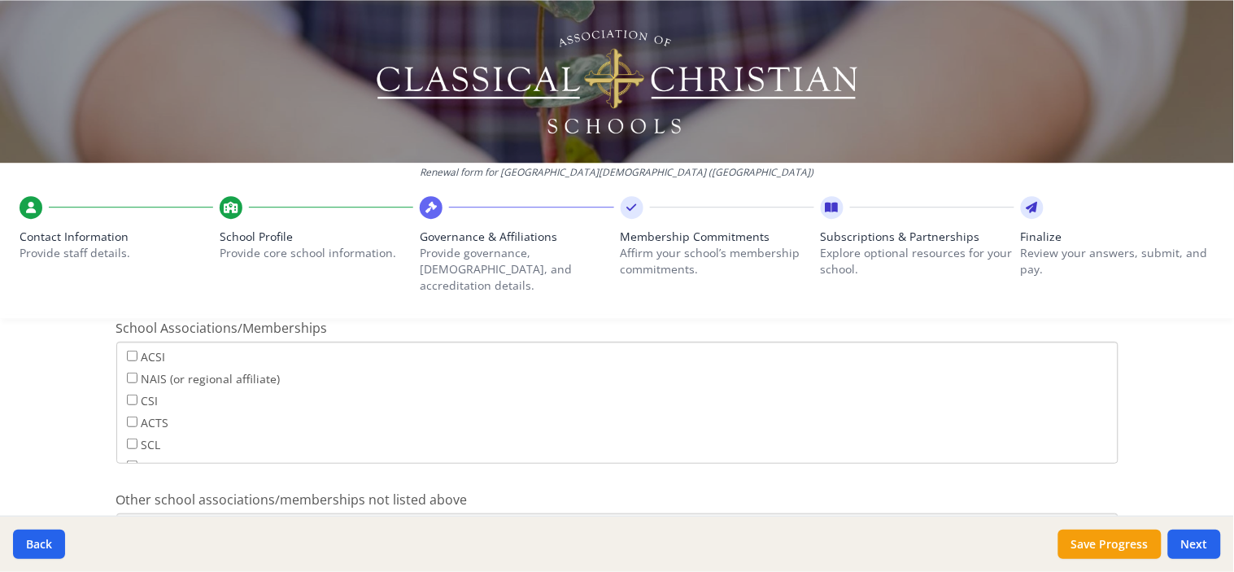
scroll to position [1084, 0]
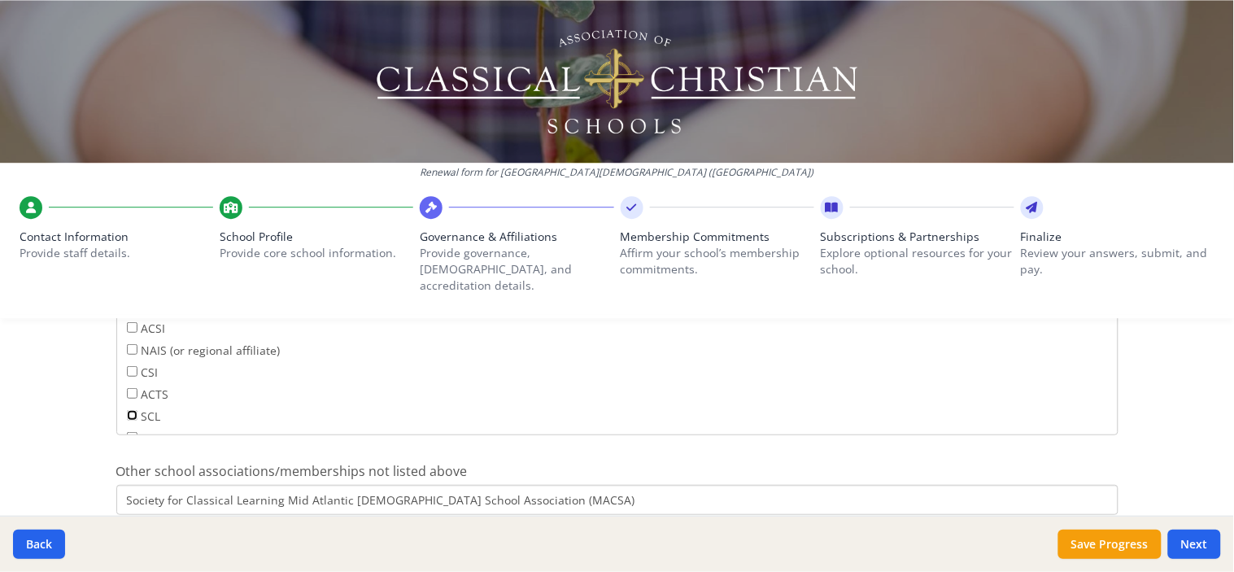
click at [127, 410] on input "SCL" at bounding box center [132, 415] width 11 height 11
checkbox input "true"
drag, startPoint x: 275, startPoint y: 481, endPoint x: 558, endPoint y: 481, distance: 283.0
click at [558, 485] on input "Society for Classical Learning Mid Atlantic [DEMOGRAPHIC_DATA] School Associati…" at bounding box center [617, 500] width 1002 height 30
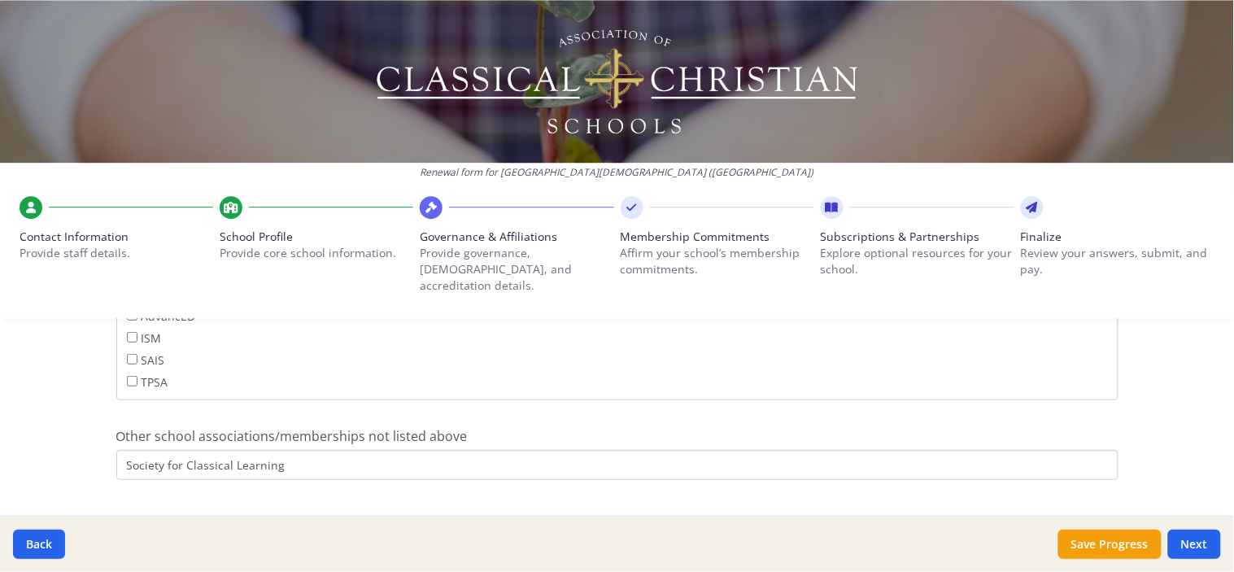
scroll to position [1134, 0]
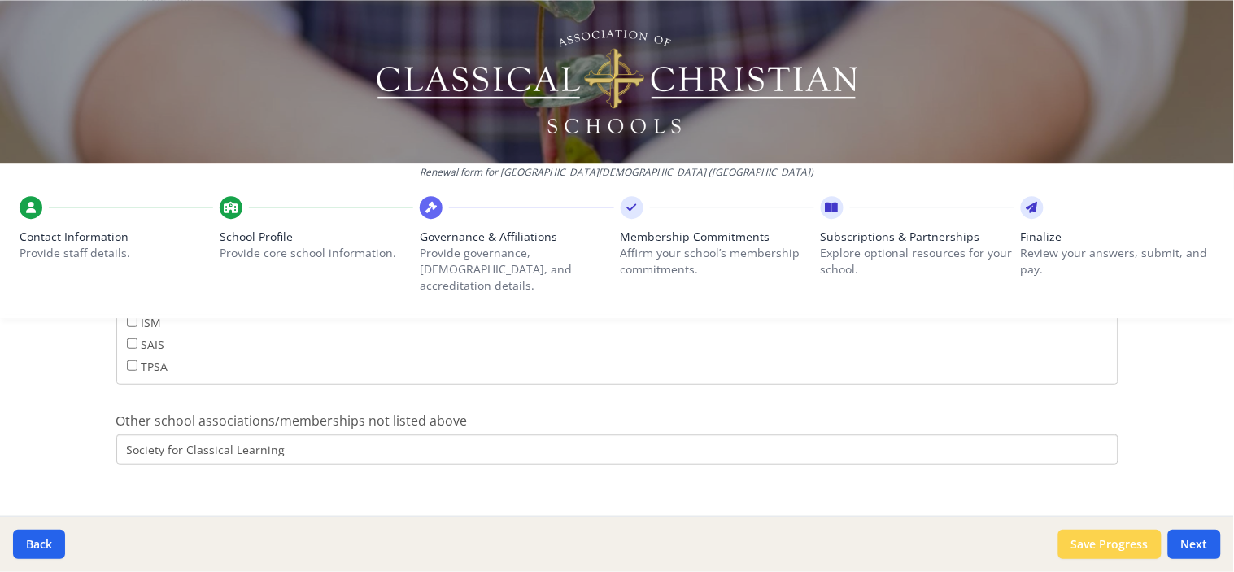
type input "Society for Classical Learning"
click at [1111, 541] on button "Save Progress" at bounding box center [1109, 543] width 103 height 29
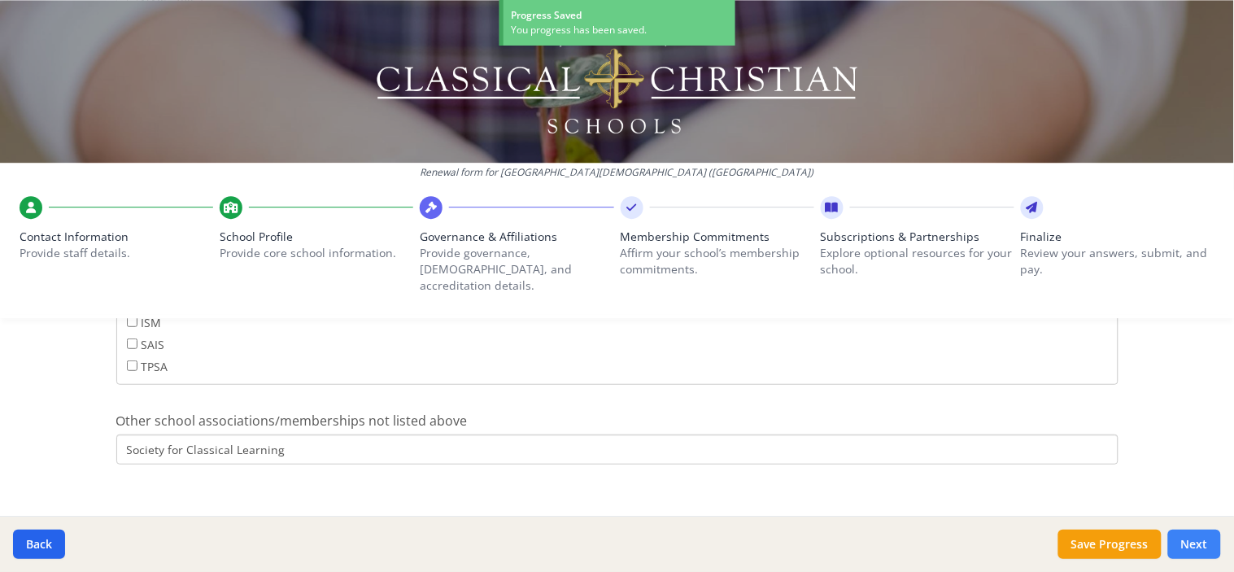
click at [1189, 541] on button "Next" at bounding box center [1194, 543] width 53 height 29
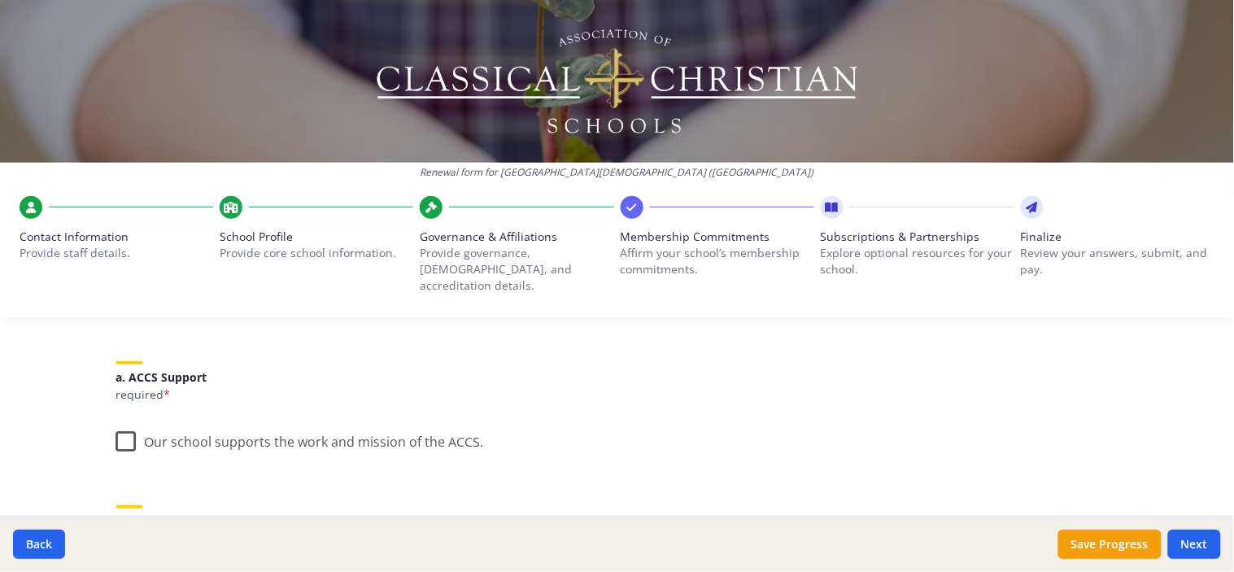
scroll to position [181, 0]
click at [116, 420] on label "Our school supports the work and mission of the ACCS." at bounding box center [300, 437] width 368 height 35
click at [0, 0] on input "Our school supports the work and mission of the ACCS." at bounding box center [0, 0] width 0 height 0
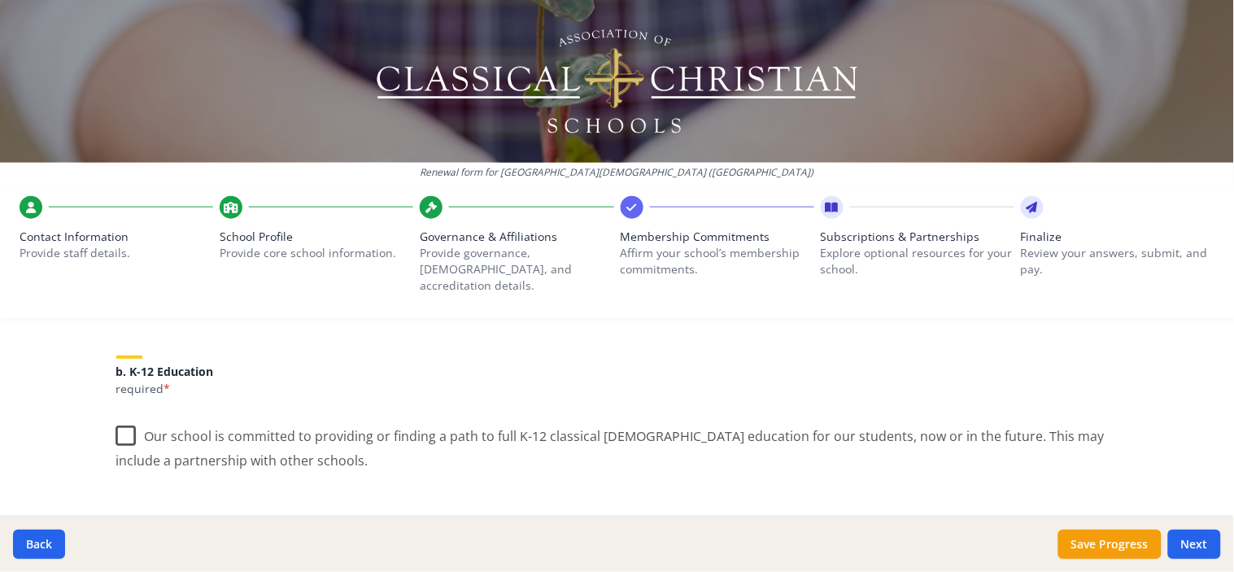
scroll to position [361, 0]
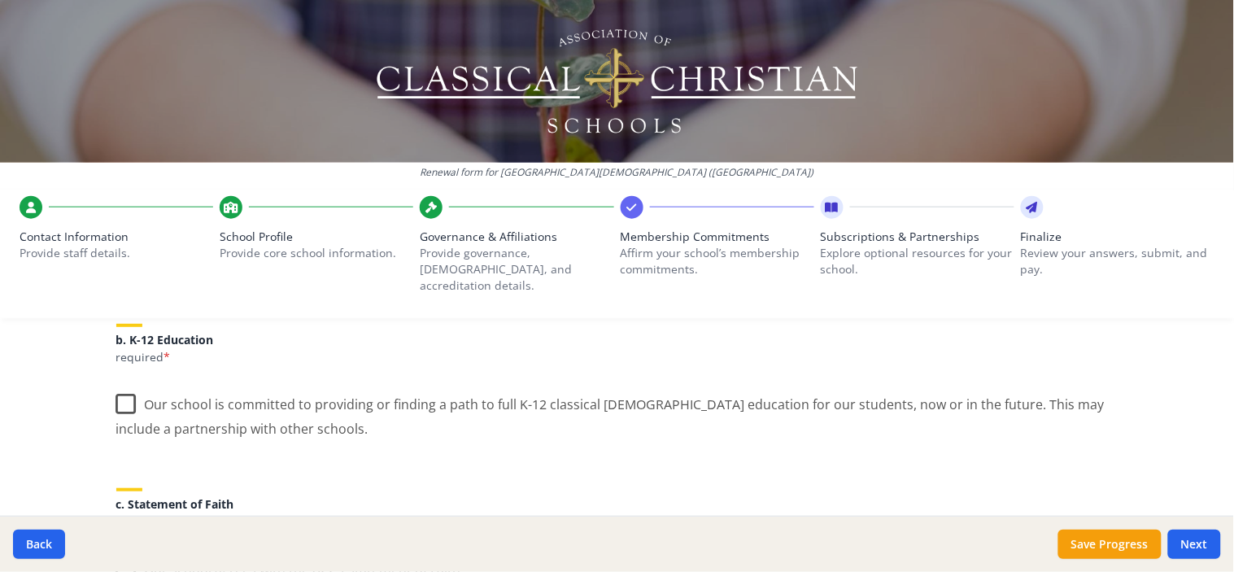
click at [119, 388] on label "Our school is committed to providing or finding a path to full K-12 classical […" at bounding box center [617, 410] width 1002 height 54
click at [0, 0] on input "Our school is committed to providing or finding a path to full K-12 classical […" at bounding box center [0, 0] width 0 height 0
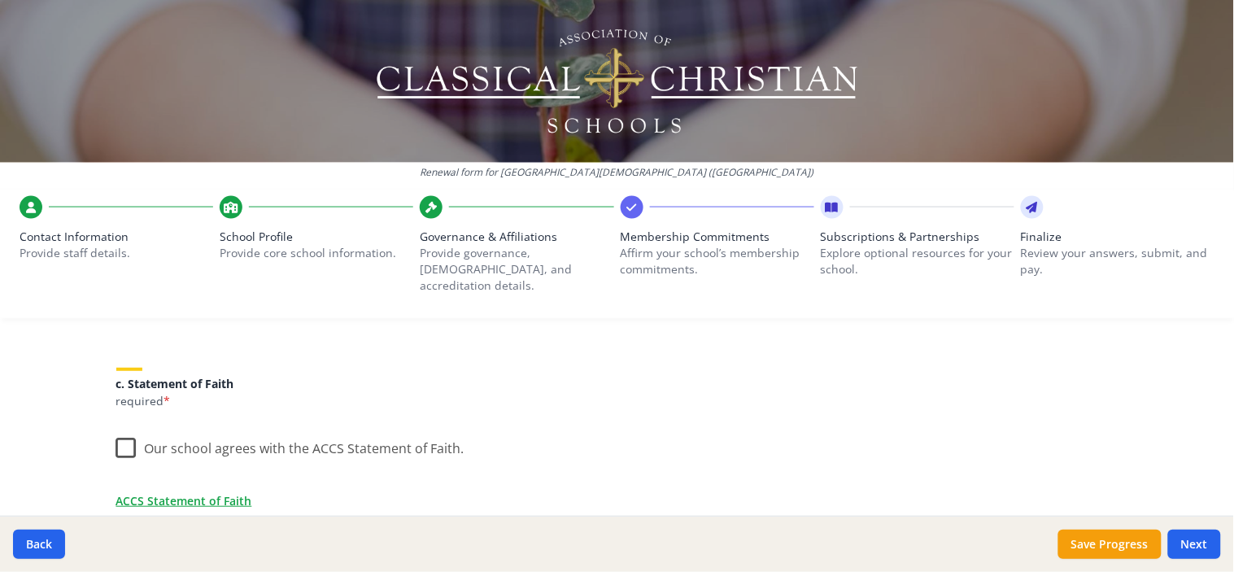
scroll to position [542, 0]
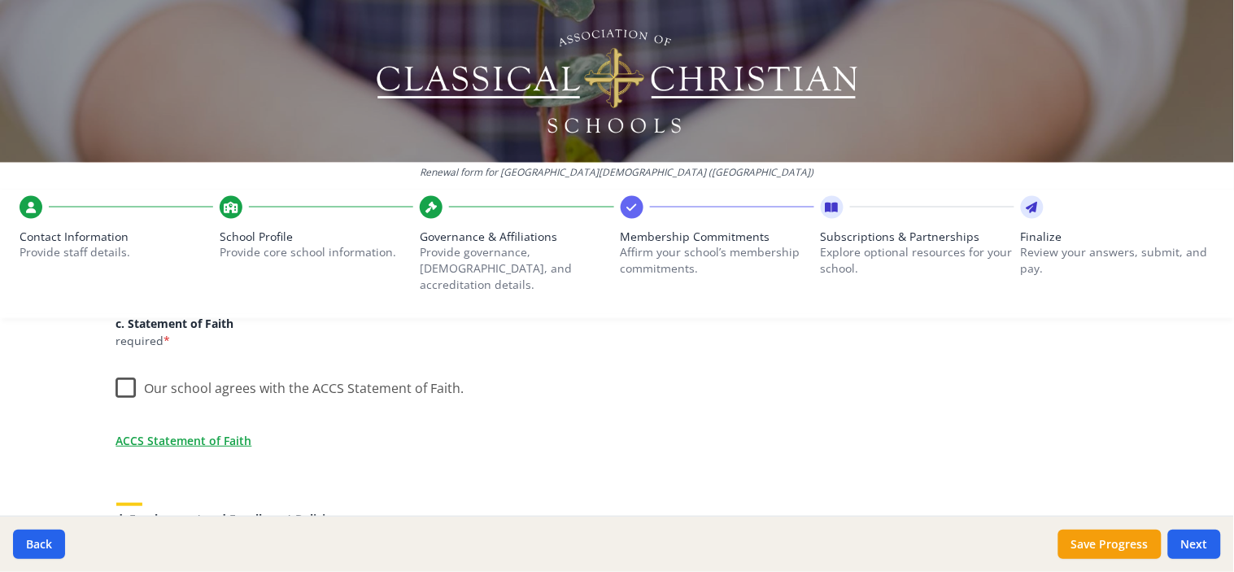
click at [116, 367] on label "Our school agrees with the ACCS Statement of Faith." at bounding box center [290, 384] width 348 height 35
click at [0, 0] on input "Our school agrees with the ACCS Statement of Faith." at bounding box center [0, 0] width 0 height 0
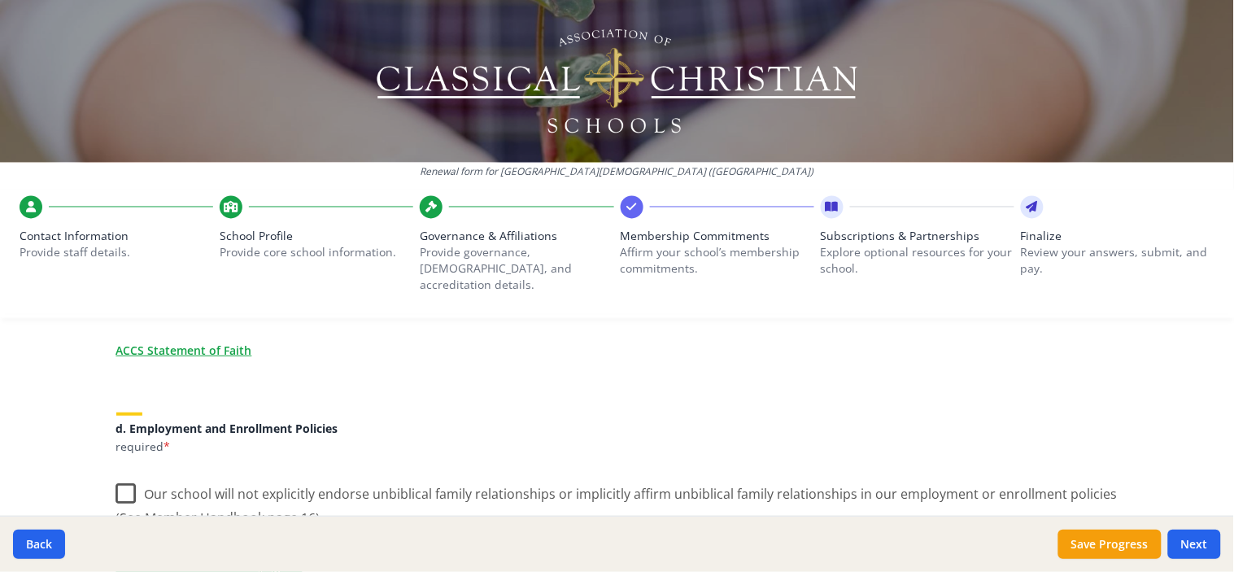
scroll to position [722, 0]
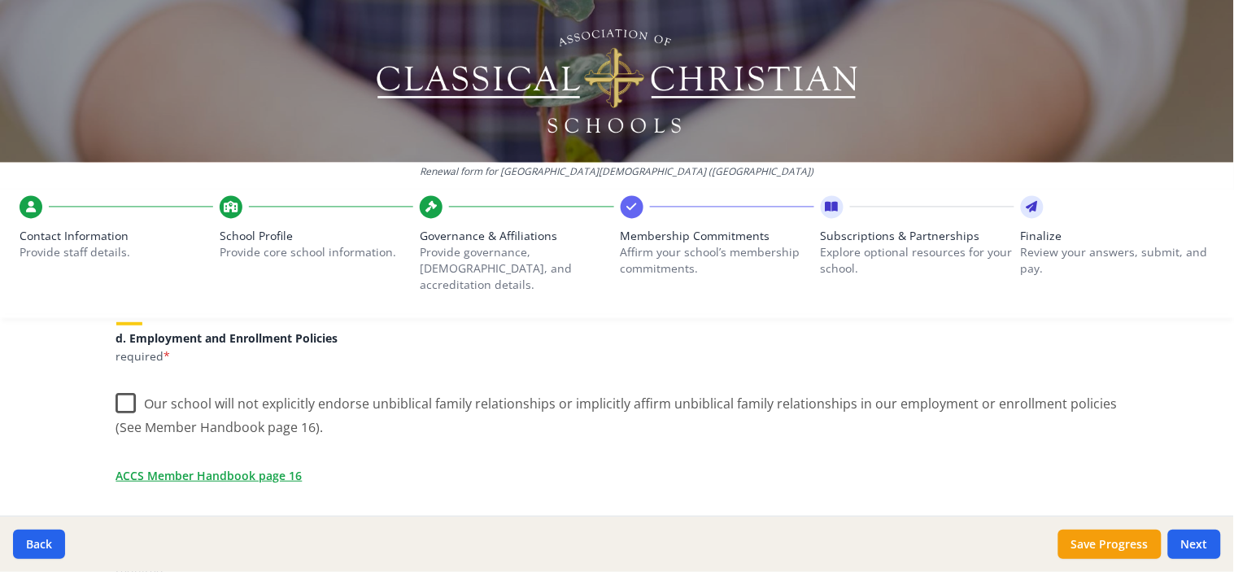
click at [122, 382] on label "Our school will not explicitly endorse unbiblical family relationships or impli…" at bounding box center [617, 409] width 1002 height 54
click at [0, 0] on input "Our school will not explicitly endorse unbiblical family relationships or impli…" at bounding box center [0, 0] width 0 height 0
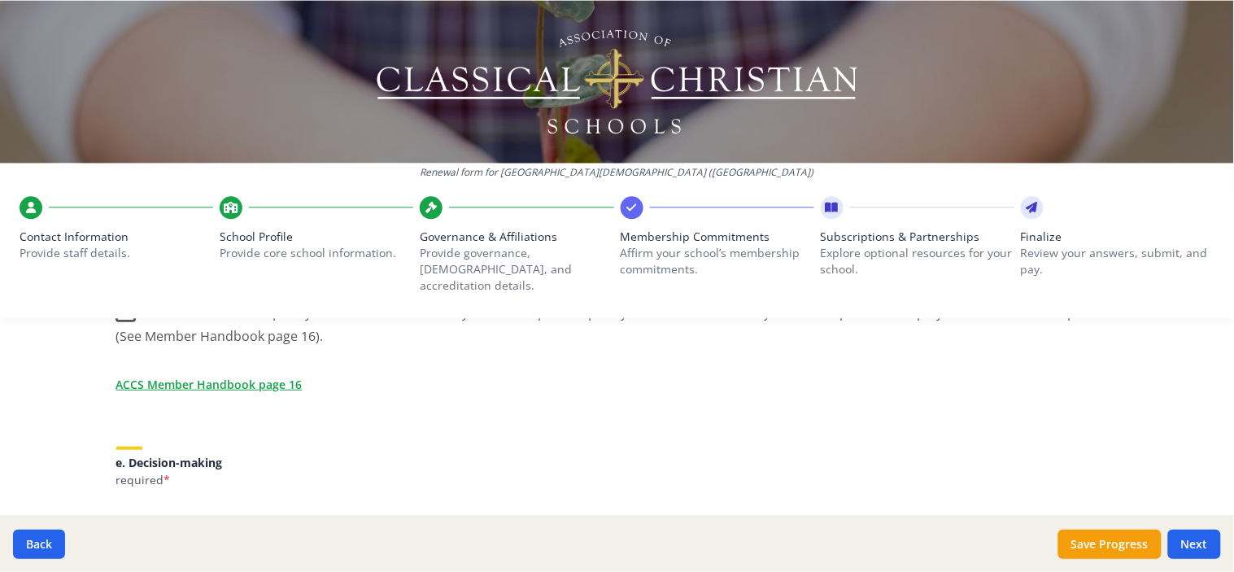
scroll to position [903, 0]
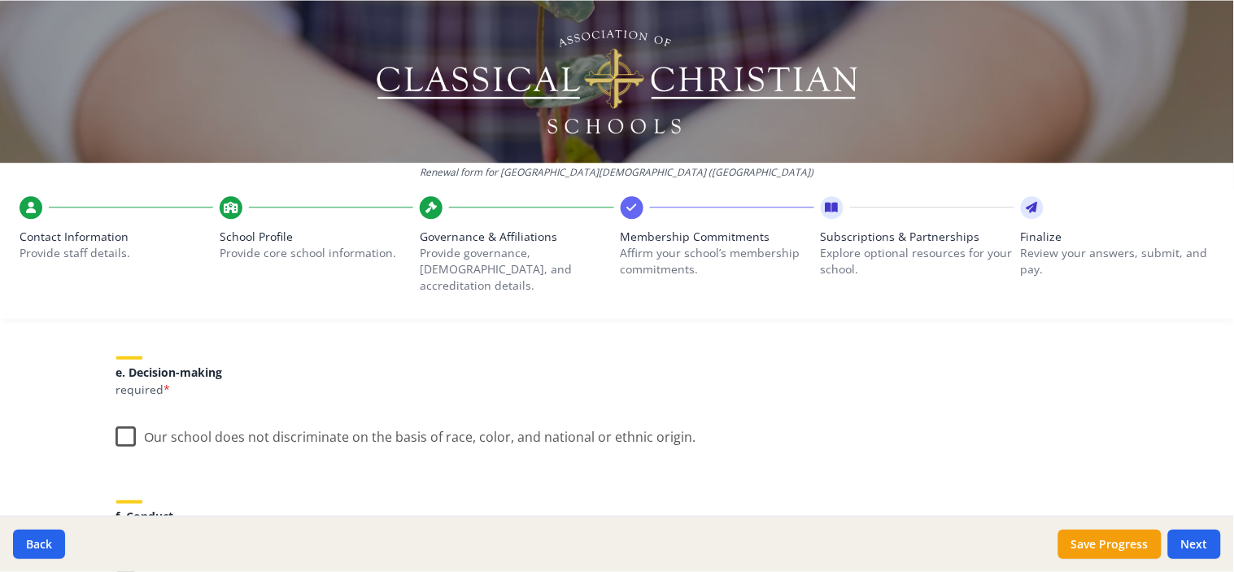
click at [116, 418] on label "Our school does not discriminate on the basis of race, color, and national or e…" at bounding box center [406, 433] width 580 height 35
click at [0, 0] on input "Our school does not discriminate on the basis of race, color, and national or e…" at bounding box center [0, 0] width 0 height 0
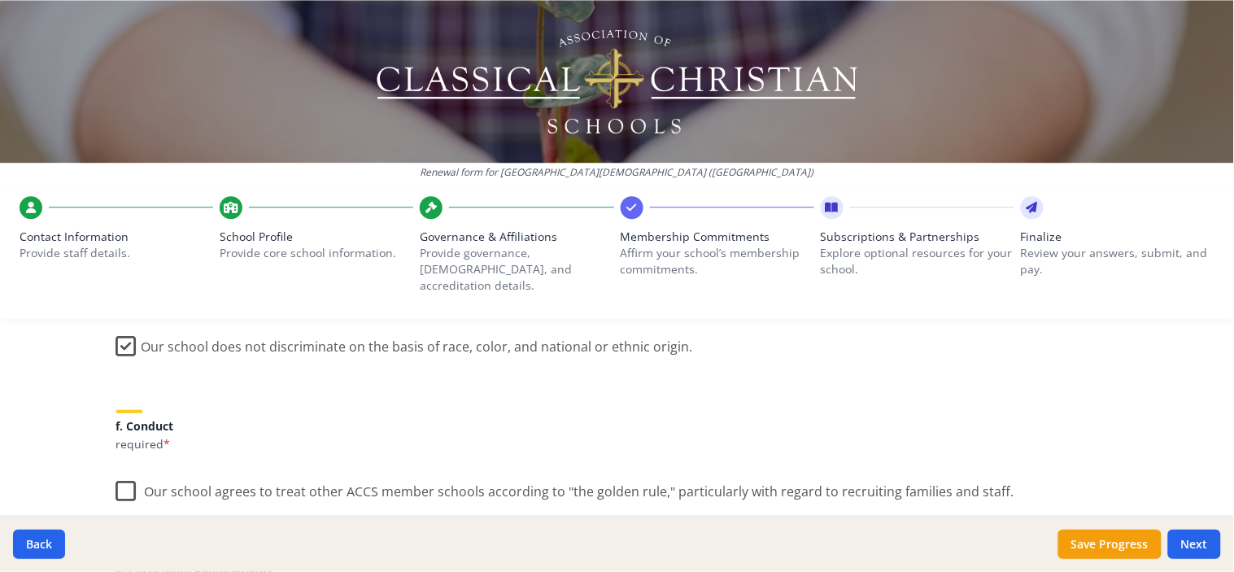
click at [118, 470] on label "Our school agrees to treat other ACCS member schools according to "the golden r…" at bounding box center [565, 487] width 898 height 35
click at [0, 0] on input "Our school agrees to treat other ACCS member schools according to "the golden r…" at bounding box center [0, 0] width 0 height 0
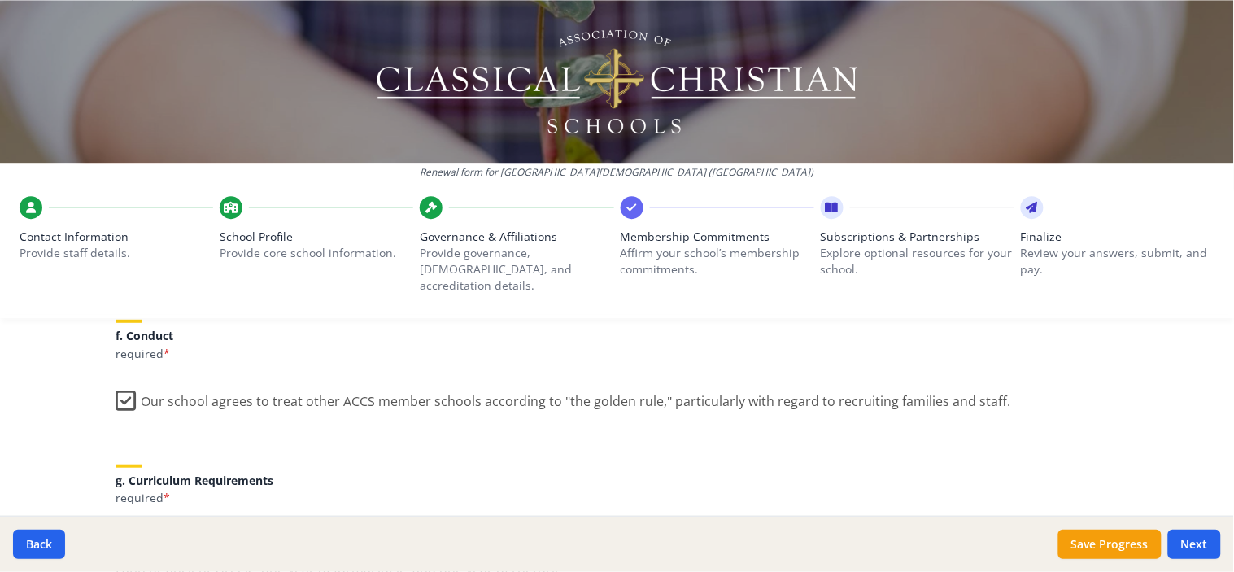
scroll to position [1174, 0]
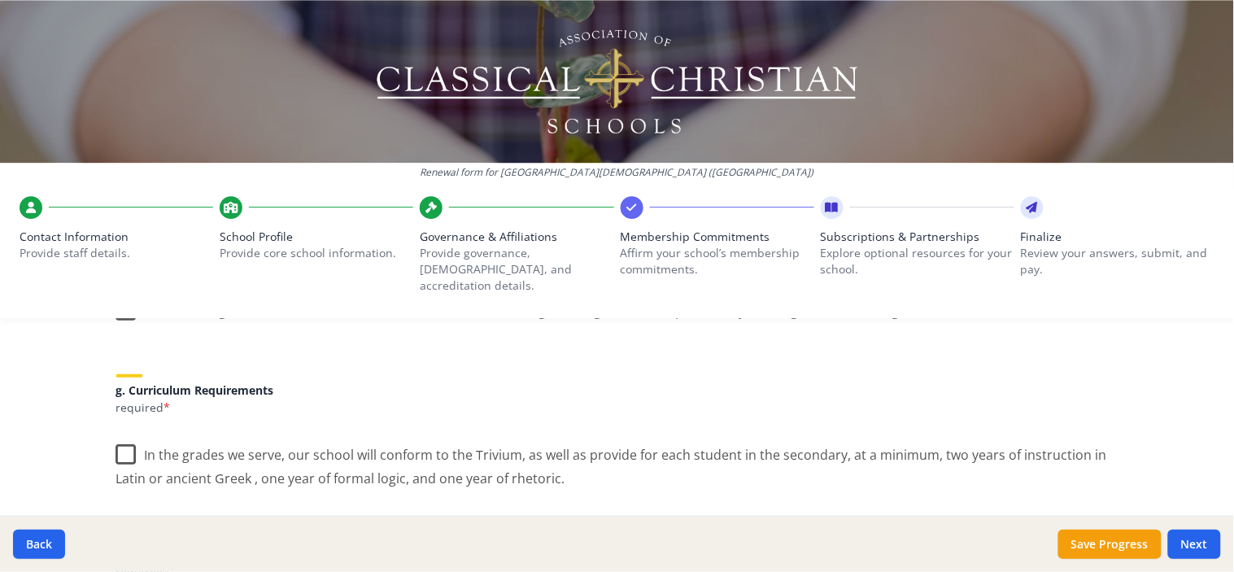
click at [118, 433] on label "In the grades we serve, our school will conform to the Trivium, as well as prov…" at bounding box center [617, 460] width 1002 height 54
click at [0, 0] on input "In the grades we serve, our school will conform to the Trivium, as well as prov…" at bounding box center [0, 0] width 0 height 0
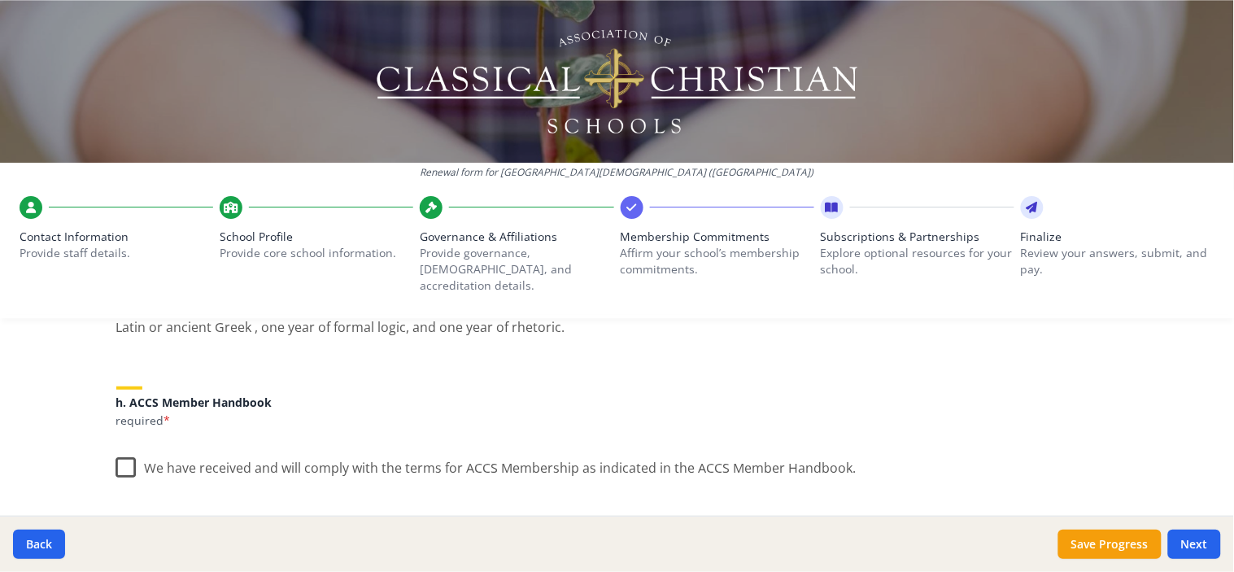
scroll to position [1355, 0]
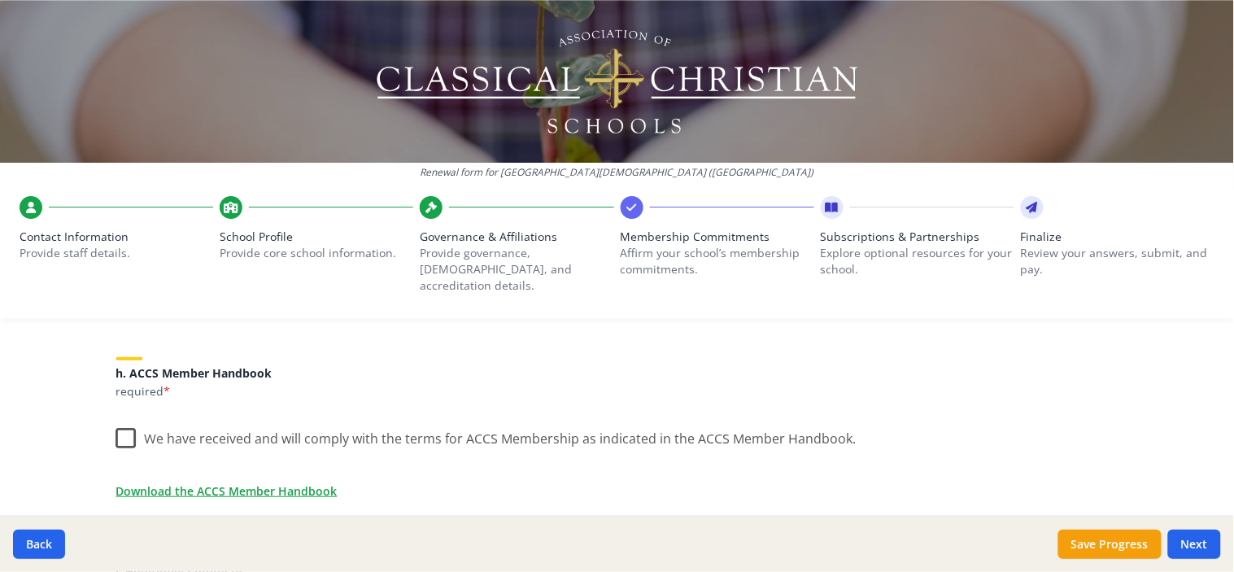
click at [116, 417] on label "We have received and will comply with the terms for ACCS Membership as indicate…" at bounding box center [486, 434] width 740 height 35
click at [0, 0] on input "We have received and will comply with the terms for ACCS Membership as indicate…" at bounding box center [0, 0] width 0 height 0
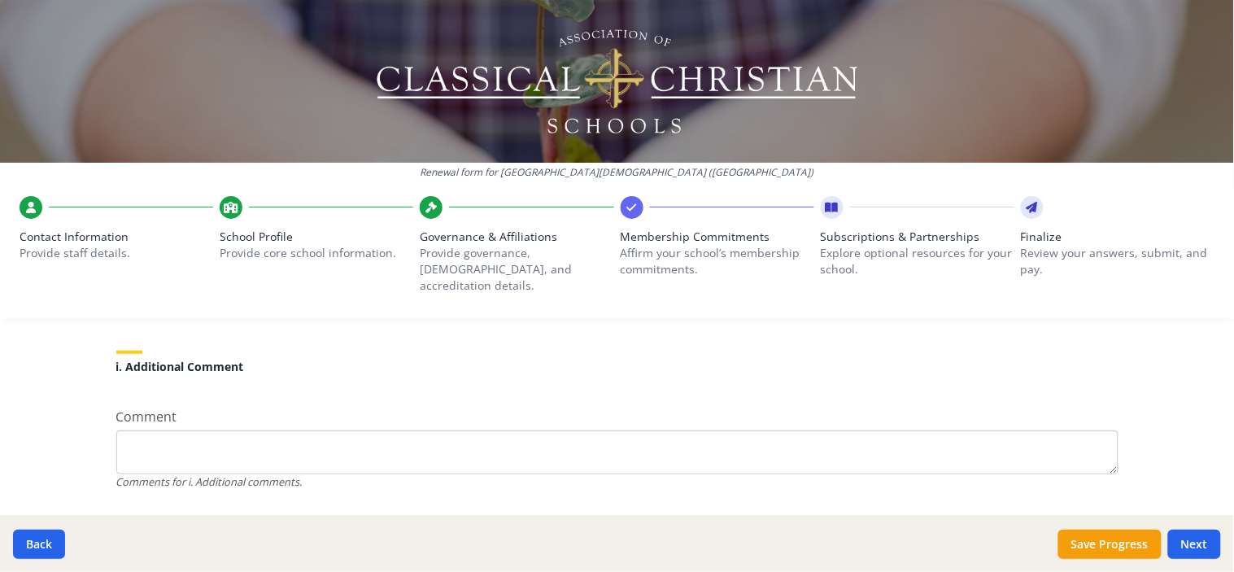
scroll to position [1578, 0]
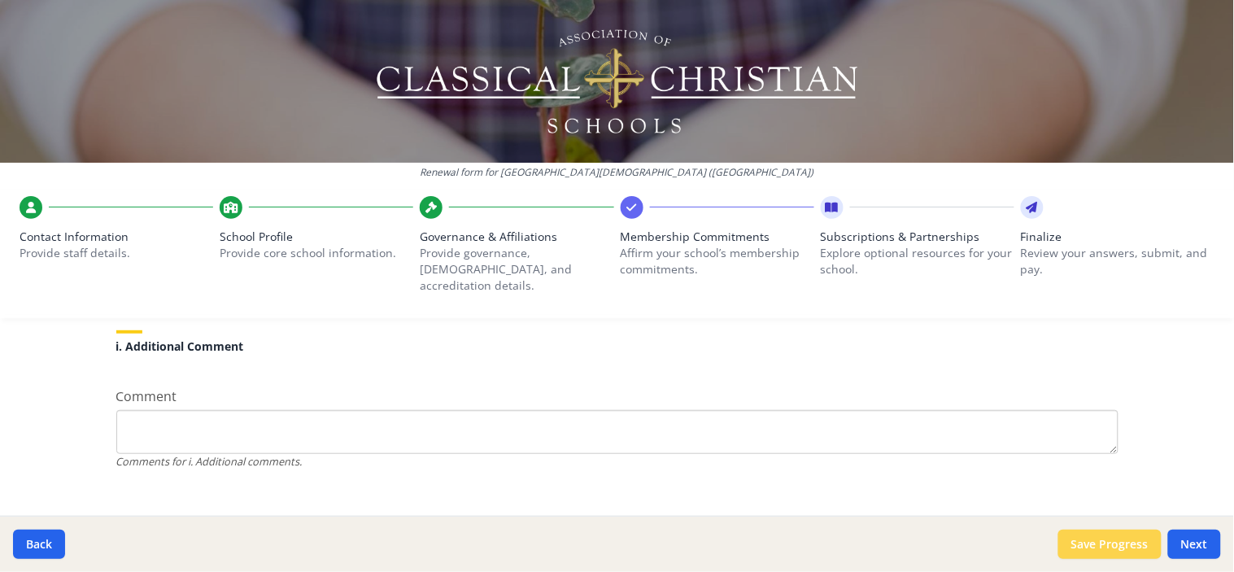
click at [1116, 542] on button "Save Progress" at bounding box center [1109, 543] width 103 height 29
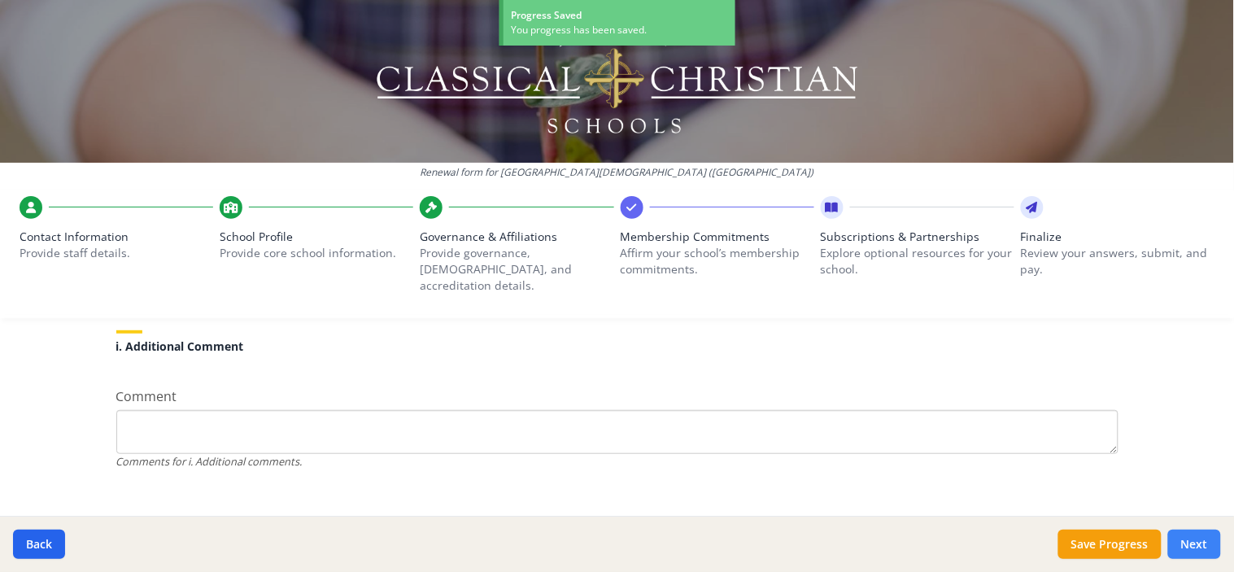
click at [1204, 546] on button "Next" at bounding box center [1194, 543] width 53 height 29
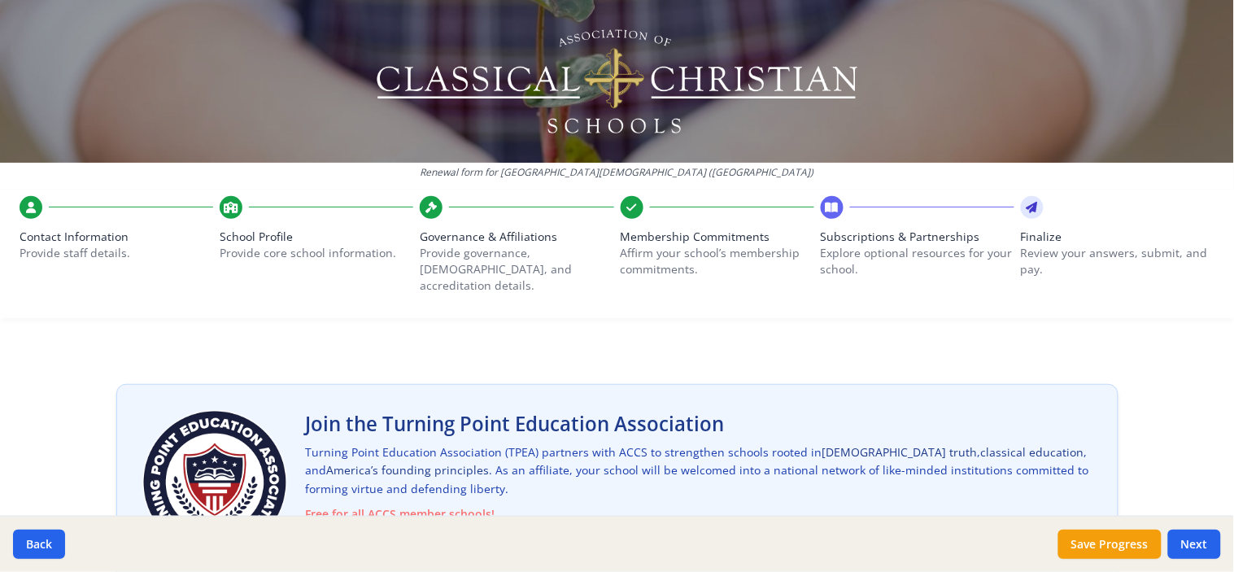
scroll to position [37, 0]
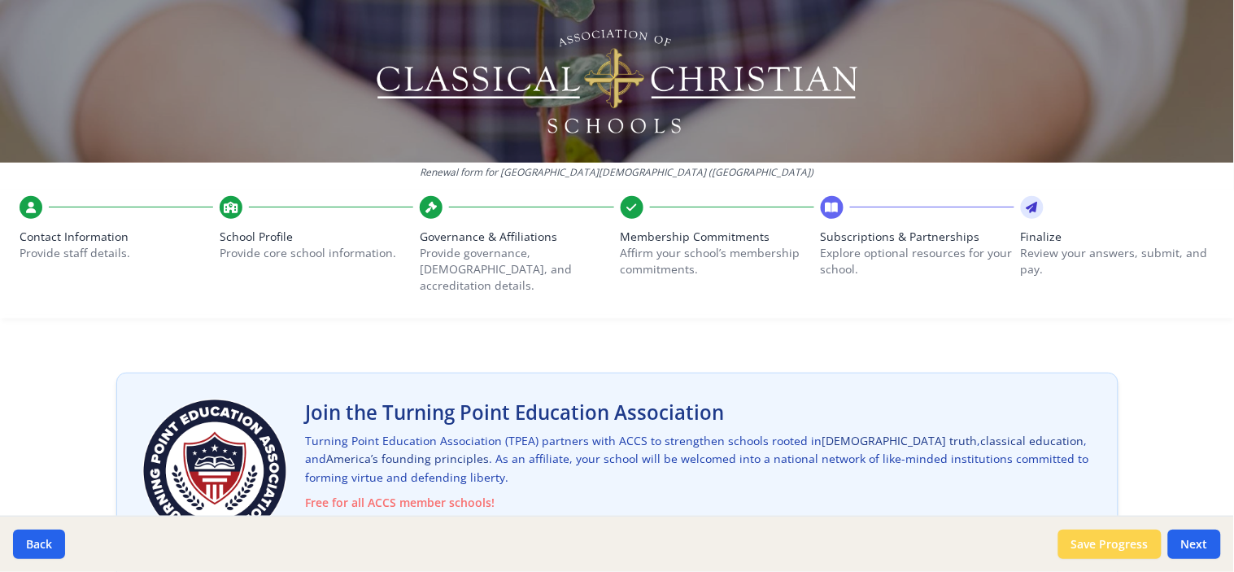
click at [1101, 538] on button "Save Progress" at bounding box center [1109, 543] width 103 height 29
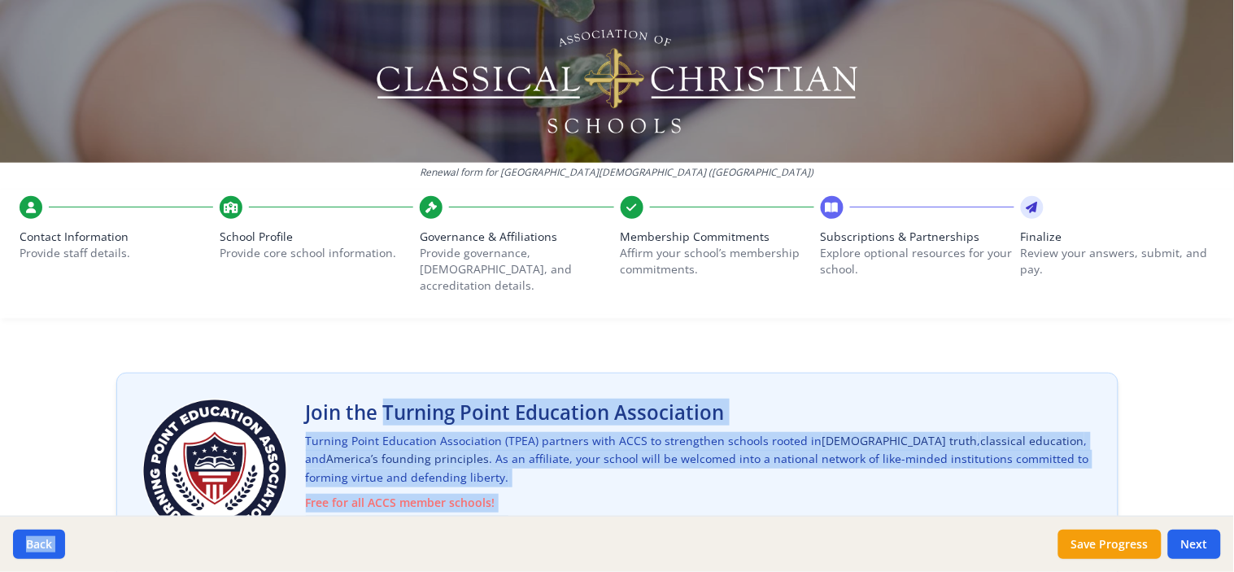
drag, startPoint x: 298, startPoint y: 394, endPoint x: 571, endPoint y: 515, distance: 298.1
click at [571, 515] on div "Renewal form for [GEOGRAPHIC_DATA][DEMOGRAPHIC_DATA] ([GEOGRAPHIC_DATA]) Contac…" at bounding box center [617, 286] width 1234 height 572
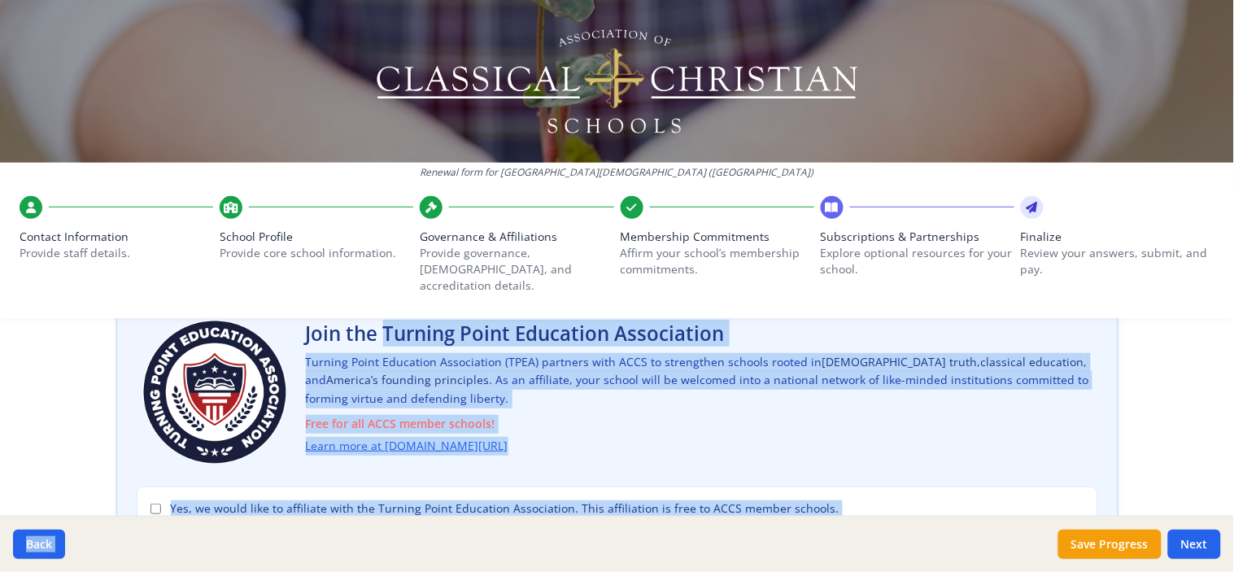
scroll to position [111, 0]
